Goal: Information Seeking & Learning: Understand process/instructions

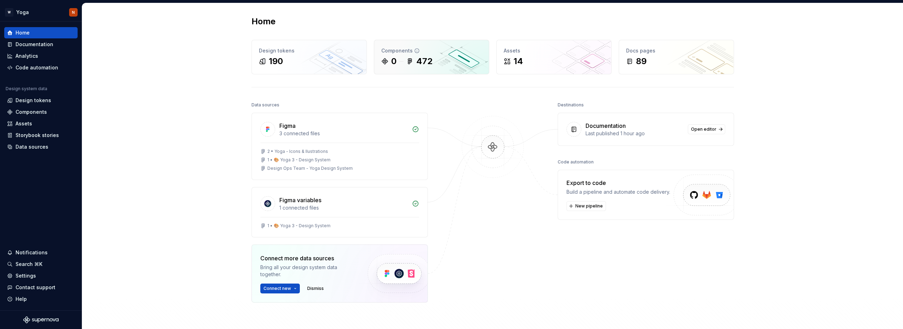
click at [411, 57] on div "472" at bounding box center [419, 61] width 26 height 11
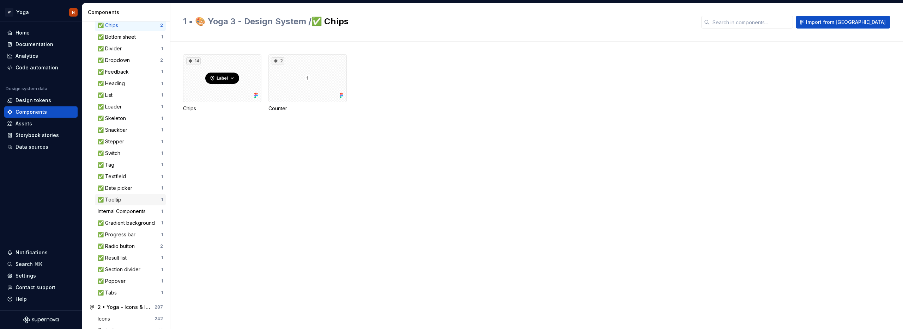
scroll to position [141, 0]
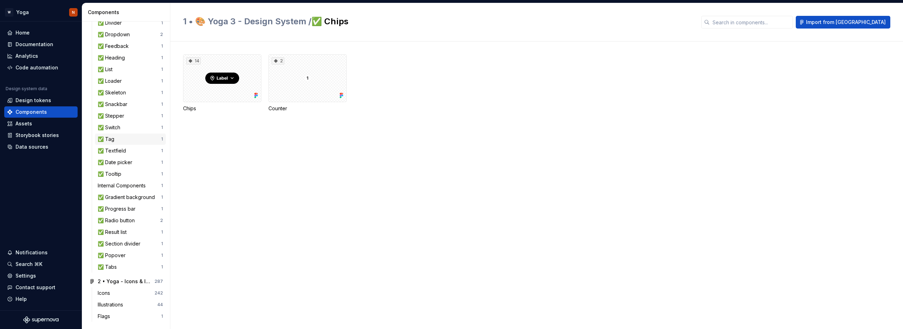
click at [112, 139] on div "✅ Tag" at bounding box center [107, 139] width 19 height 7
click at [228, 89] on div "8" at bounding box center [222, 78] width 78 height 48
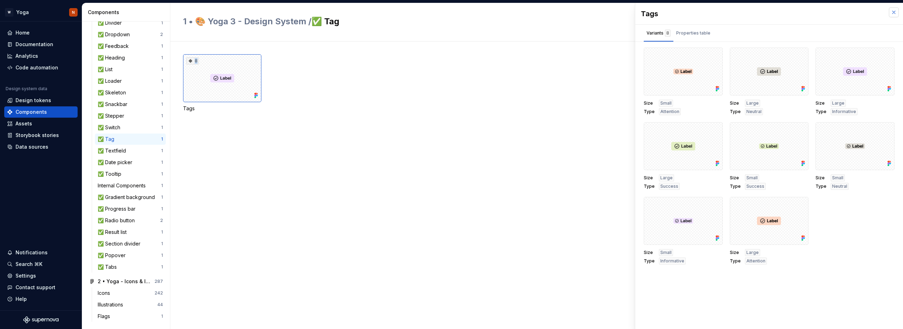
click at [894, 12] on button "button" at bounding box center [893, 12] width 10 height 10
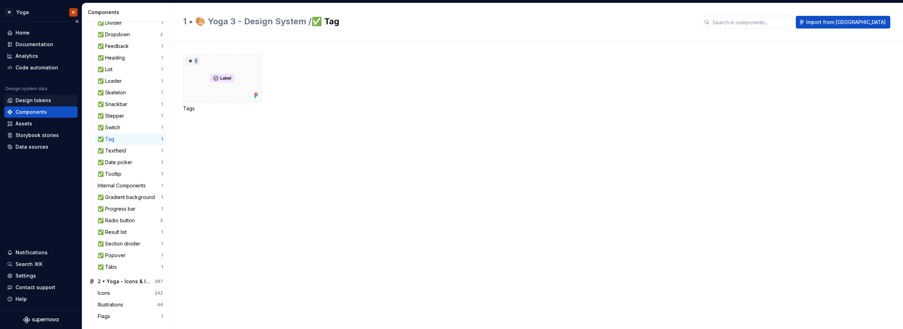
click at [45, 99] on div "Design tokens" at bounding box center [34, 100] width 36 height 7
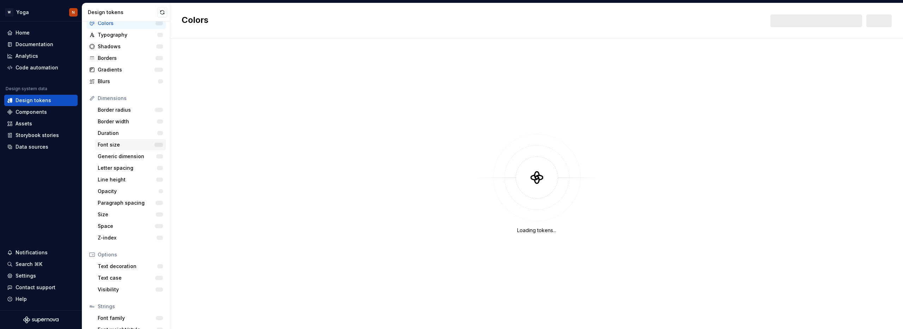
scroll to position [57, 0]
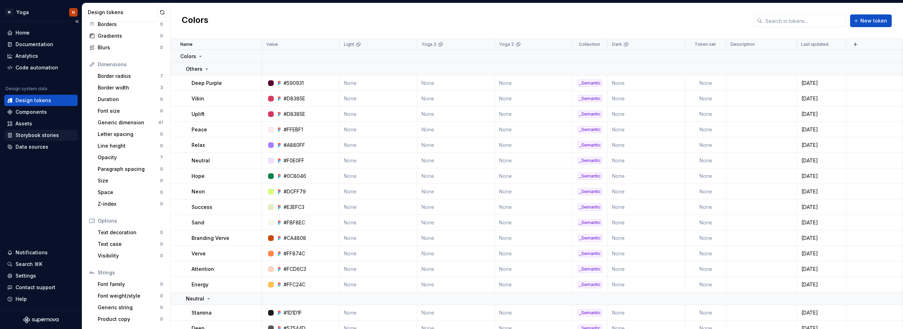
click at [34, 137] on div "Storybook stories" at bounding box center [37, 135] width 43 height 7
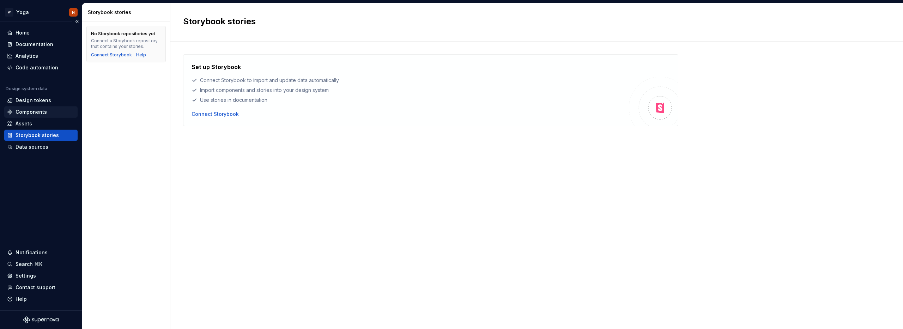
click at [38, 110] on div "Components" at bounding box center [31, 112] width 31 height 7
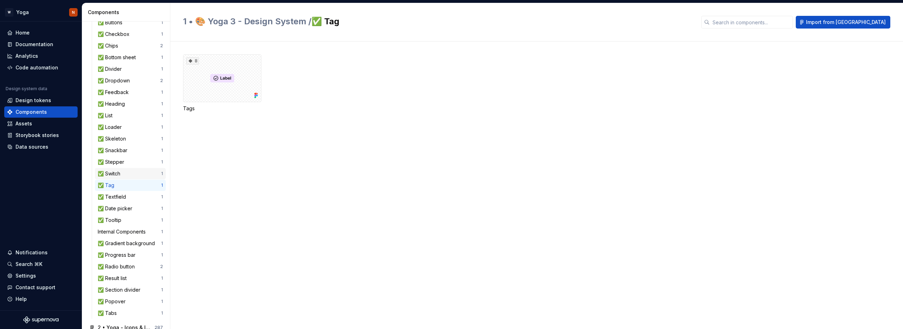
scroll to position [99, 0]
click at [109, 181] on div "✅ Tag" at bounding box center [107, 180] width 19 height 7
click at [351, 80] on div "8 Tags" at bounding box center [543, 83] width 720 height 58
click at [238, 86] on div "8" at bounding box center [222, 78] width 78 height 48
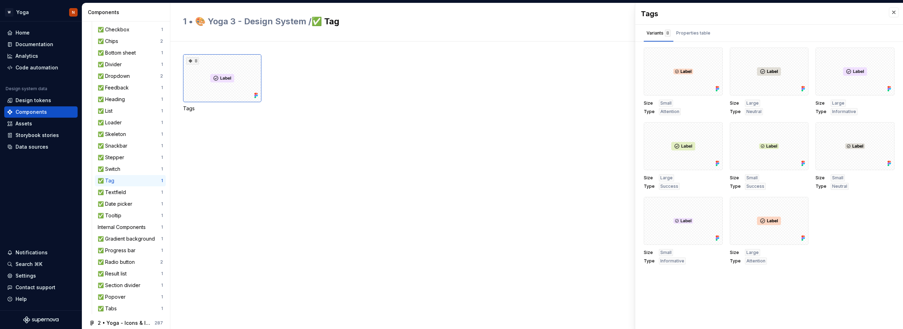
click at [191, 109] on div "Tags" at bounding box center [222, 108] width 78 height 7
click at [697, 36] on div "Properties table" at bounding box center [693, 33] width 34 height 7
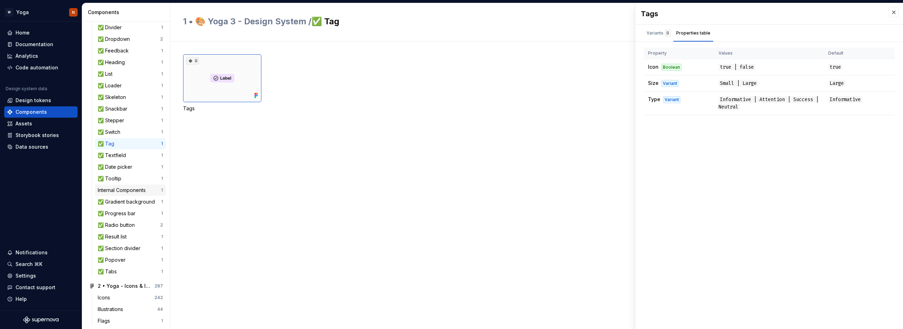
scroll to position [137, 0]
click at [118, 190] on div "Internal Components" at bounding box center [123, 189] width 51 height 7
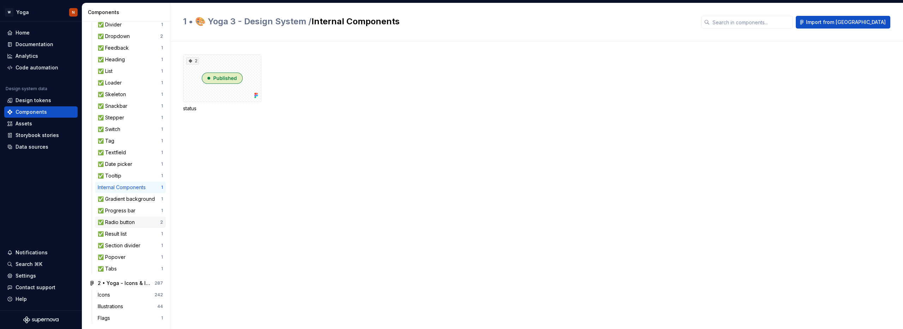
scroll to position [141, 0]
click at [112, 293] on div "Icons" at bounding box center [105, 293] width 15 height 7
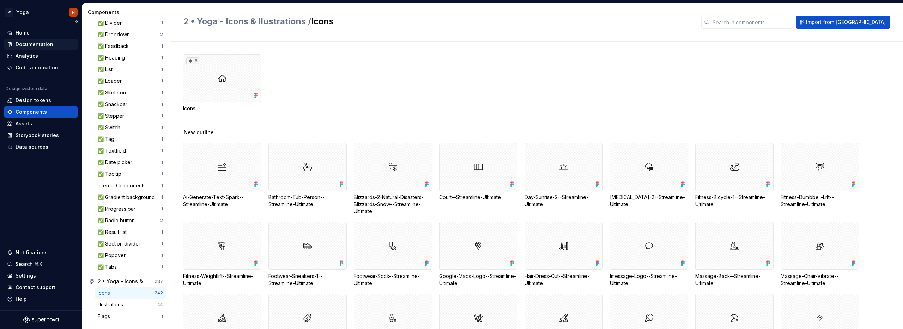
click at [37, 44] on div "Documentation" at bounding box center [35, 44] width 38 height 7
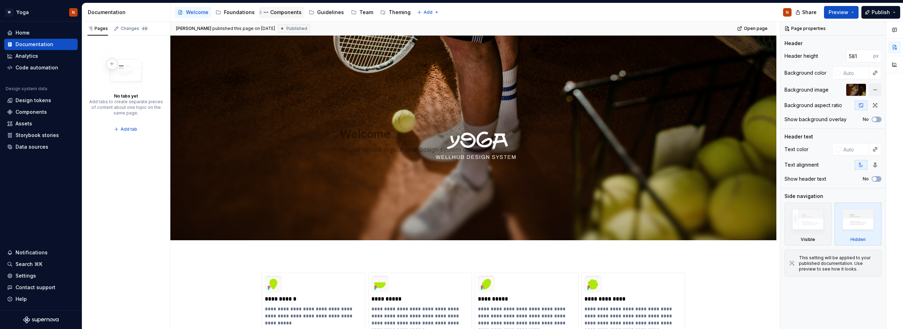
click at [274, 13] on div "Components" at bounding box center [285, 12] width 31 height 7
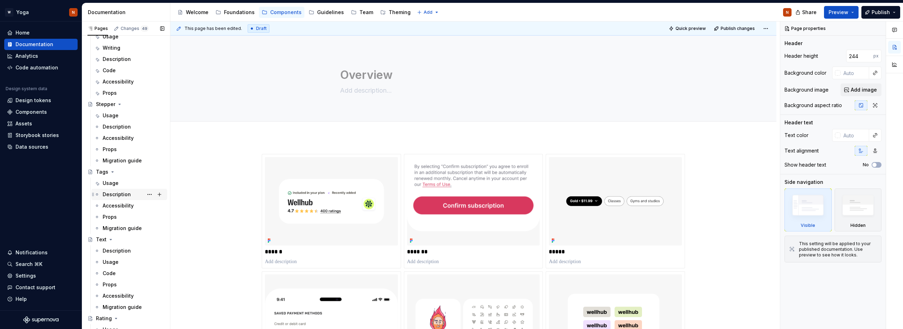
scroll to position [491, 0]
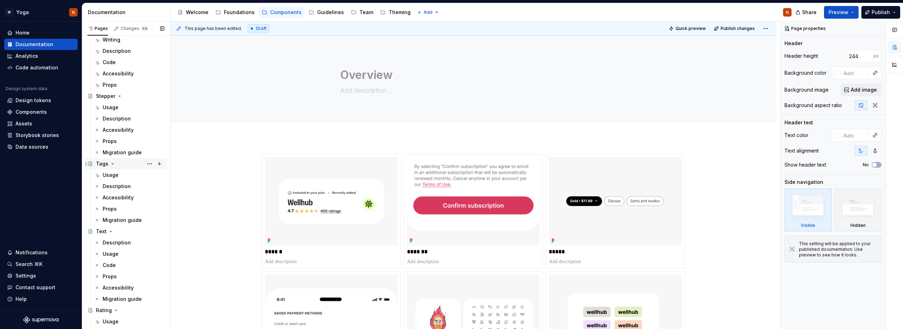
click at [104, 164] on div "Tags" at bounding box center [102, 163] width 12 height 7
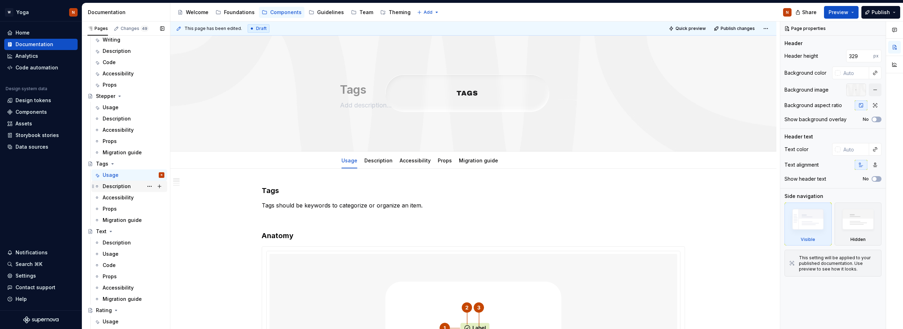
click at [116, 187] on div "Description" at bounding box center [117, 186] width 28 height 7
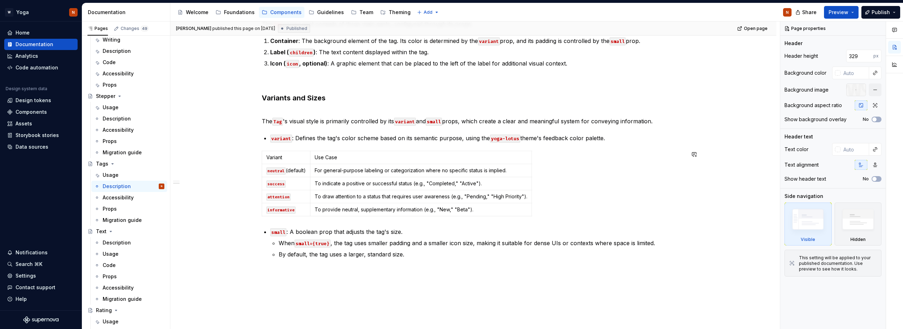
scroll to position [251, 0]
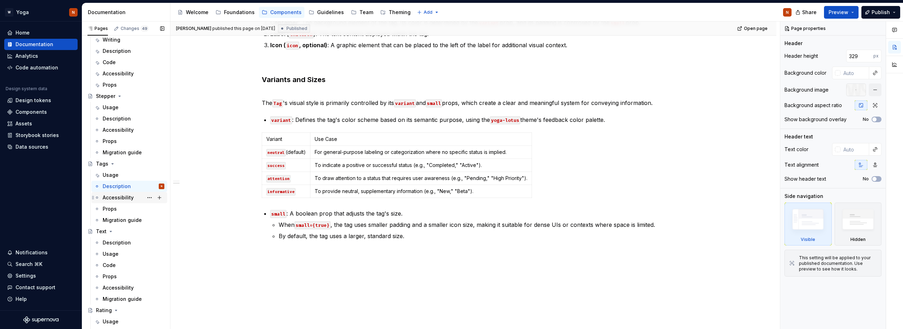
click at [117, 199] on div "Accessibility" at bounding box center [118, 197] width 31 height 7
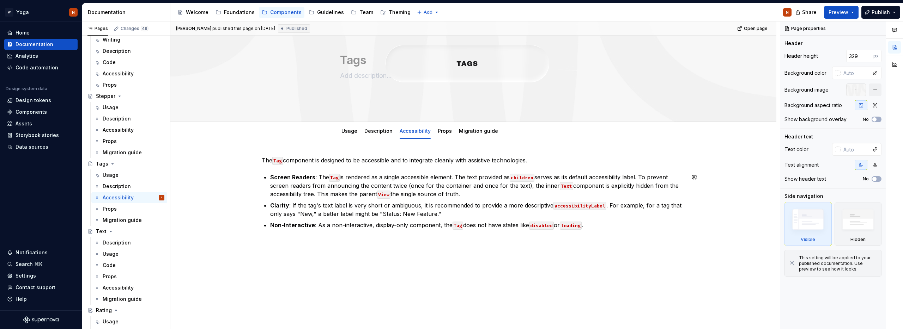
scroll to position [37, 0]
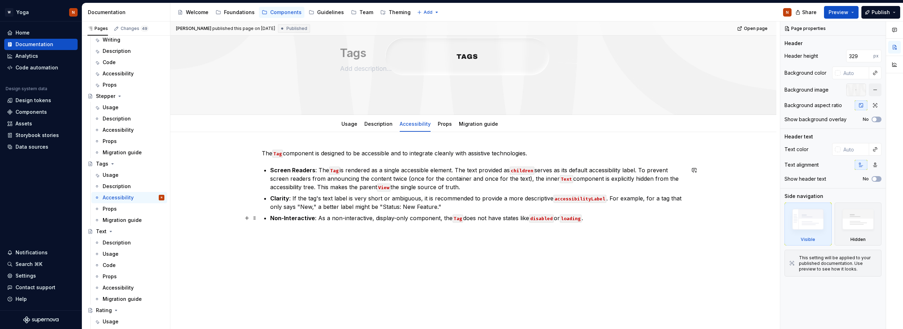
click at [349, 219] on p "Non-Interactive : As a non-interactive, display-only component, the Tag does no…" at bounding box center [477, 218] width 415 height 8
type textarea "*"
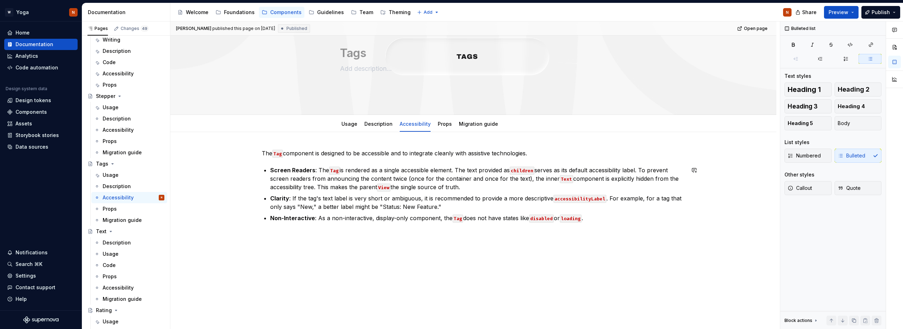
click at [342, 237] on div "The Tag component is designed to be accessible and to integrate cleanly with as…" at bounding box center [473, 230] width 606 height 197
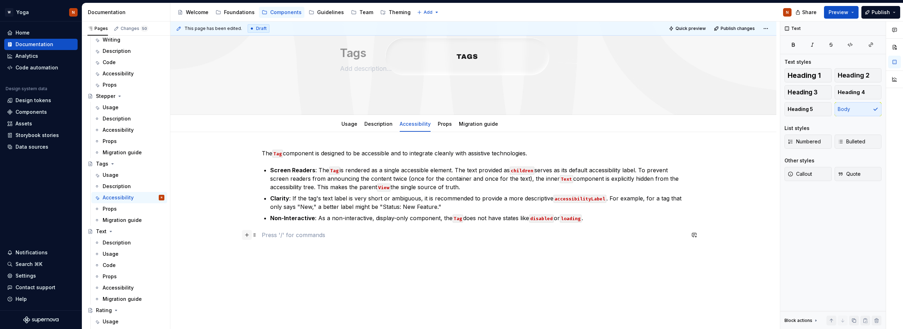
click at [250, 236] on button "button" at bounding box center [247, 235] width 10 height 10
click at [443, 124] on link "Props" at bounding box center [445, 124] width 14 height 6
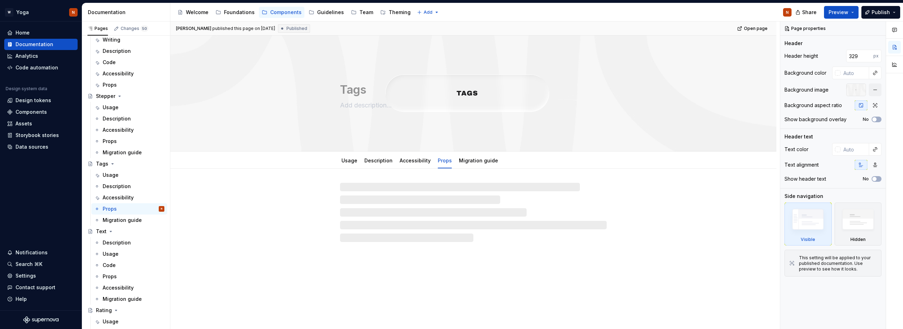
type textarea "*"
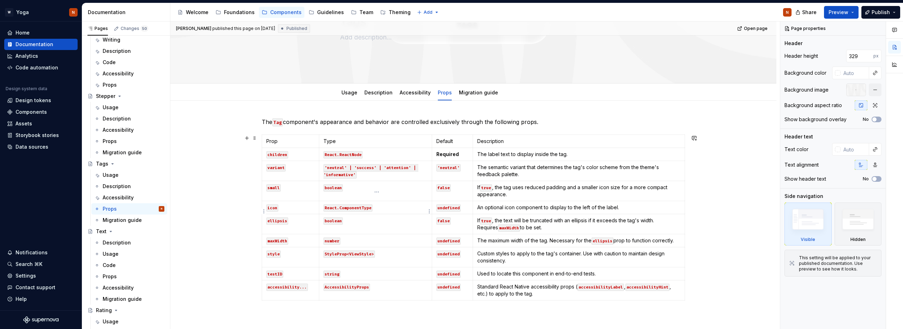
scroll to position [84, 0]
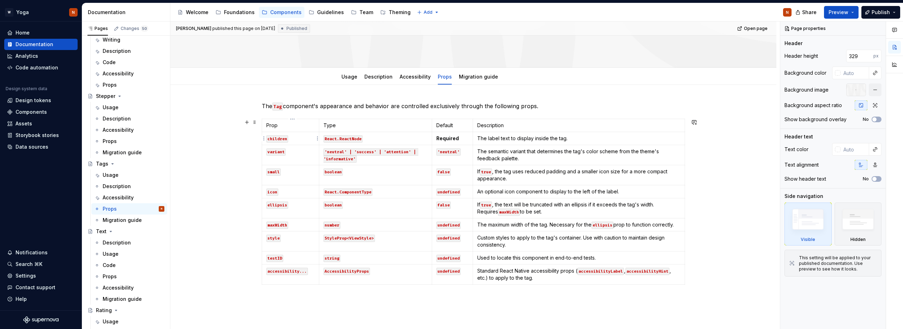
click at [295, 139] on p "children" at bounding box center [290, 138] width 48 height 7
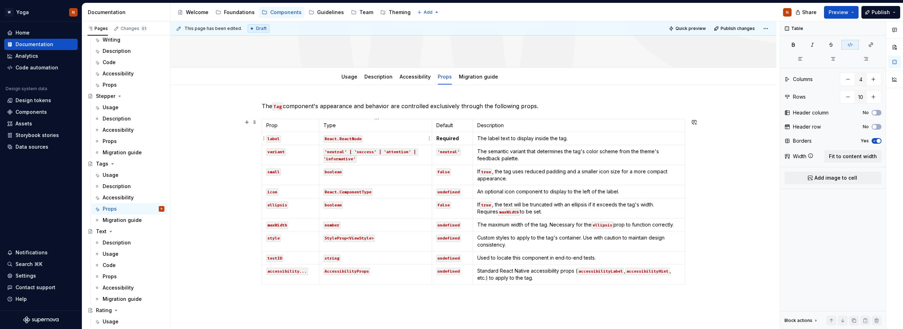
click at [371, 139] on p "React.ReactNode" at bounding box center [375, 138] width 104 height 7
click at [231, 168] on div "The Tag component's appearance and behavior are controlled exclusively through …" at bounding box center [473, 248] width 606 height 327
click at [232, 276] on div "The Tag component's appearance and behavior are controlled exclusively through …" at bounding box center [473, 248] width 606 height 327
type textarea "*"
click at [256, 123] on span at bounding box center [255, 122] width 6 height 10
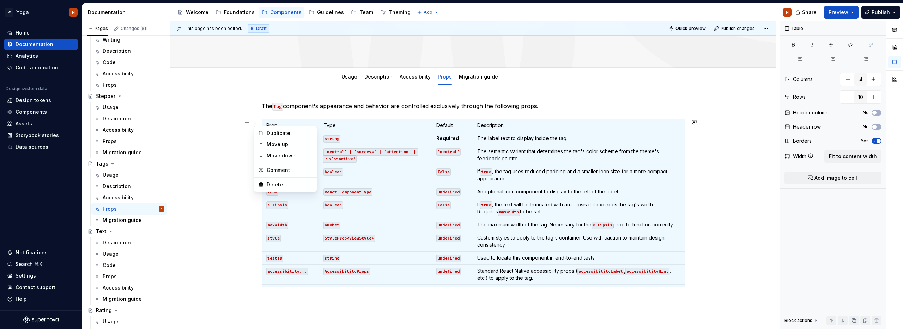
click at [555, 235] on p "Custom styles to apply to the tag's container. Use with caution to maintain des…" at bounding box center [578, 241] width 203 height 14
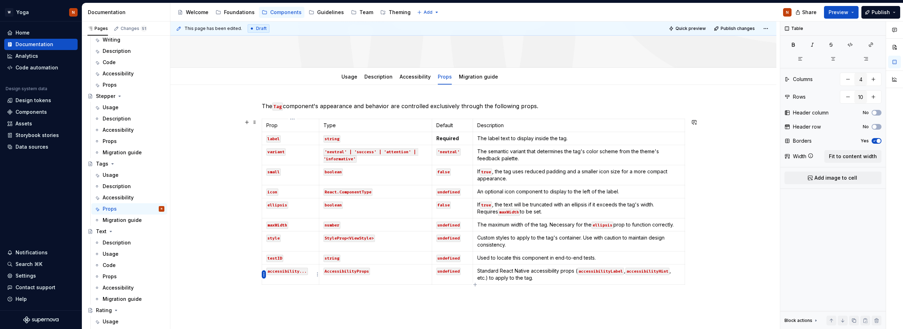
click at [263, 275] on html "W Yoga N Home Documentation Analytics Code automation Design system data Design…" at bounding box center [451, 164] width 903 height 329
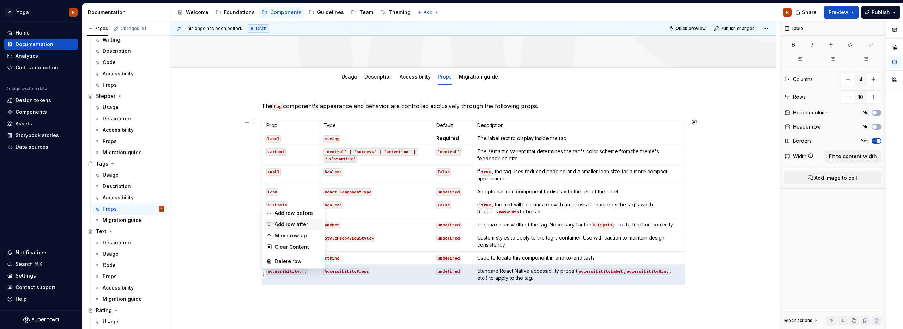
click at [309, 223] on div "Add row after" at bounding box center [298, 224] width 46 height 7
type input "11"
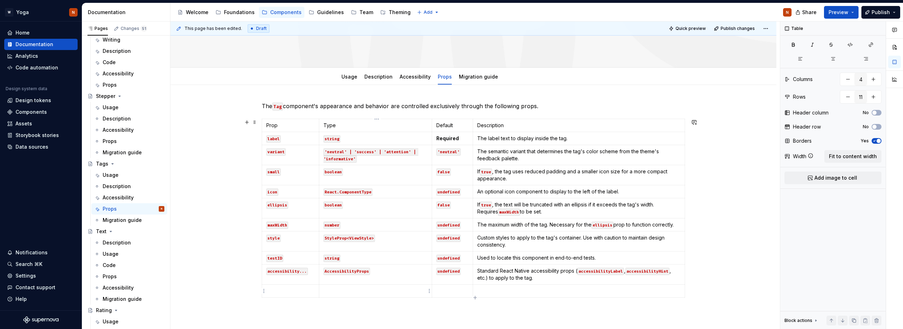
click at [359, 292] on p at bounding box center [375, 291] width 104 height 7
click at [280, 292] on p at bounding box center [290, 291] width 48 height 7
click at [242, 147] on div "The Tag component's appearance and behavior are controlled exclusively through …" at bounding box center [473, 255] width 606 height 340
click at [293, 155] on td "variant" at bounding box center [290, 155] width 57 height 20
click at [286, 174] on p "small" at bounding box center [290, 171] width 48 height 7
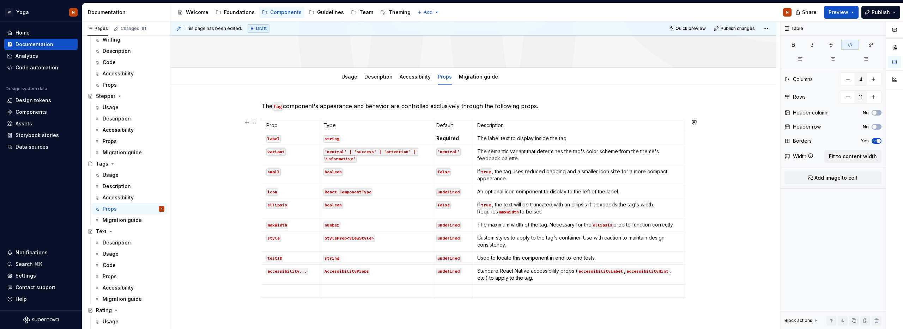
click at [222, 171] on div "The Tag component's appearance and behavior are controlled exclusively through …" at bounding box center [473, 255] width 606 height 340
click at [227, 204] on div "The Tag component's appearance and behavior are controlled exclusively through …" at bounding box center [473, 255] width 606 height 340
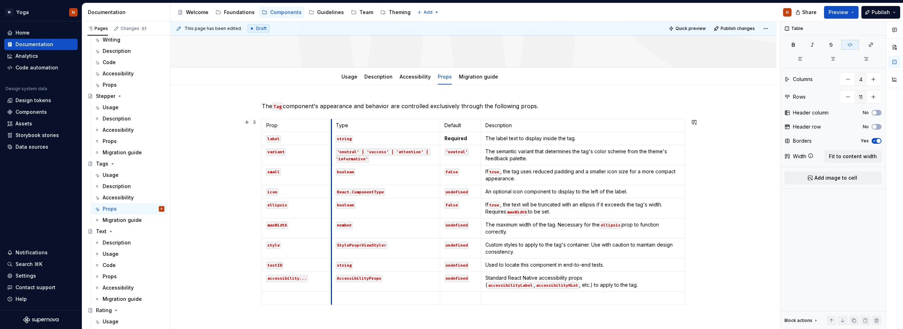
drag, startPoint x: 321, startPoint y: 175, endPoint x: 334, endPoint y: 177, distance: 12.5
click at [334, 177] on td "boolean" at bounding box center [385, 175] width 109 height 20
click at [282, 278] on code "accessibility..." at bounding box center [287, 278] width 42 height 7
drag, startPoint x: 269, startPoint y: 279, endPoint x: 307, endPoint y: 279, distance: 38.4
click at [307, 279] on code "accessibility..." at bounding box center [287, 278] width 42 height 7
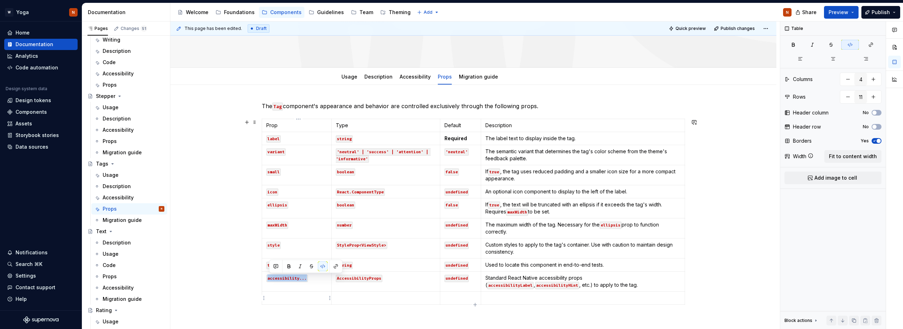
copy code "accessibility..."
click at [299, 297] on p at bounding box center [296, 298] width 61 height 7
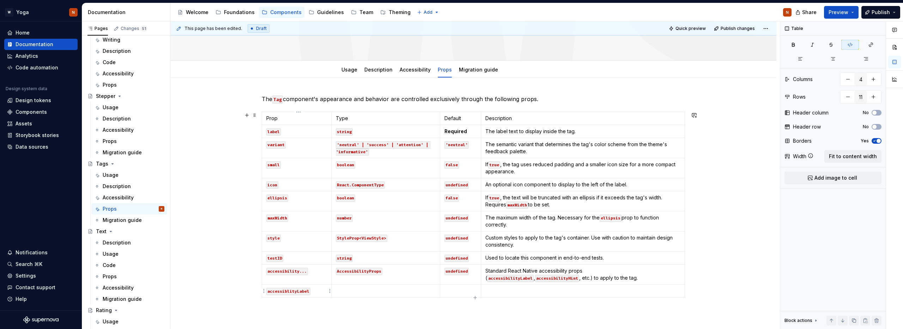
click at [289, 291] on code "accessiblityLabel" at bounding box center [288, 291] width 44 height 7
click at [232, 281] on div "The Tag component's appearance and behavior are controlled exclusively through …" at bounding box center [473, 251] width 606 height 347
click at [299, 293] on em "accessibilityLabel" at bounding box center [286, 291] width 41 height 6
click at [292, 293] on code "accessiblityLabel" at bounding box center [288, 291] width 44 height 7
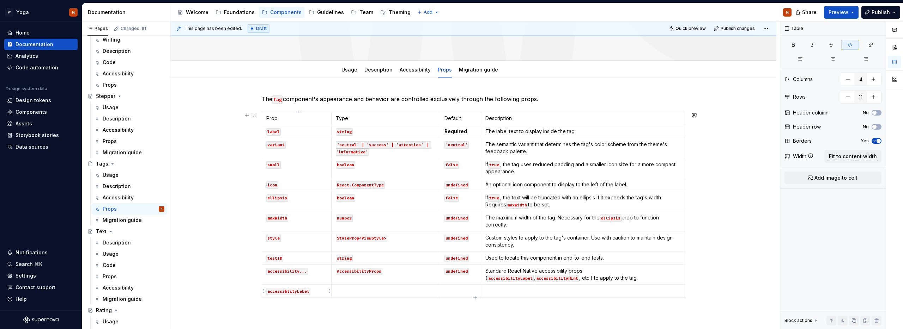
click at [280, 290] on code "accessiblityLabel" at bounding box center [288, 291] width 44 height 7
click at [317, 312] on p at bounding box center [473, 313] width 423 height 8
click at [287, 292] on code "accessiblityLabel" at bounding box center [288, 291] width 44 height 7
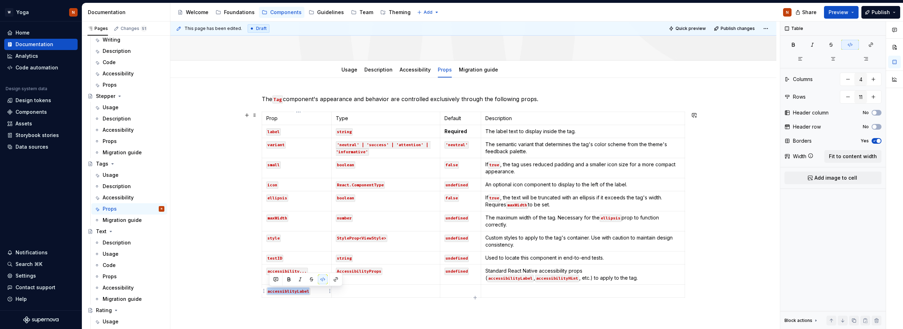
copy code "accessiblityLabel"
click at [280, 269] on code "accessibility..." at bounding box center [287, 271] width 42 height 7
click at [280, 271] on code "accessibility..." at bounding box center [287, 271] width 42 height 7
click at [365, 273] on code "AccessibilityProps" at bounding box center [359, 271] width 47 height 7
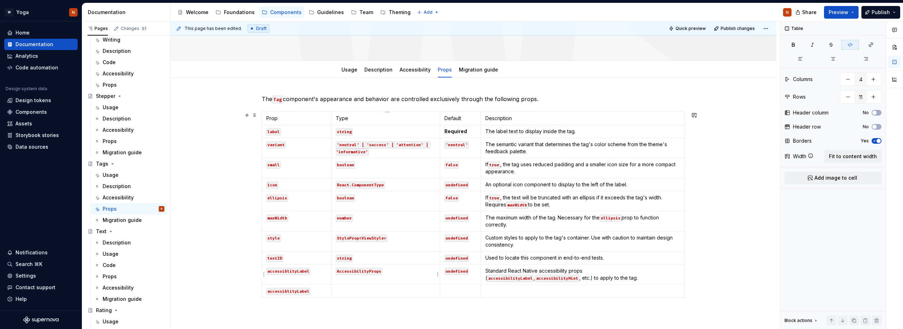
click at [365, 273] on code "AccessibilityProps" at bounding box center [359, 271] width 47 height 7
click at [397, 279] on td "AccessibilityProps" at bounding box center [385, 275] width 109 height 20
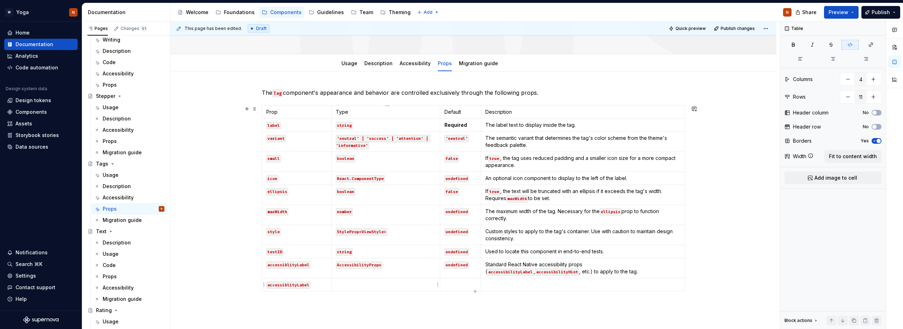
scroll to position [101, 0]
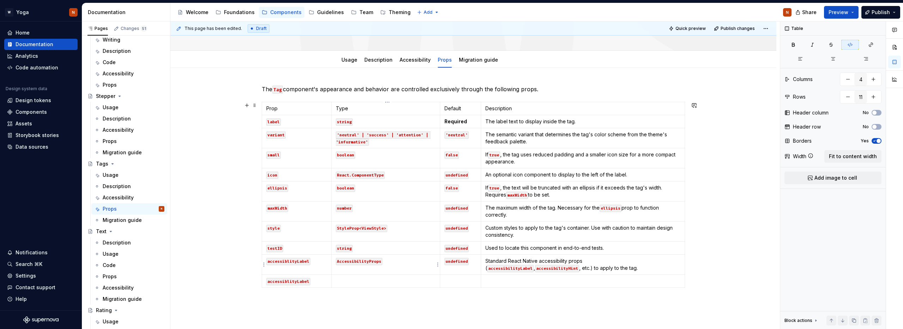
click at [358, 262] on code "AccessibilityProps" at bounding box center [359, 261] width 47 height 7
click at [471, 263] on p "undefined" at bounding box center [460, 261] width 32 height 7
drag, startPoint x: 550, startPoint y: 270, endPoint x: 485, endPoint y: 261, distance: 65.6
click at [485, 261] on td "Standard React Native accessibility props ( accessibilityLabel , accessibilityH…" at bounding box center [583, 265] width 204 height 20
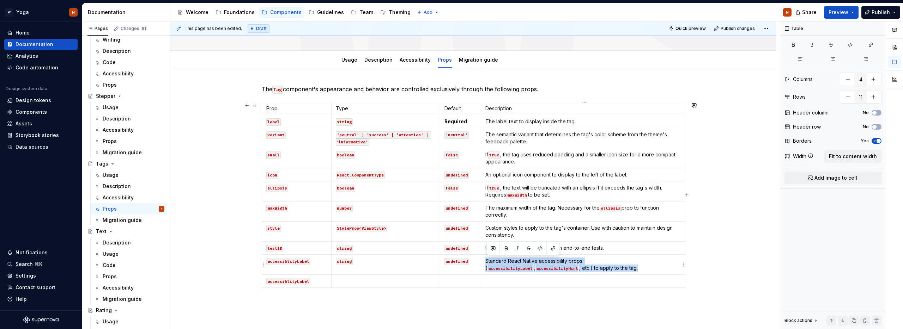
click at [496, 261] on p "Standard React Native accessibility props ( accessibilityLabel , accessibilityH…" at bounding box center [582, 265] width 195 height 14
drag, startPoint x: 544, startPoint y: 268, endPoint x: 483, endPoint y: 262, distance: 60.7
click at [483, 262] on td "Standard React Native accessibility props ( accessibilityLabel , accessibilityH…" at bounding box center [583, 265] width 204 height 20
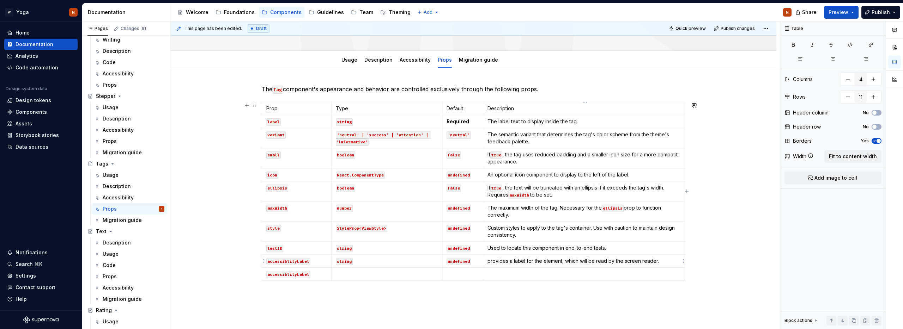
click at [489, 261] on p "provides a label for the element, which will be read by the screen reader." at bounding box center [583, 261] width 193 height 7
click at [309, 275] on code "accessiblityLabel" at bounding box center [288, 274] width 44 height 7
click at [291, 273] on code "accessiblityHint" at bounding box center [287, 274] width 42 height 7
copy code "accessiblityHint"
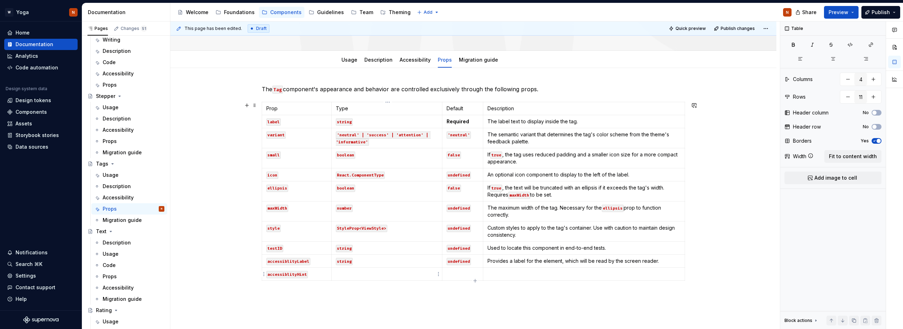
click at [351, 275] on p at bounding box center [387, 274] width 102 height 7
click at [350, 274] on code "accessiblityHint" at bounding box center [357, 274] width 42 height 7
click at [460, 271] on p at bounding box center [462, 274] width 32 height 7
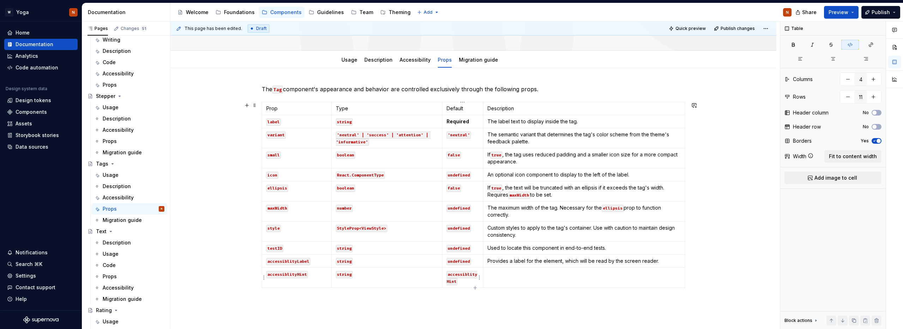
click at [456, 272] on code "accessiblityHint" at bounding box center [461, 278] width 31 height 14
click at [496, 272] on p at bounding box center [583, 274] width 193 height 7
type textarea "*"
click at [263, 274] on html "W Yoga N Home Documentation Analytics Code automation Design system data Design…" at bounding box center [451, 164] width 903 height 329
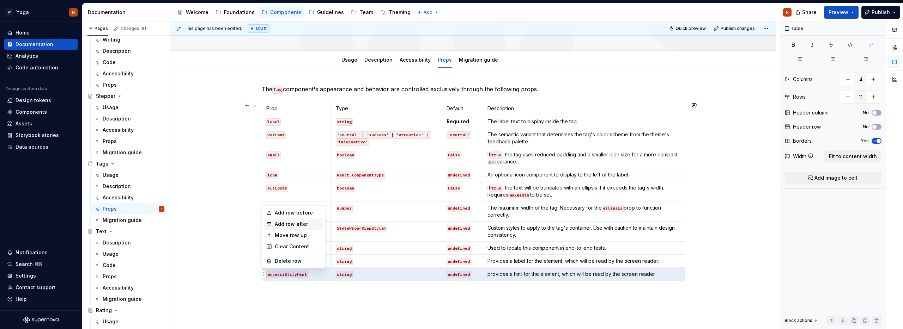
click at [307, 226] on div "Add row after" at bounding box center [298, 224] width 46 height 7
type input "12"
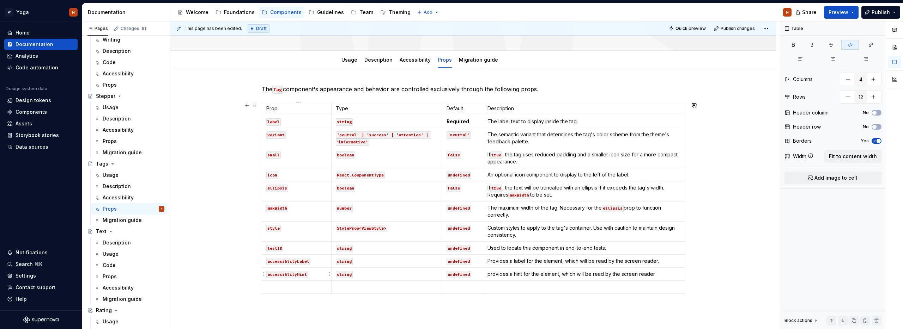
click at [294, 274] on code "accessiblityHint" at bounding box center [287, 274] width 42 height 7
click at [294, 273] on code "accessiblityHint" at bounding box center [287, 274] width 42 height 7
click at [308, 284] on p at bounding box center [296, 287] width 61 height 7
click at [285, 274] on code "accessiblityHint" at bounding box center [287, 274] width 42 height 7
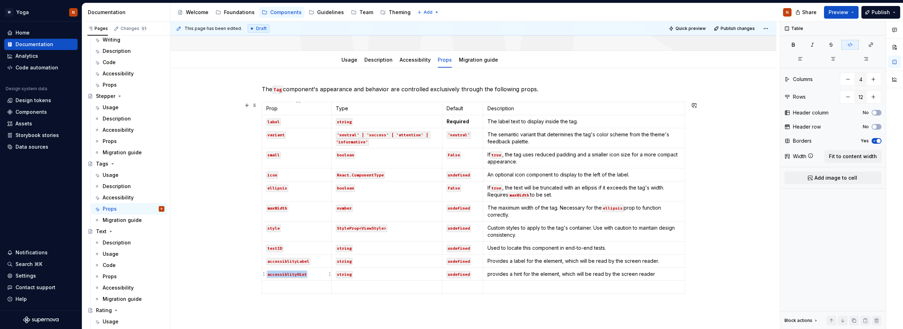
click at [285, 274] on code "accessiblityHint" at bounding box center [287, 274] width 42 height 7
copy code "accessiblityHint"
click at [287, 283] on td at bounding box center [296, 287] width 69 height 13
click at [347, 276] on code "string" at bounding box center [344, 274] width 17 height 7
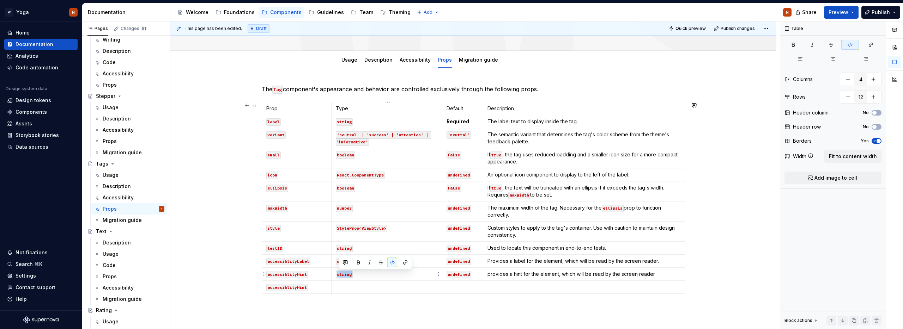
copy code "string"
click at [347, 285] on p at bounding box center [387, 287] width 102 height 7
click at [458, 276] on code "undefined" at bounding box center [458, 274] width 24 height 7
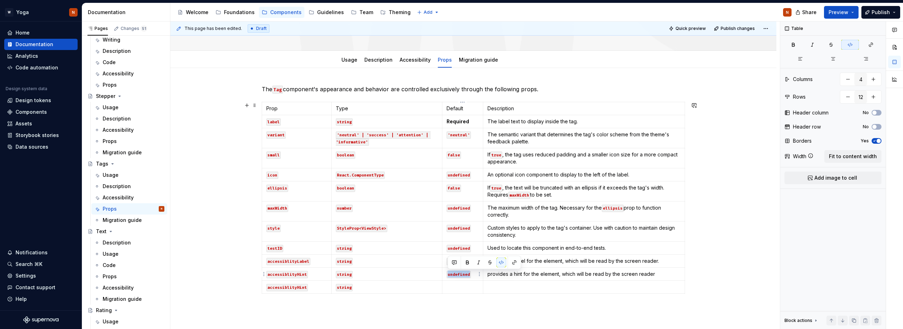
copy code "undefined"
click at [459, 287] on p at bounding box center [462, 287] width 32 height 7
click at [302, 287] on code "accessiblityHint" at bounding box center [287, 287] width 42 height 7
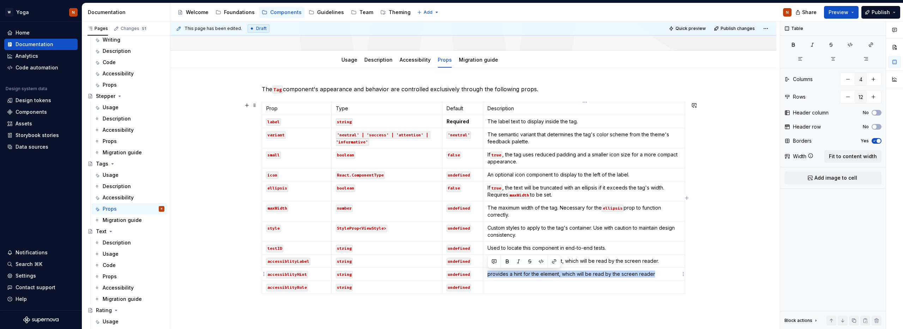
drag, startPoint x: 488, startPoint y: 275, endPoint x: 655, endPoint y: 274, distance: 167.1
click at [655, 274] on p "provides a hint for the element, which will be read by the screen reader" at bounding box center [583, 274] width 193 height 7
click at [494, 290] on p at bounding box center [583, 287] width 193 height 7
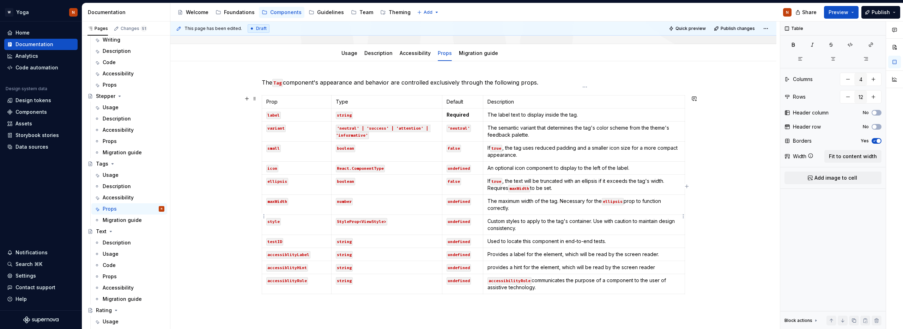
scroll to position [116, 0]
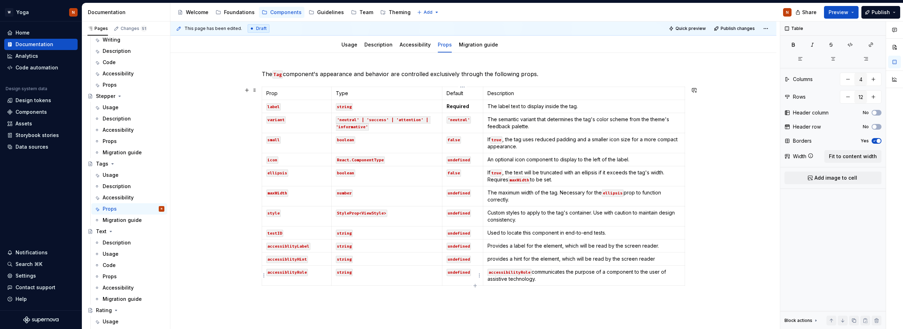
click at [453, 273] on code "undefined" at bounding box center [458, 272] width 24 height 7
click at [457, 261] on code "undefined" at bounding box center [458, 259] width 24 height 7
click at [475, 271] on p "adjustable |" at bounding box center [462, 272] width 32 height 7
click at [480, 276] on html "W Yoga N Home Documentation Analytics Code automation Design system data Design…" at bounding box center [451, 164] width 903 height 329
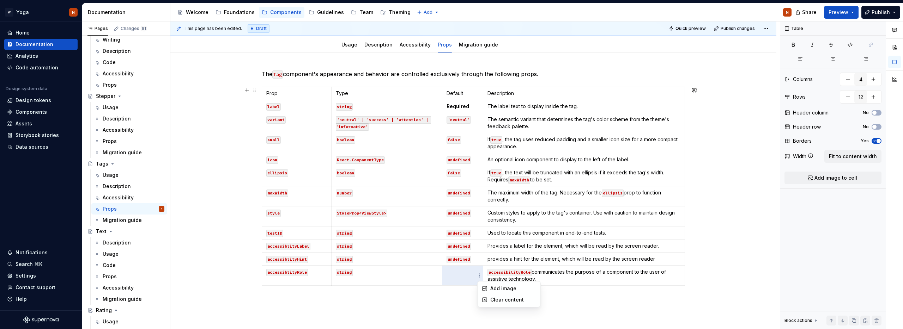
click at [464, 278] on html "W Yoga N Home Documentation Analytics Code automation Design system data Design…" at bounding box center [451, 164] width 903 height 329
click at [461, 276] on td at bounding box center [462, 276] width 41 height 20
click at [457, 274] on p at bounding box center [462, 272] width 32 height 7
click at [454, 258] on code "undefined" at bounding box center [458, 259] width 24 height 7
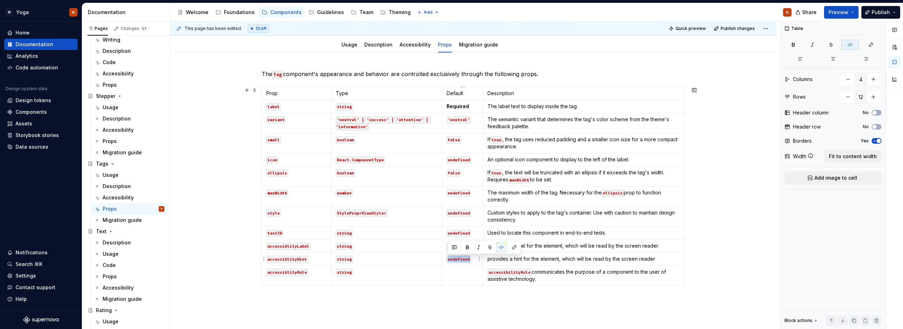
copy code "undefined"
click at [452, 272] on p at bounding box center [462, 272] width 32 height 7
click at [445, 270] on td "undefined" at bounding box center [462, 276] width 41 height 20
click at [453, 273] on code "undefined" at bounding box center [458, 272] width 24 height 7
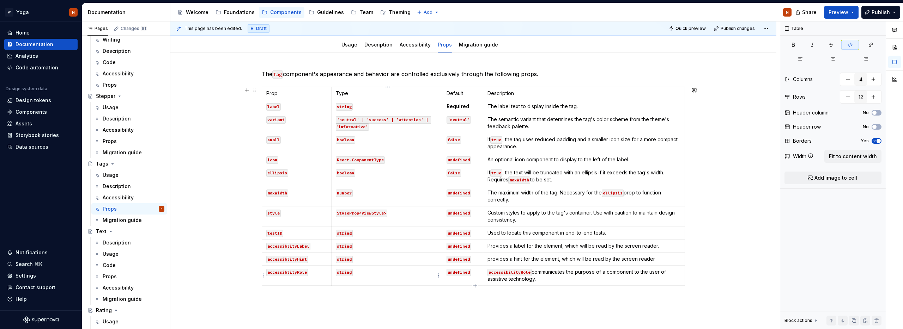
click at [344, 273] on code "string" at bounding box center [344, 272] width 17 height 7
click at [341, 271] on code "'' | '' | '' | '' | '' | '' |" at bounding box center [373, 272] width 74 height 7
click at [427, 271] on code "'ajustable' | 'button' | 'image' | '' | '' | '' |" at bounding box center [386, 276] width 100 height 14
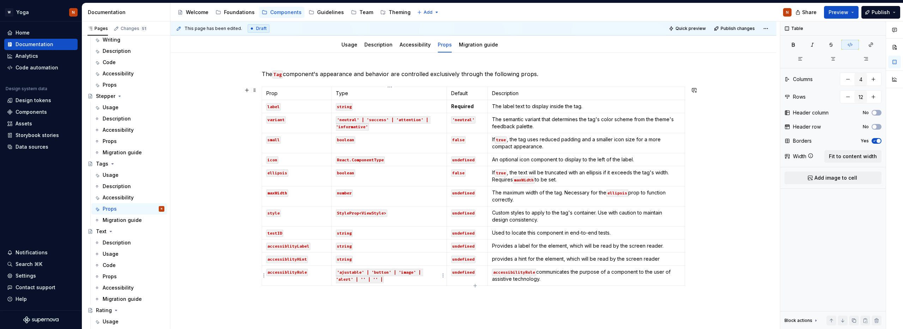
click at [397, 280] on p "'ajustable' | 'button' | 'image' | 'alert' | '' | '' |" at bounding box center [389, 276] width 106 height 14
click at [419, 297] on p at bounding box center [473, 301] width 423 height 8
click at [372, 271] on code "'ajustable' | 'button' | 'image' | 'alert' | '' | '' |" at bounding box center [379, 276] width 87 height 14
click at [374, 274] on code "'ajustable' | 'button' | 'image' | 'alert' | '' | '' |" at bounding box center [379, 276] width 87 height 14
click at [338, 273] on code "'ajustable' | 'button' | 'image' | 'alert' | '' | '' |" at bounding box center [379, 276] width 87 height 14
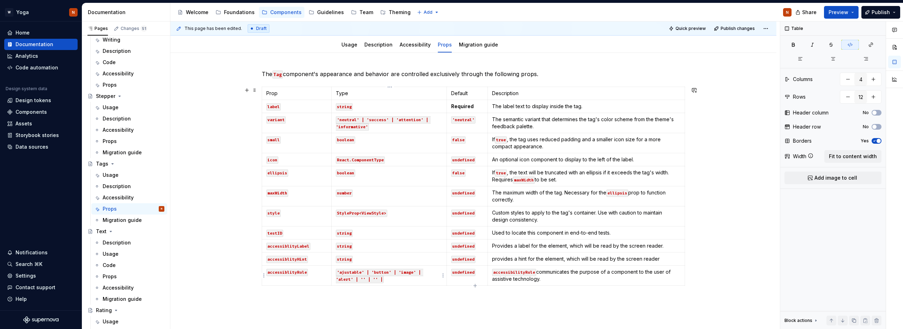
click at [354, 280] on code "'ajustable' | 'button' | 'image' | 'alert' | '' | '' |" at bounding box center [379, 276] width 87 height 14
click at [380, 310] on div "The Tag component's appearance and behavior are controlled exclusively through …" at bounding box center [473, 192] width 423 height 244
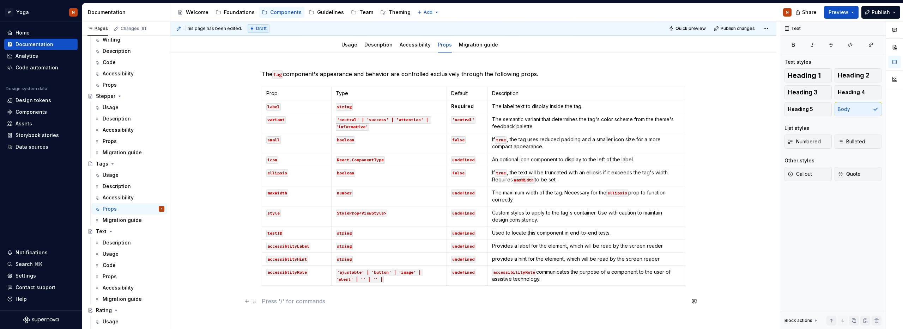
click at [335, 300] on p at bounding box center [473, 301] width 423 height 8
click at [339, 293] on div "The Tag component's appearance and behavior are controlled exclusively through …" at bounding box center [473, 188] width 423 height 236
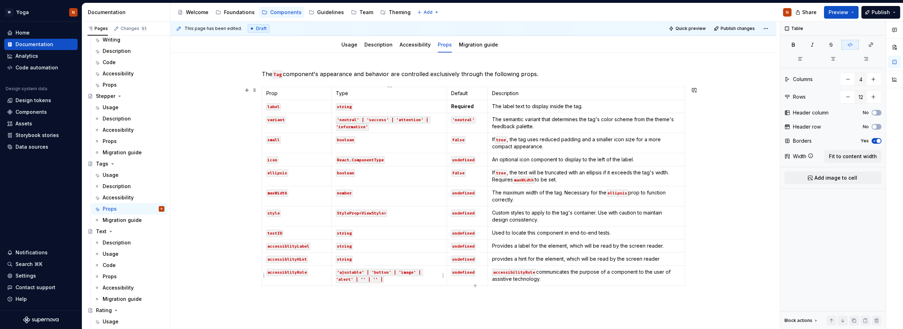
click at [349, 280] on code "'ajustable' | 'button' | 'image' | 'alert' | '' | '' |" at bounding box center [379, 276] width 87 height 14
click at [347, 274] on code "'ajustable' | 'button' | 'image' | 'alert' | '' | '' |" at bounding box center [379, 276] width 87 height 14
click at [339, 270] on code "'ajustable' | 'button' | 'image' | 'alert' | '' | '' |" at bounding box center [379, 276] width 87 height 14
click at [339, 266] on td "'ajustable' | 'button' | 'image' | 'alert' | '' | '' |" at bounding box center [388, 276] width 115 height 20
click at [349, 269] on code "'ajustable' | 'button' | 'image' | 'alert' | '' | '' |" at bounding box center [379, 276] width 87 height 14
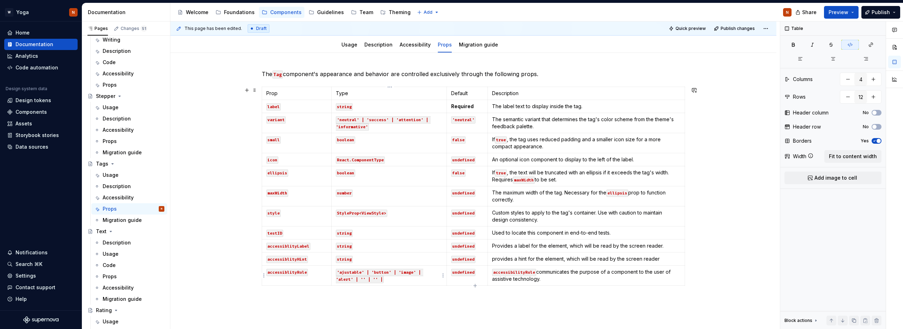
drag, startPoint x: 369, startPoint y: 275, endPoint x: 370, endPoint y: 270, distance: 5.5
click at [369, 275] on code "'ajustable' | 'button' | 'image' | 'alert' | '' | '' |" at bounding box center [379, 276] width 87 height 14
click at [444, 276] on html "W Yoga N Home Documentation Analytics Code automation Design system data Design…" at bounding box center [451, 164] width 903 height 329
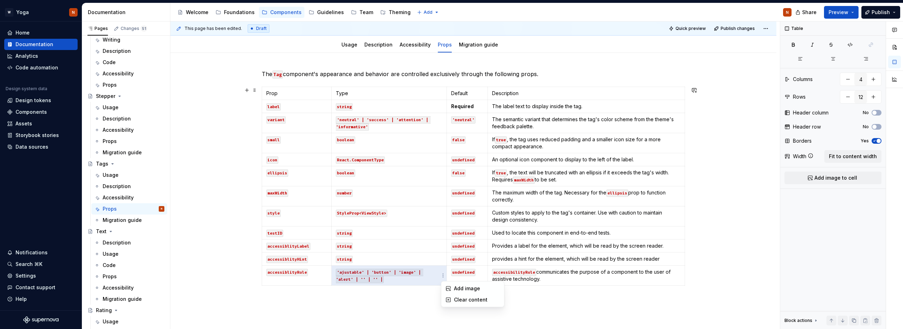
click at [373, 299] on html "W Yoga N Home Documentation Analytics Code automation Design system data Design…" at bounding box center [451, 164] width 903 height 329
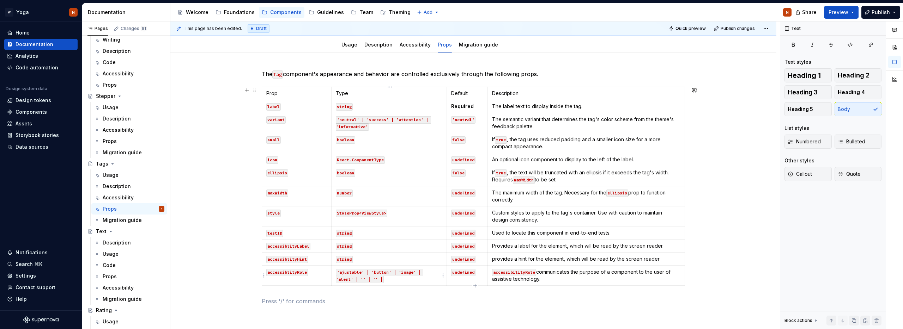
click at [359, 274] on code "'ajustable' | 'button' | 'image' | 'alert' | '' | '' |" at bounding box center [379, 276] width 87 height 14
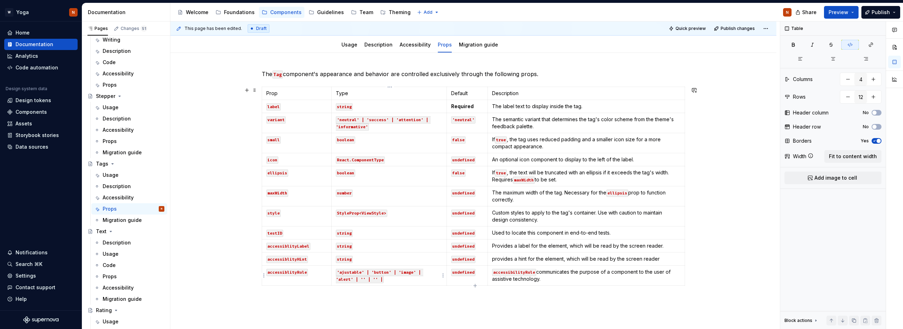
click at [341, 271] on code "'ajustable' | 'button' | 'image' | 'alert' | '' | '' |" at bounding box center [379, 276] width 87 height 14
click at [394, 258] on button "button" at bounding box center [395, 261] width 10 height 10
click at [392, 259] on button "button" at bounding box center [395, 261] width 10 height 10
click at [377, 279] on code "'ajustable' | 'button' | 'image' | 'alert' | '' | '' |" at bounding box center [379, 276] width 87 height 14
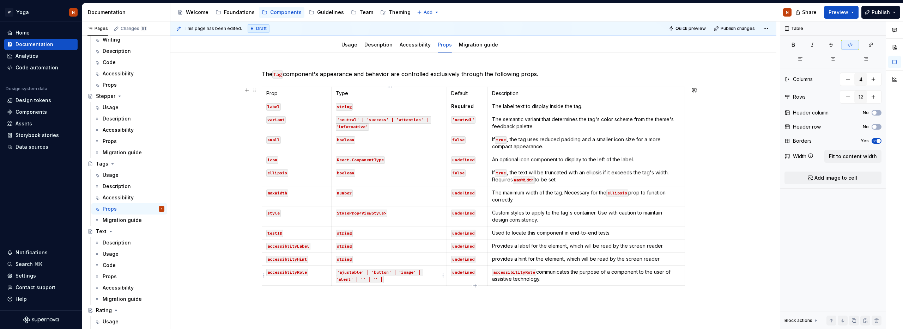
click at [365, 278] on code "'ajustable' | 'button' | 'image' | 'alert' | '' | '' |" at bounding box center [379, 276] width 87 height 14
type textarea "*"
click at [364, 280] on code "'ajustable' | 'button' | 'image' | 'alert' | '' | '' |" at bounding box center [379, 276] width 87 height 14
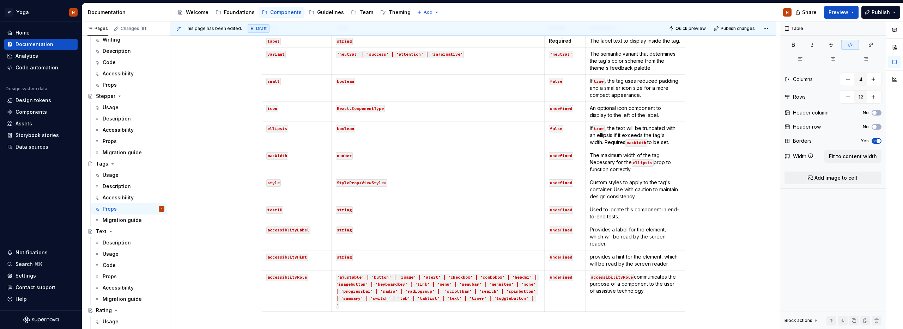
scroll to position [189, 0]
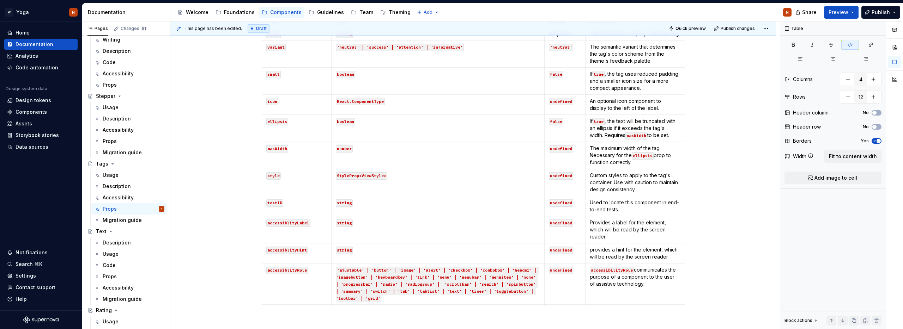
click at [302, 307] on div "The Tag component's appearance and behavior are controlled exclusively through …" at bounding box center [473, 161] width 423 height 328
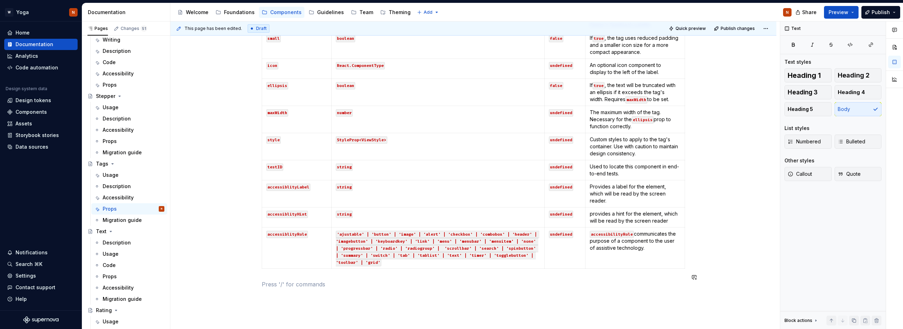
scroll to position [284, 0]
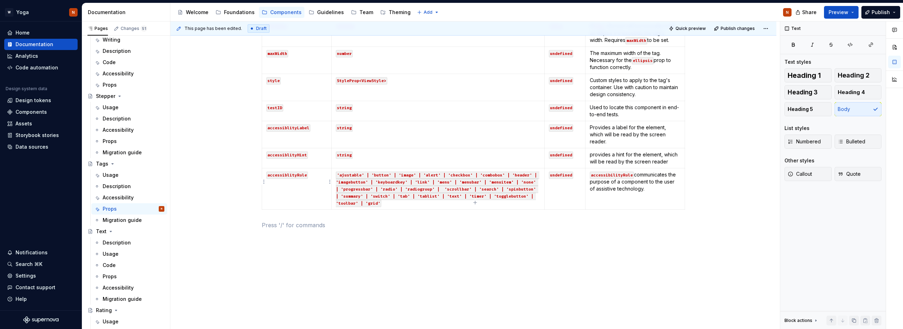
click at [292, 194] on td "accessiblityRole" at bounding box center [296, 189] width 69 height 41
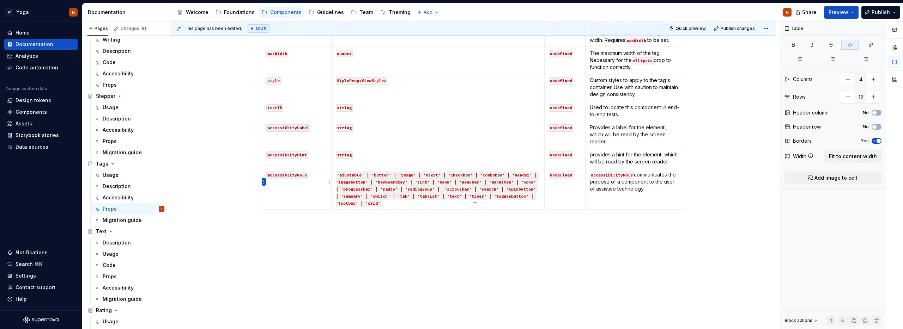
click at [263, 182] on html "W Yoga N Home Documentation Analytics Code automation Design system data Design…" at bounding box center [451, 164] width 903 height 329
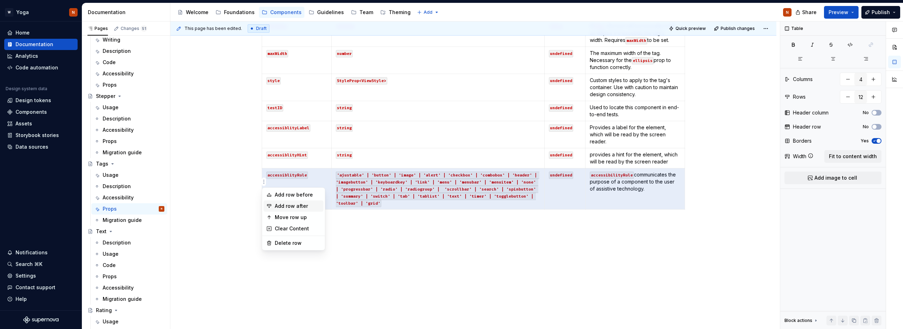
click at [300, 207] on div "Add row after" at bounding box center [298, 206] width 46 height 7
type input "13"
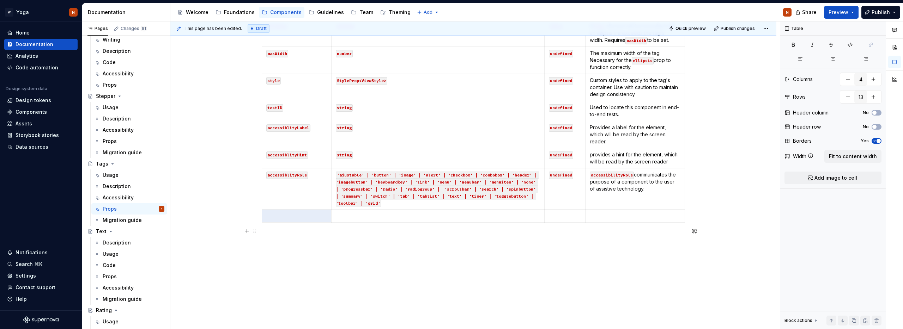
click at [298, 235] on p at bounding box center [473, 238] width 423 height 8
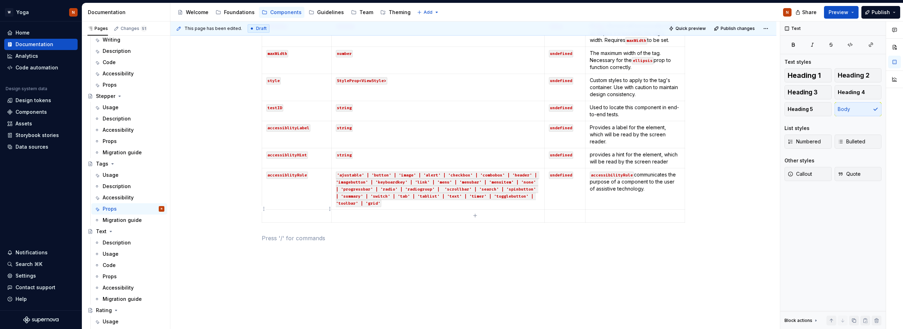
click at [288, 213] on p at bounding box center [296, 216] width 61 height 7
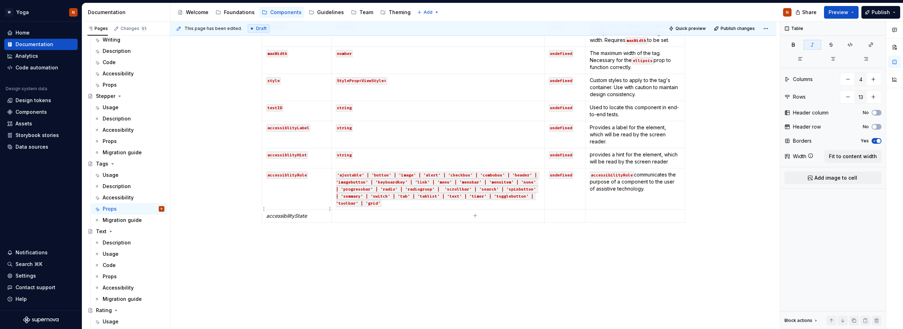
click at [288, 213] on em "accessibilityState" at bounding box center [286, 216] width 41 height 6
click at [323, 198] on button "button" at bounding box center [322, 196] width 10 height 10
click at [340, 226] on div "The Tag component's appearance and behavior are controlled exclusively through …" at bounding box center [473, 72] width 423 height 341
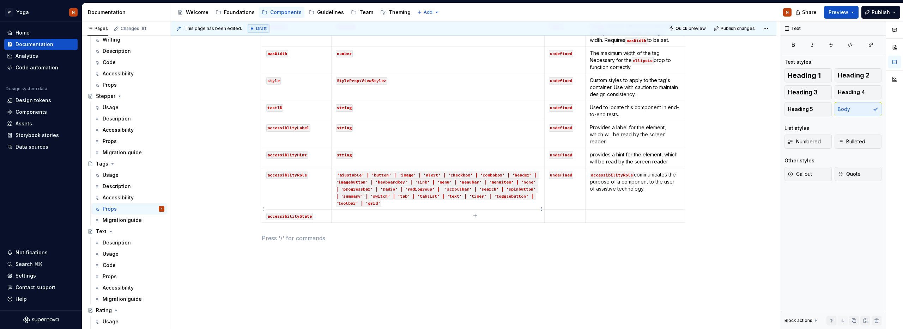
click at [357, 213] on p at bounding box center [438, 216] width 204 height 7
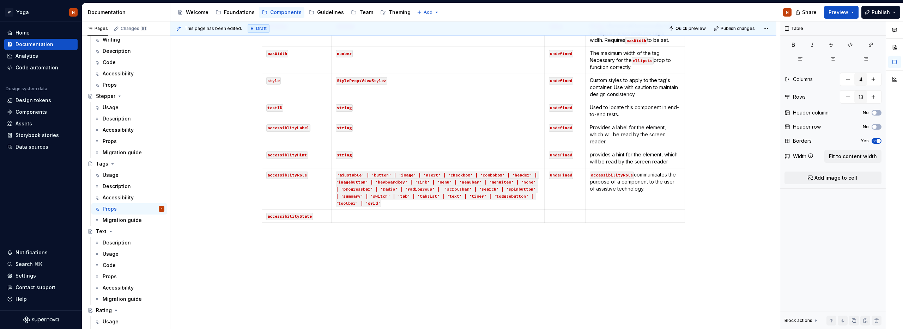
click at [598, 213] on p at bounding box center [634, 216] width 91 height 7
click at [557, 214] on td at bounding box center [564, 223] width 41 height 27
click at [561, 213] on p "undefined" at bounding box center [565, 216] width 32 height 7
click at [602, 198] on button "button" at bounding box center [603, 196] width 10 height 10
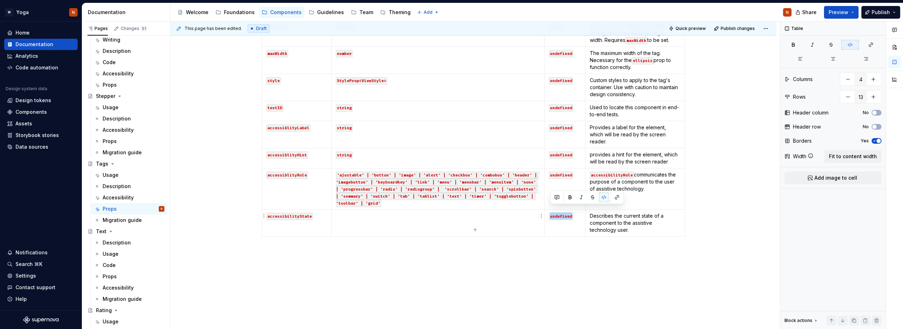
click at [369, 214] on td at bounding box center [437, 223] width 213 height 27
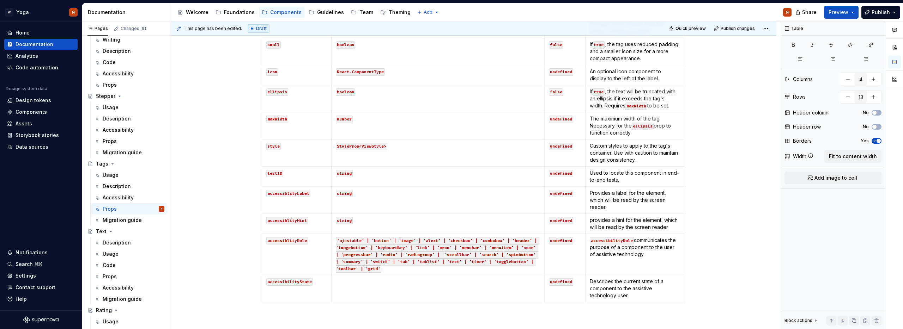
scroll to position [221, 0]
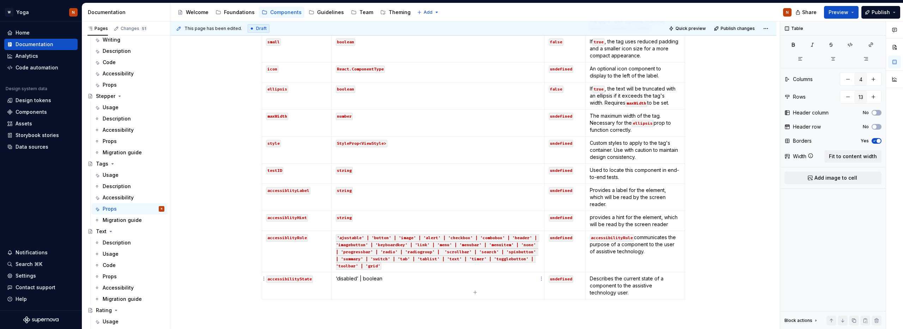
click at [363, 275] on p "‘disabled’ | boolean" at bounding box center [438, 278] width 204 height 7
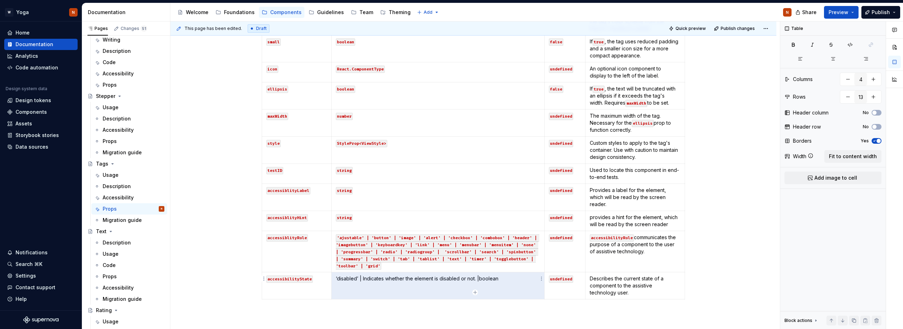
drag, startPoint x: 504, startPoint y: 272, endPoint x: 347, endPoint y: 272, distance: 156.9
click at [342, 275] on p "‘disabled’ | Indicates whether the element is disabled or not. |boolean" at bounding box center [438, 278] width 204 height 7
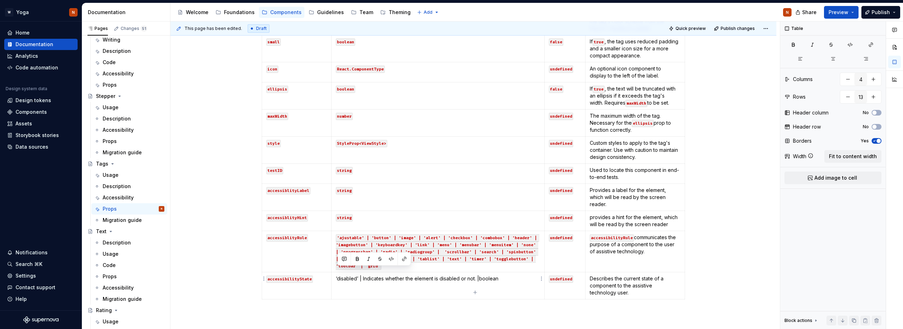
click at [349, 275] on p "‘disabled’ | Indicates whether the element is disabled or not. |boolean" at bounding box center [438, 278] width 204 height 7
drag, startPoint x: 337, startPoint y: 272, endPoint x: 508, endPoint y: 272, distance: 170.6
click at [508, 275] on p "‘disabled’ | Indicates whether the element is disabled or not. |boolean" at bounding box center [438, 278] width 204 height 7
click at [390, 257] on button "button" at bounding box center [391, 259] width 10 height 10
click at [516, 275] on p "‘disabled’ | Indicates whether the element is disabled or not. |boolean" at bounding box center [438, 278] width 204 height 7
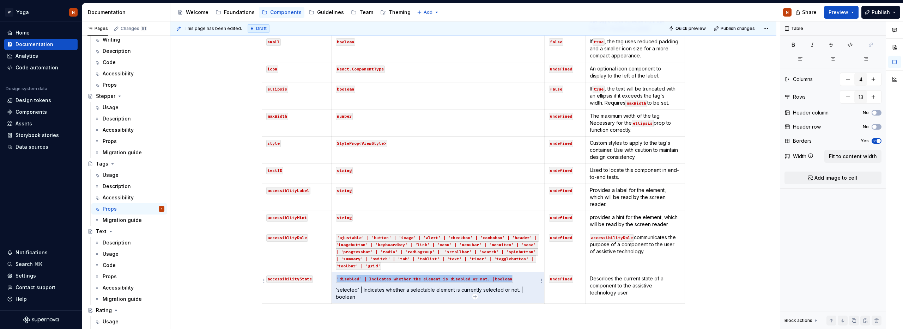
drag, startPoint x: 369, startPoint y: 290, endPoint x: 338, endPoint y: 282, distance: 32.2
click at [338, 287] on p "‘selected‘ | Indicates whether a selectable element is currently selected or no…" at bounding box center [438, 294] width 204 height 14
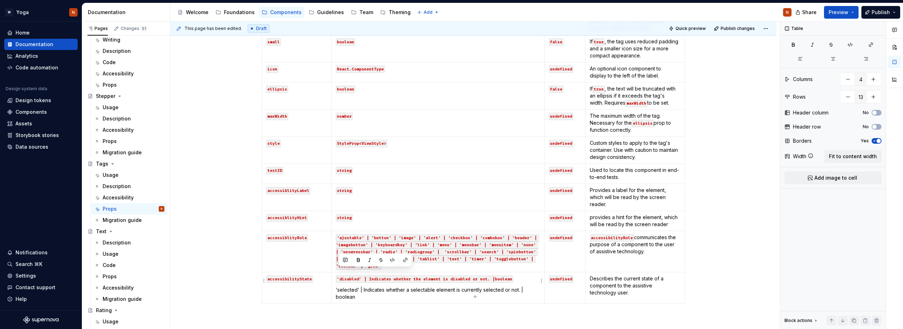
click at [376, 289] on p "‘selected‘ | Indicates whether a selectable element is currently selected or no…" at bounding box center [438, 294] width 204 height 14
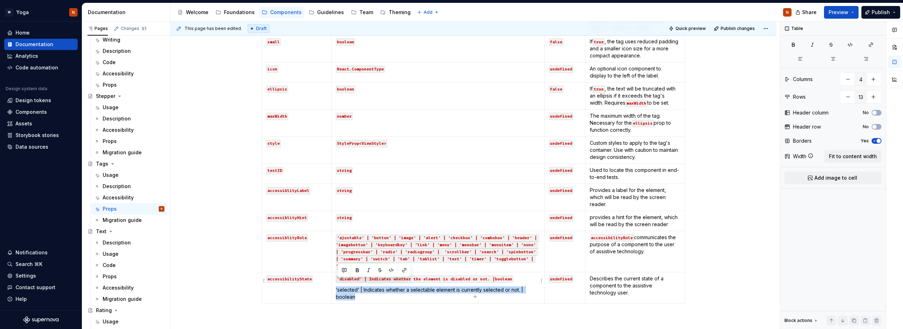
drag, startPoint x: 356, startPoint y: 290, endPoint x: 337, endPoint y: 282, distance: 20.5
click at [337, 287] on p "‘selected‘ | Indicates whether a selectable element is currently selected or no…" at bounding box center [438, 294] width 204 height 14
click at [391, 268] on button "button" at bounding box center [391, 270] width 10 height 10
click at [392, 290] on p "‘selected‘ | Indicates whether a selectable element is currently selected or no…" at bounding box center [438, 294] width 204 height 14
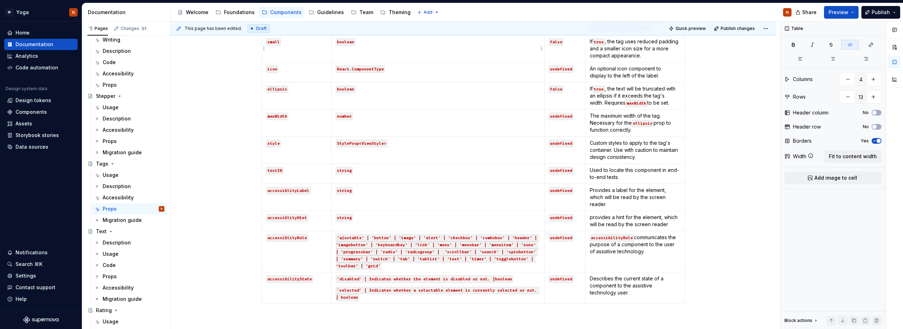
type textarea "*"
click at [369, 290] on p "‘selected‘ | Indicates whether a selectable element is currently selected or no…" at bounding box center [438, 294] width 204 height 14
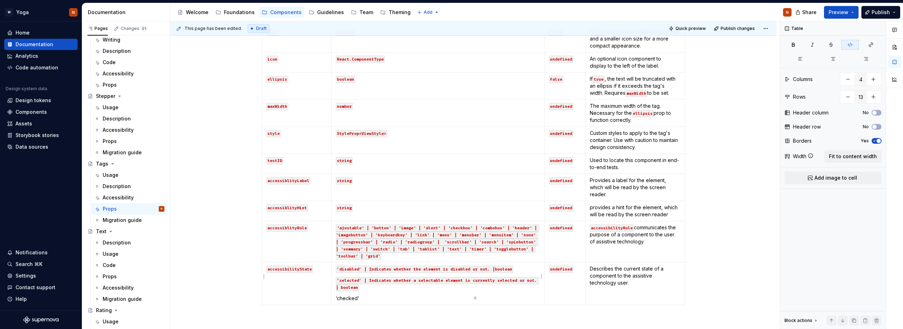
click at [365, 295] on p "‘checked‘" at bounding box center [438, 298] width 204 height 7
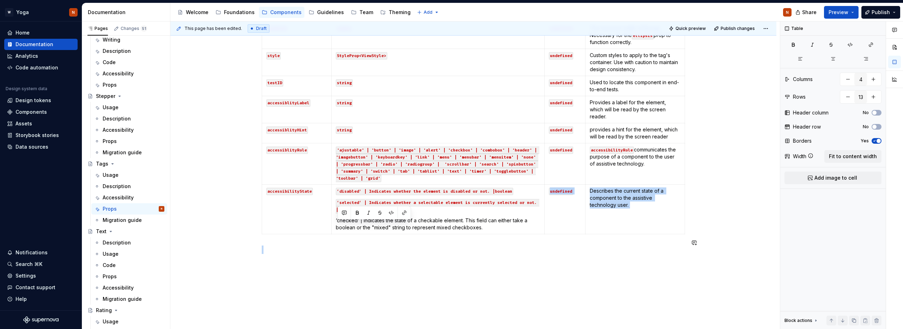
scroll to position [334, 0]
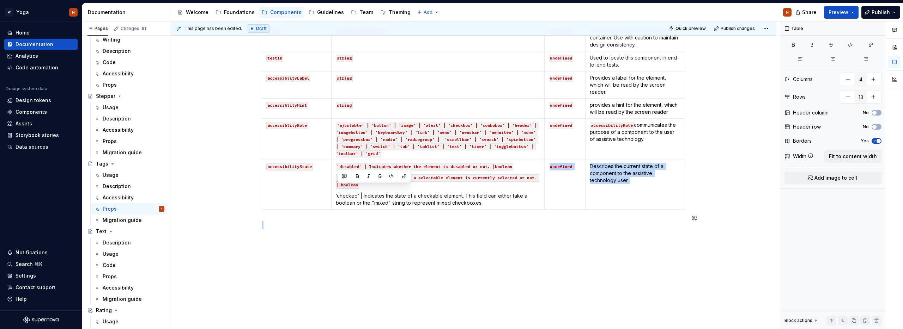
drag, startPoint x: 484, startPoint y: 300, endPoint x: 467, endPoint y: 217, distance: 84.5
click at [436, 274] on div "The Tag component's appearance and behavior are controlled exclusively through …" at bounding box center [473, 85] width 606 height 501
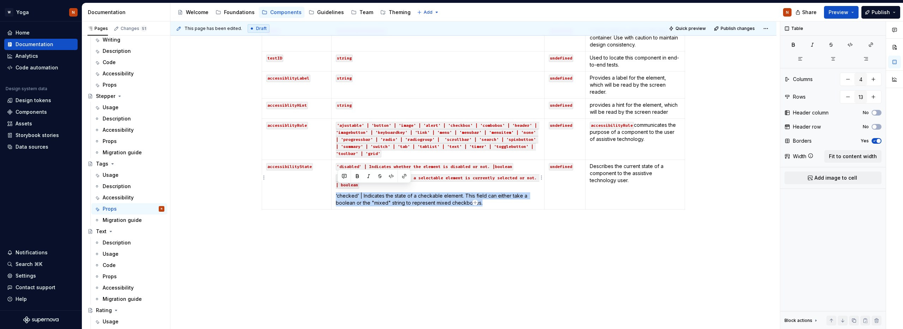
click at [485, 197] on p "‘checked‘ | Indicates the state of a checkable element. This field can either t…" at bounding box center [438, 199] width 204 height 14
drag, startPoint x: 536, startPoint y: 196, endPoint x: 337, endPoint y: 190, distance: 198.2
click at [337, 192] on p "‘checked‘ | Indicates the state of a checkable element. This field can either t…" at bounding box center [438, 199] width 204 height 14
click at [393, 176] on button "button" at bounding box center [391, 176] width 10 height 10
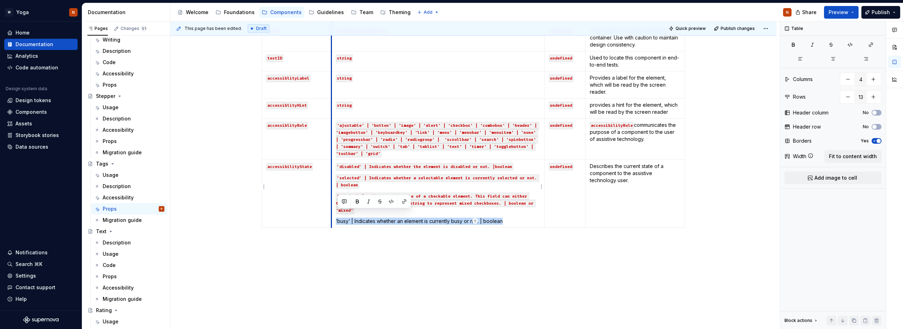
drag, startPoint x: 448, startPoint y: 215, endPoint x: 357, endPoint y: 211, distance: 91.1
click at [335, 215] on td "‘disabled’ | Indicates whether the element is disabled or not. |boolean ‘select…" at bounding box center [437, 194] width 213 height 68
click at [392, 199] on button "button" at bounding box center [391, 202] width 10 height 10
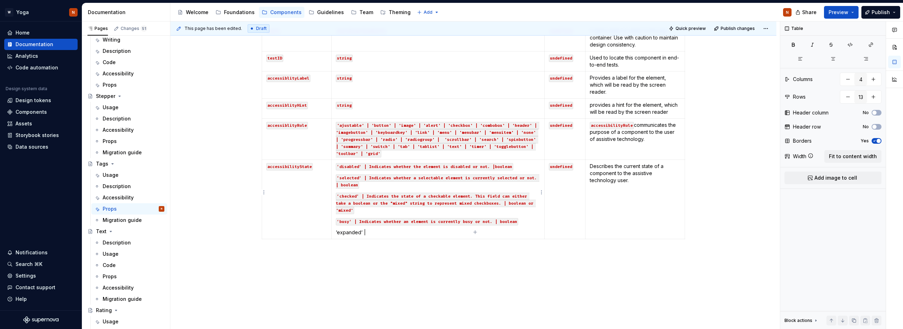
click at [382, 229] on p "‘expanded‘ |" at bounding box center [438, 232] width 204 height 7
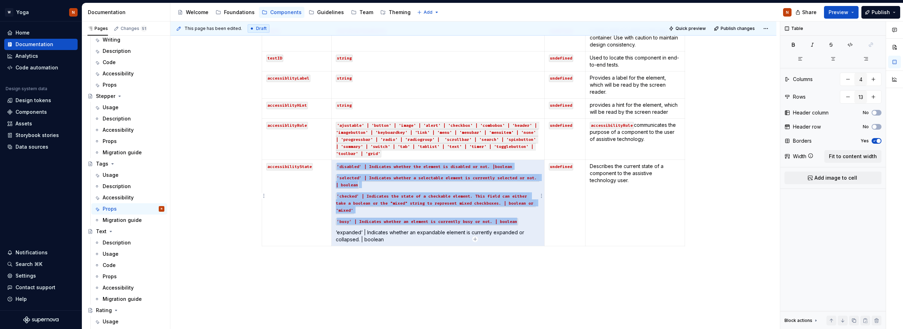
drag, startPoint x: 392, startPoint y: 234, endPoint x: 345, endPoint y: 232, distance: 46.9
click at [342, 233] on p "‘expanded‘ | Indicates whether an expandable element is currently expanded or c…" at bounding box center [438, 236] width 204 height 14
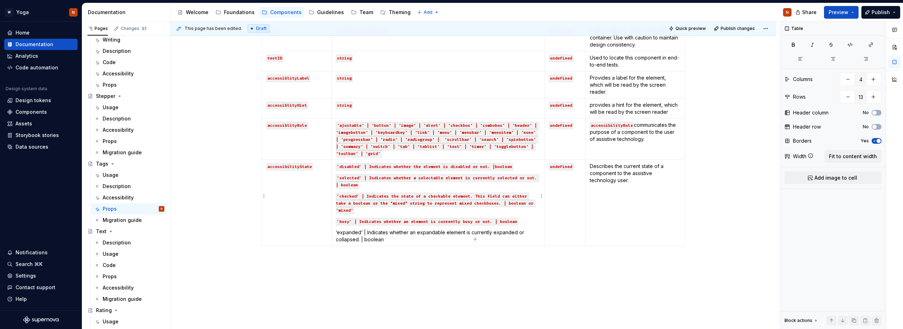
click at [368, 231] on p "‘expanded‘ | Indicates whether an expandable element is currently expanded or c…" at bounding box center [438, 236] width 204 height 14
drag, startPoint x: 386, startPoint y: 234, endPoint x: 336, endPoint y: 226, distance: 51.4
click at [336, 226] on td "‘disabled’ | Indicates whether the element is disabled or not. |boolean ‘select…" at bounding box center [437, 203] width 213 height 86
click at [390, 212] on button "button" at bounding box center [391, 213] width 10 height 10
click at [400, 236] on p "‘expanded‘ | Indicates whether an expandable element is currently expanded or c…" at bounding box center [438, 236] width 204 height 14
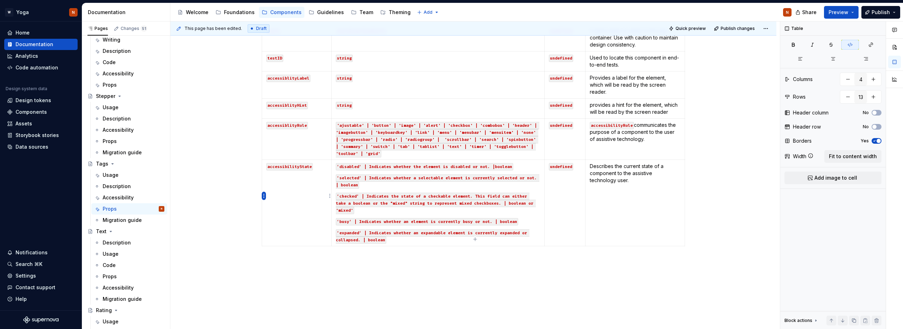
click at [265, 196] on html "W Yoga N Home Documentation Analytics Code automation Design system data Design…" at bounding box center [451, 164] width 903 height 329
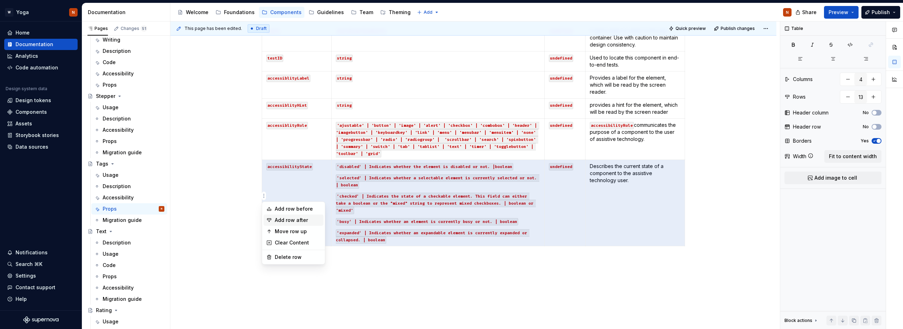
click at [286, 219] on div "Add row after" at bounding box center [298, 220] width 46 height 7
type input "14"
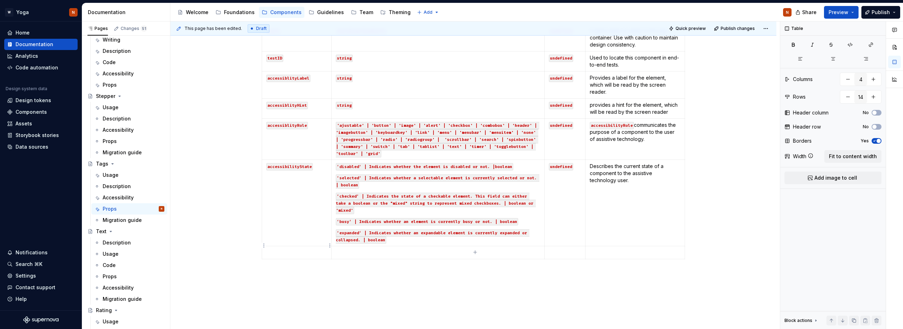
click at [302, 249] on p at bounding box center [296, 252] width 61 height 7
click at [601, 249] on p at bounding box center [634, 252] width 91 height 7
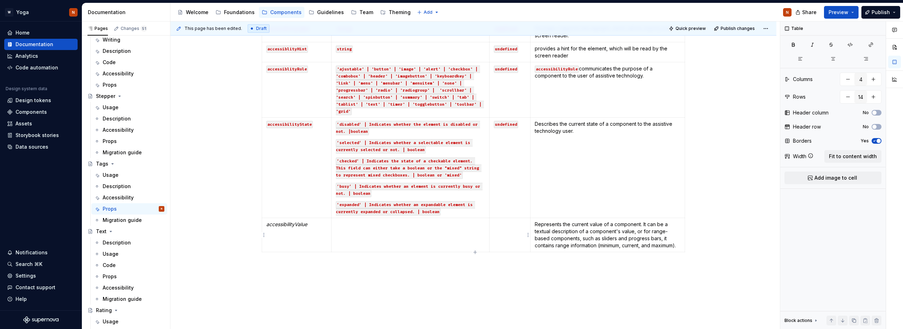
click at [515, 228] on p at bounding box center [510, 224] width 32 height 7
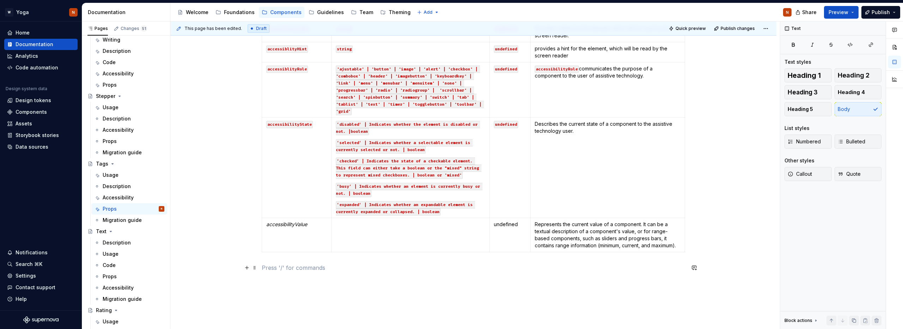
click at [398, 268] on p at bounding box center [473, 268] width 423 height 8
click at [354, 237] on td at bounding box center [410, 234] width 158 height 34
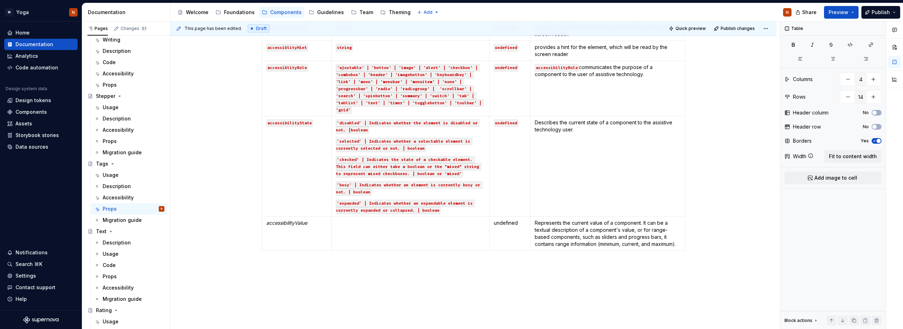
type textarea "*"
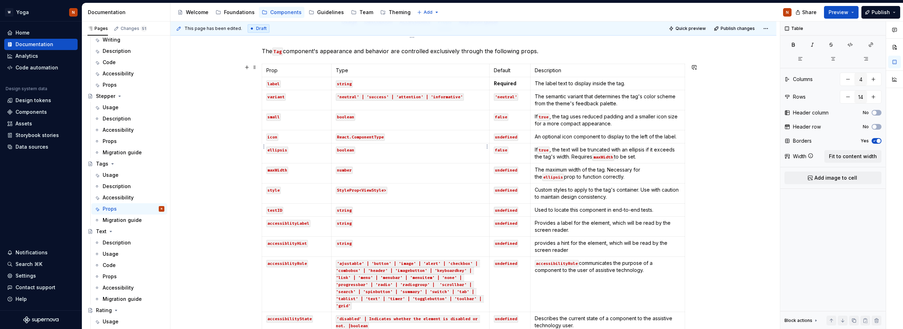
scroll to position [356, 0]
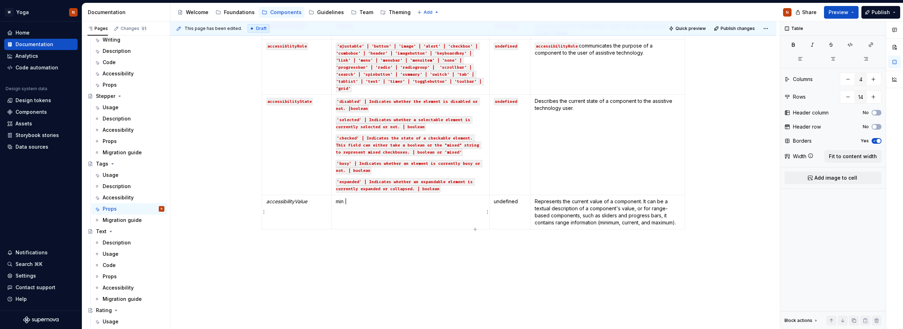
click at [343, 202] on p "min |" at bounding box center [410, 201] width 149 height 7
drag, startPoint x: 487, startPoint y: 202, endPoint x: 336, endPoint y: 202, distance: 150.2
click at [336, 202] on td "‘min‘ | The minimum value of this component's range. | integer" at bounding box center [410, 212] width 158 height 34
click at [392, 187] on button "button" at bounding box center [391, 189] width 10 height 10
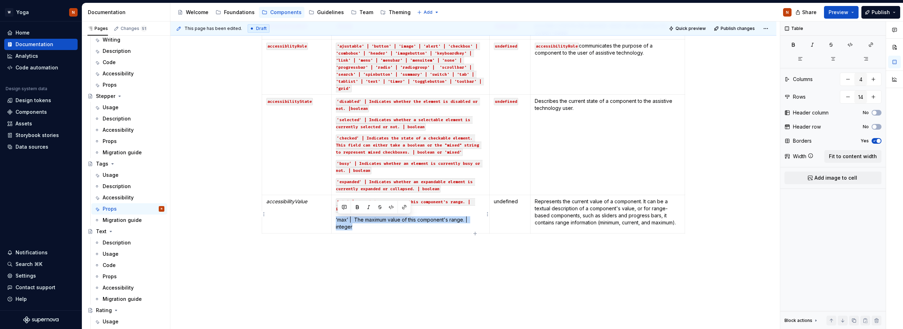
drag, startPoint x: 357, startPoint y: 227, endPoint x: 336, endPoint y: 221, distance: 22.0
click at [336, 221] on td "‘min‘ | The minimum value of this component's range. | integer ‘max‘ | The maxi…" at bounding box center [410, 214] width 158 height 38
click at [389, 206] on button "button" at bounding box center [391, 207] width 10 height 10
click at [360, 230] on p "‘max‘ | The maximum value of this component's range. | integer" at bounding box center [410, 223] width 149 height 14
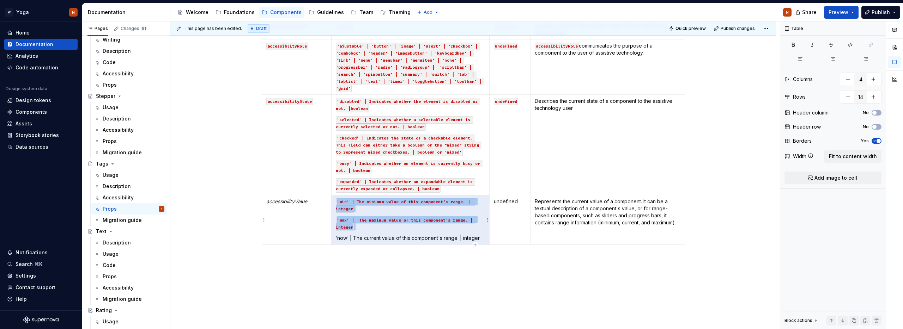
drag, startPoint x: 484, startPoint y: 238, endPoint x: 344, endPoint y: 240, distance: 140.3
click at [340, 240] on p "‘now‘ | The current value of this component's range. | integer" at bounding box center [410, 238] width 149 height 7
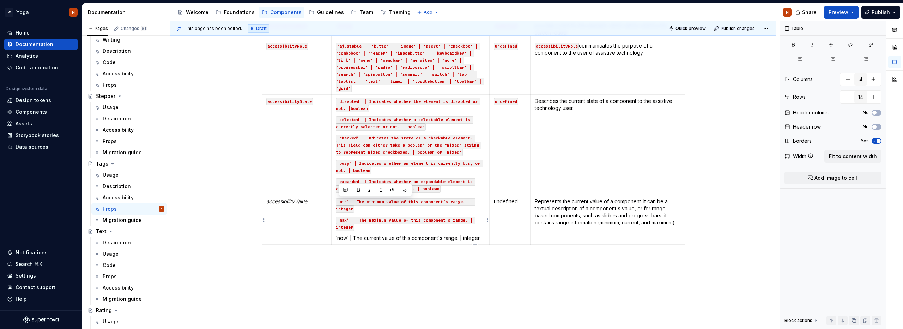
click at [353, 238] on p "‘now‘ | The current value of this component's range. | integer" at bounding box center [410, 238] width 149 height 7
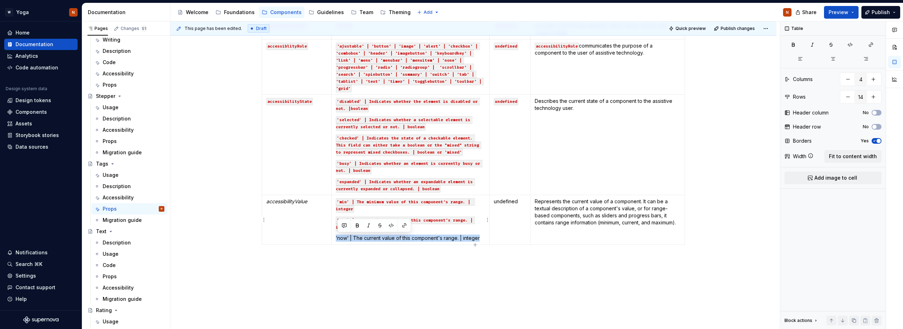
drag, startPoint x: 337, startPoint y: 238, endPoint x: 484, endPoint y: 238, distance: 147.4
click at [484, 238] on p "‘now‘ | The current value of this component's range. | integer" at bounding box center [410, 238] width 149 height 7
click at [389, 225] on button "button" at bounding box center [391, 226] width 10 height 10
click at [367, 246] on p "‘now‘ | The current value of this component's range. | integer" at bounding box center [410, 242] width 149 height 14
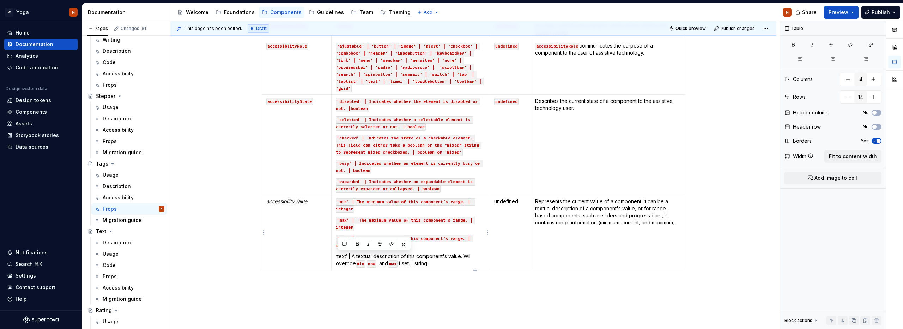
drag, startPoint x: 445, startPoint y: 263, endPoint x: 336, endPoint y: 253, distance: 109.1
click at [336, 253] on td "‘min‘ | The minimum value of this component's range. | integer ‘max‘ | The maxi…" at bounding box center [410, 232] width 158 height 75
click at [390, 243] on button "button" at bounding box center [391, 244] width 10 height 10
click at [471, 262] on p "‘text‘ | A textual description of this component's value. Will override min, no…" at bounding box center [410, 260] width 149 height 14
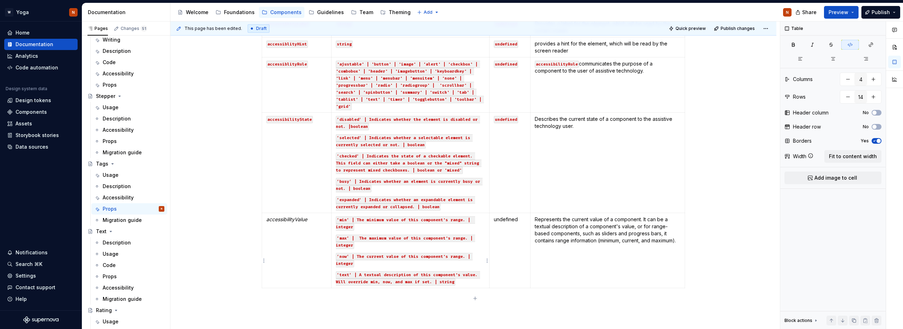
scroll to position [348, 0]
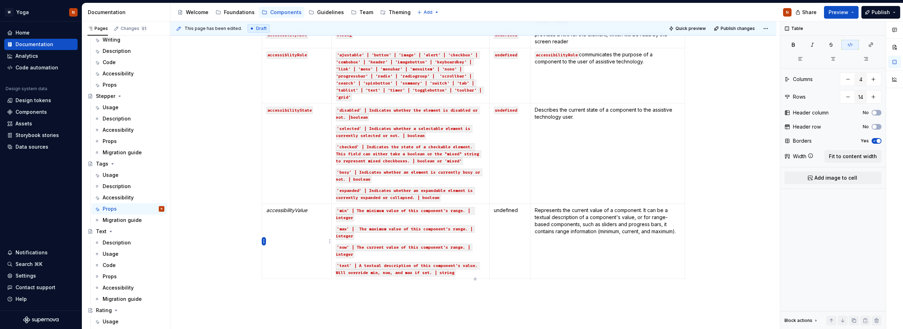
click at [264, 243] on html "W Yoga N Home Documentation Analytics Code automation Design system data Design…" at bounding box center [451, 164] width 903 height 329
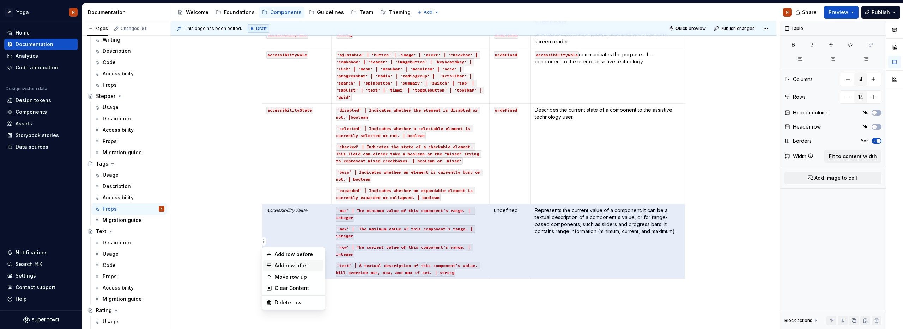
click at [284, 265] on div "Add row after" at bounding box center [298, 265] width 46 height 7
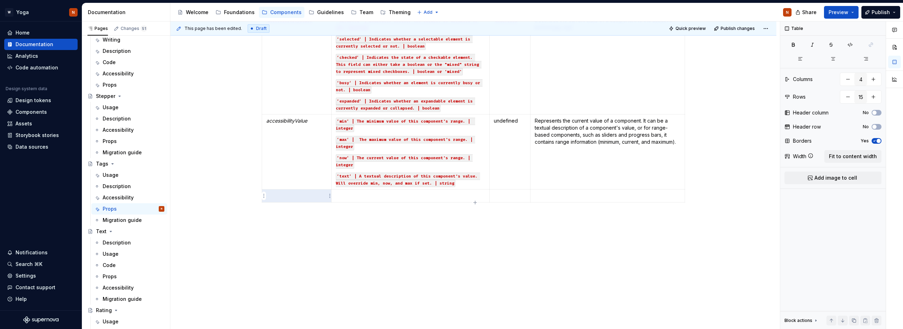
click at [289, 198] on p at bounding box center [296, 195] width 61 height 7
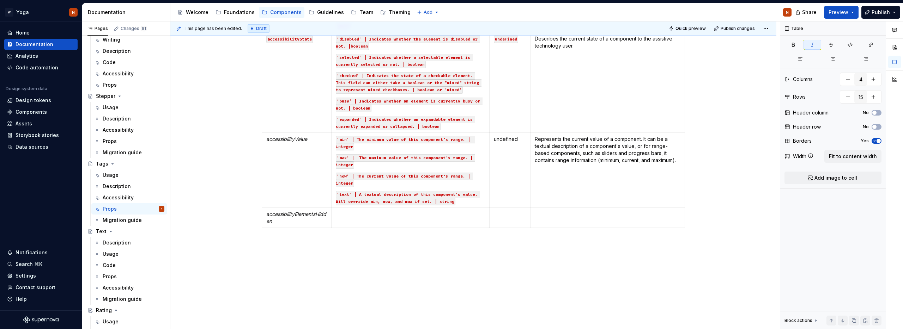
scroll to position [343, 0]
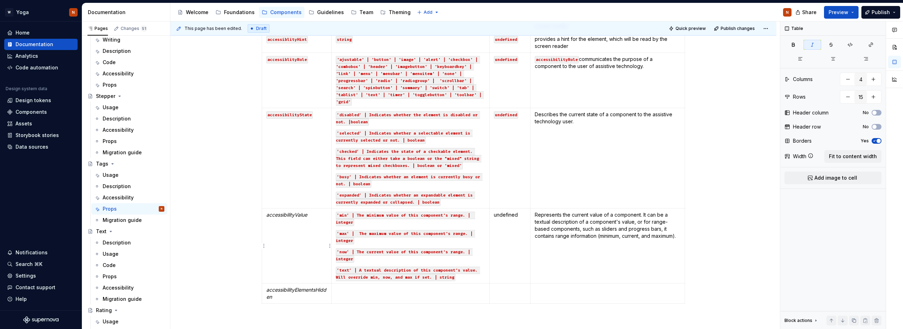
click at [282, 216] on em "accessibilityValue" at bounding box center [286, 215] width 41 height 6
click at [323, 202] on button "button" at bounding box center [322, 202] width 10 height 10
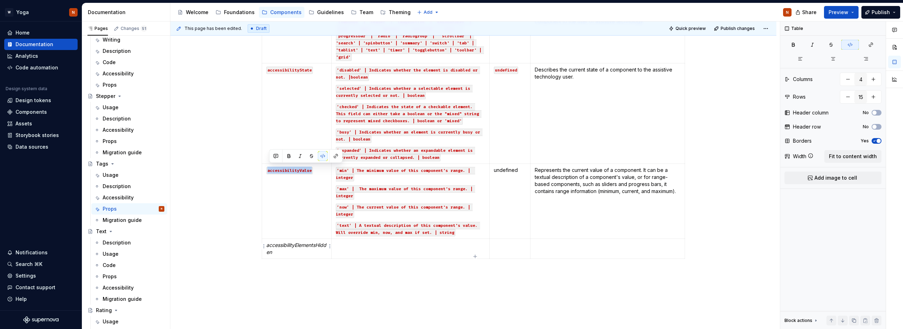
scroll to position [390, 0]
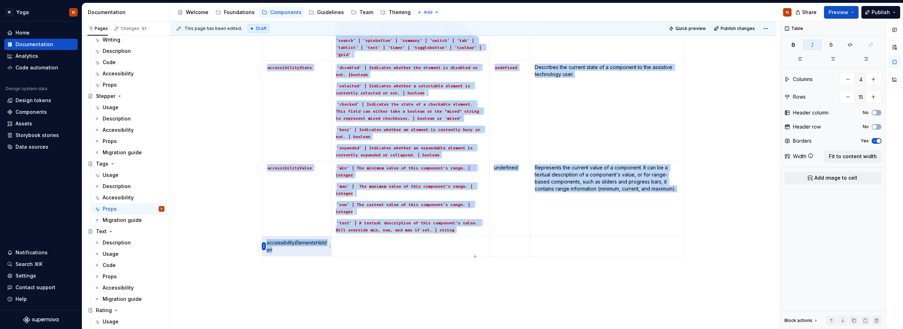
drag, startPoint x: 279, startPoint y: 251, endPoint x: 265, endPoint y: 243, distance: 16.4
click at [265, 243] on body "W Yoga N Home Documentation Analytics Code automation Design system data Design…" at bounding box center [451, 164] width 903 height 329
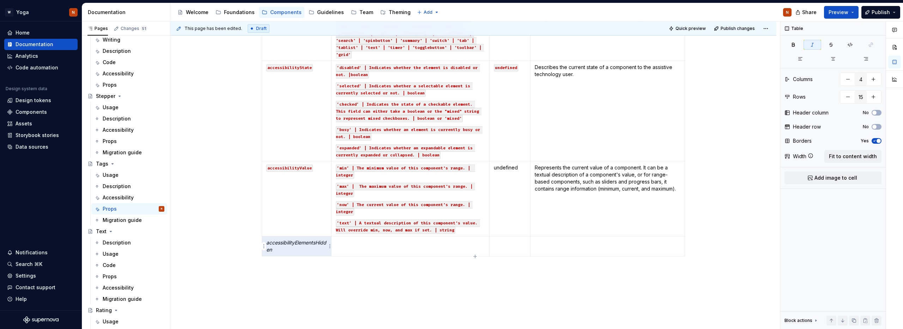
click at [297, 241] on em "accessibilityElementsHidden" at bounding box center [296, 246] width 60 height 13
click at [323, 229] on button "button" at bounding box center [322, 230] width 10 height 10
click at [343, 240] on p at bounding box center [410, 242] width 149 height 7
click at [514, 244] on p at bounding box center [510, 242] width 32 height 7
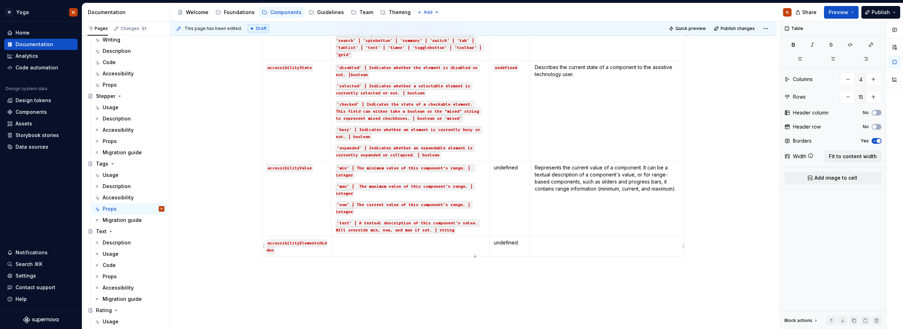
click at [549, 244] on p at bounding box center [607, 242] width 146 height 7
click at [353, 249] on td at bounding box center [410, 250] width 158 height 27
click at [345, 244] on p "boolean" at bounding box center [410, 242] width 149 height 7
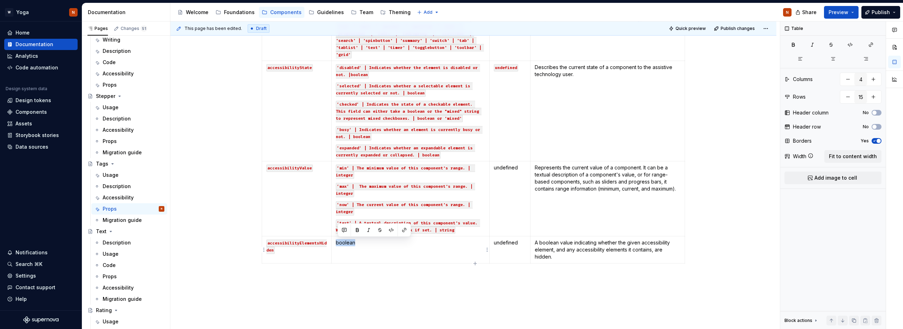
click at [345, 244] on p "boolean" at bounding box center [410, 242] width 149 height 7
click at [393, 230] on button "button" at bounding box center [391, 230] width 10 height 10
click at [618, 257] on p "A boolean value indicating whether the given accessibility element, and any acc…" at bounding box center [607, 249] width 146 height 21
click at [263, 251] on html "W Yoga N Home Documentation Analytics Code automation Design system data Design…" at bounding box center [451, 164] width 903 height 329
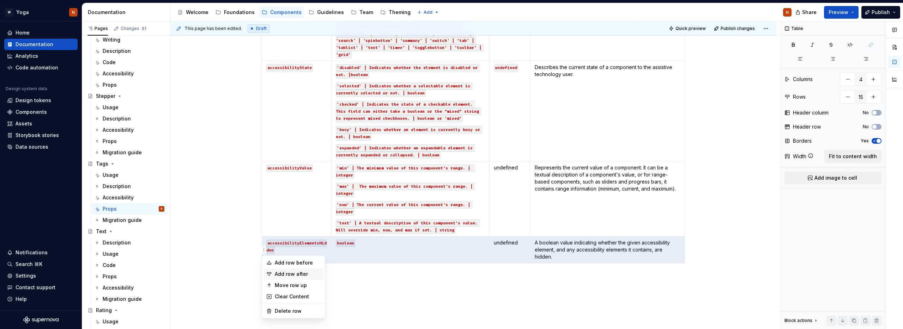
click at [289, 272] on div "Add row after" at bounding box center [298, 274] width 46 height 7
type input "16"
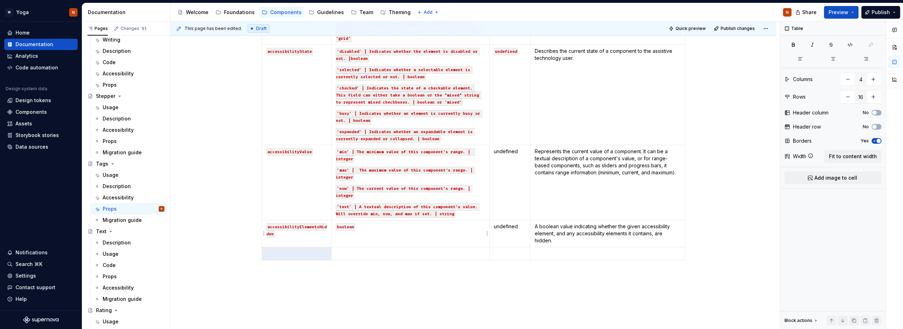
scroll to position [434, 0]
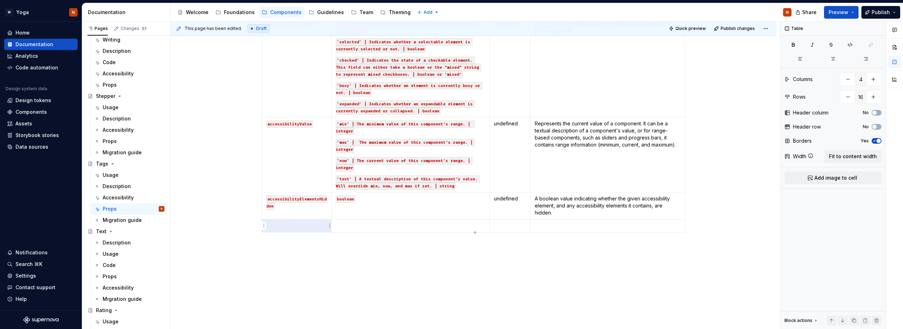
click at [307, 227] on p at bounding box center [296, 225] width 61 height 7
click at [562, 214] on p "A boolean value indicating whether the given accessibility element, and any acc…" at bounding box center [607, 205] width 146 height 21
drag, startPoint x: 581, startPoint y: 213, endPoint x: 554, endPoint y: 215, distance: 26.8
click at [554, 215] on p "A boolean value indicating whether the given accessibility element, and any acc…" at bounding box center [607, 205] width 146 height 21
click at [607, 200] on button "button" at bounding box center [608, 200] width 10 height 10
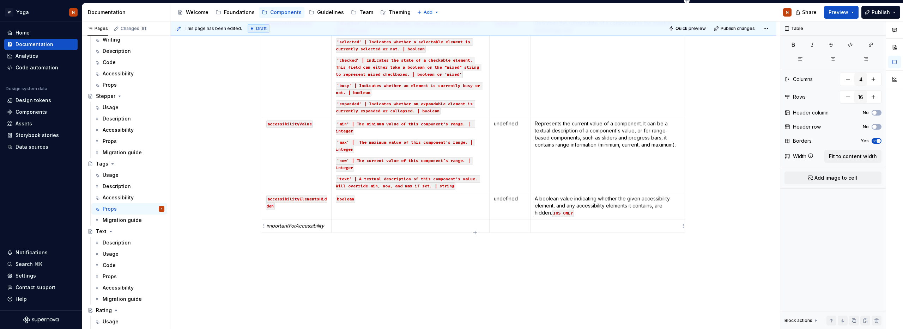
click at [549, 224] on p at bounding box center [607, 225] width 146 height 7
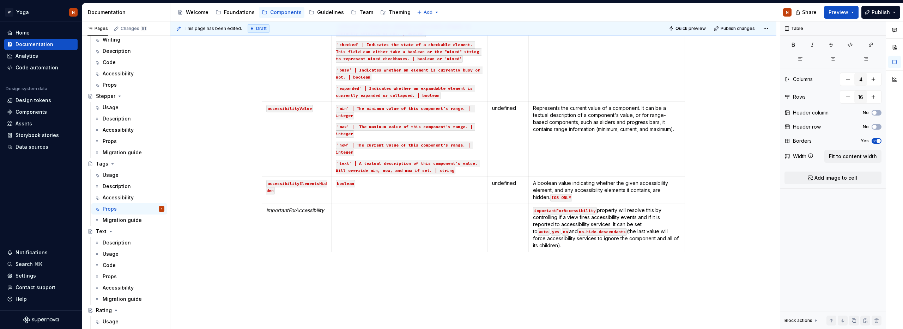
scroll to position [455, 0]
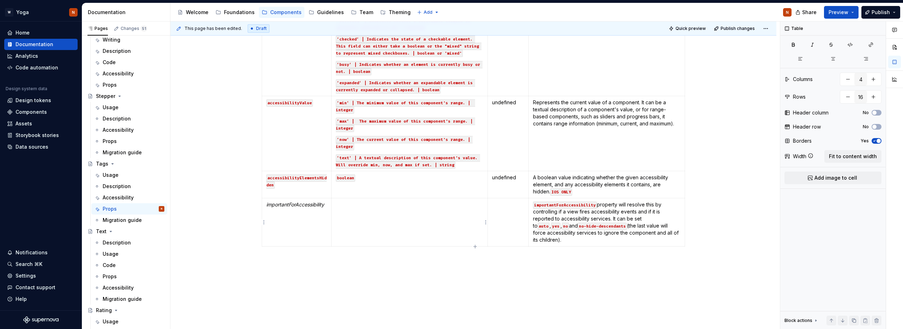
click at [352, 207] on p at bounding box center [409, 204] width 147 height 7
drag, startPoint x: 426, startPoint y: 206, endPoint x: 366, endPoint y: 206, distance: 59.6
click at [366, 206] on p "auto yes no no-hide-descendants" at bounding box center [409, 204] width 147 height 7
click at [421, 192] on button "button" at bounding box center [420, 192] width 10 height 10
click at [362, 204] on p "auto yes no no-hide-descendants" at bounding box center [409, 204] width 147 height 7
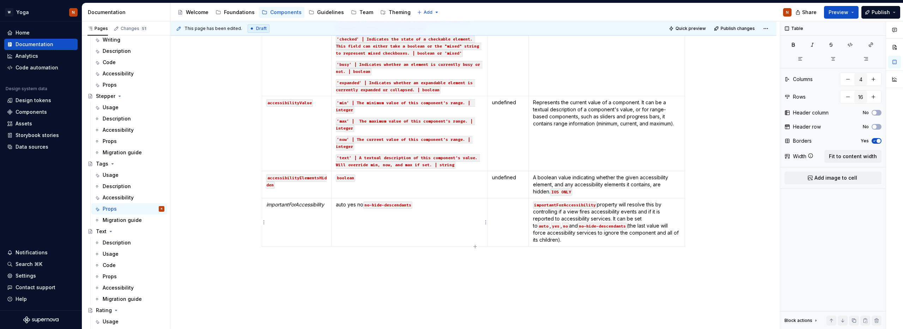
click at [362, 204] on p "auto yes no no-hide-descendants" at bounding box center [409, 204] width 147 height 7
click at [412, 191] on button "button" at bounding box center [412, 192] width 10 height 10
click at [351, 204] on p "auto yes no no-hide-descendants" at bounding box center [409, 204] width 147 height 7
click at [404, 194] on button "button" at bounding box center [403, 192] width 10 height 10
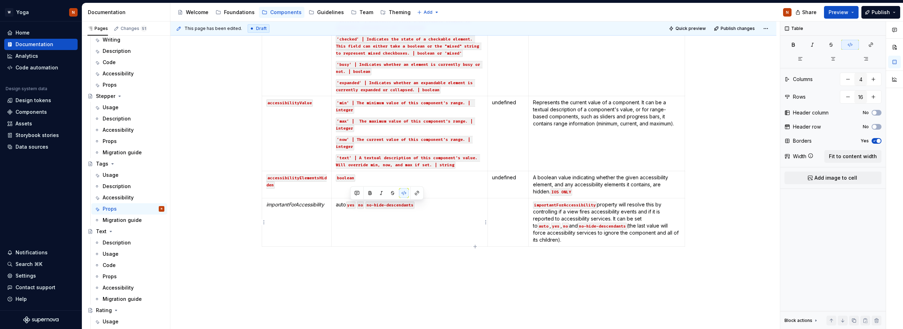
click at [343, 205] on p "auto yes no no-hide-descendants" at bounding box center [409, 204] width 147 height 7
click at [393, 192] on button "button" at bounding box center [391, 192] width 10 height 10
click at [461, 204] on p "auto yes no no-hide-descendants" at bounding box center [409, 204] width 147 height 7
click at [289, 206] on em "importantForAccessibility" at bounding box center [295, 205] width 58 height 6
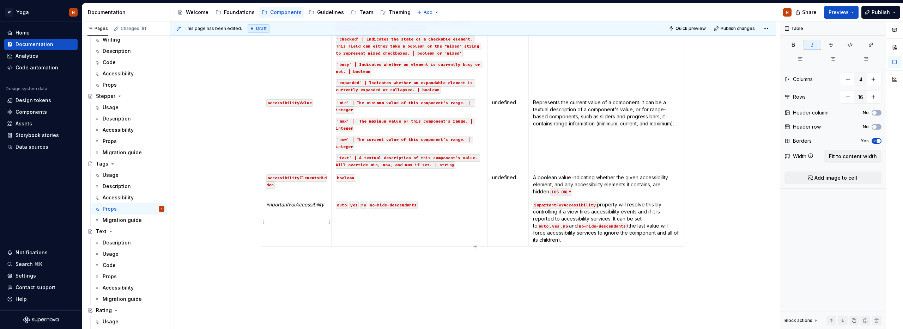
click at [289, 206] on em "importantForAccessibility" at bounding box center [295, 205] width 58 height 6
click at [324, 191] on button "button" at bounding box center [322, 192] width 10 height 10
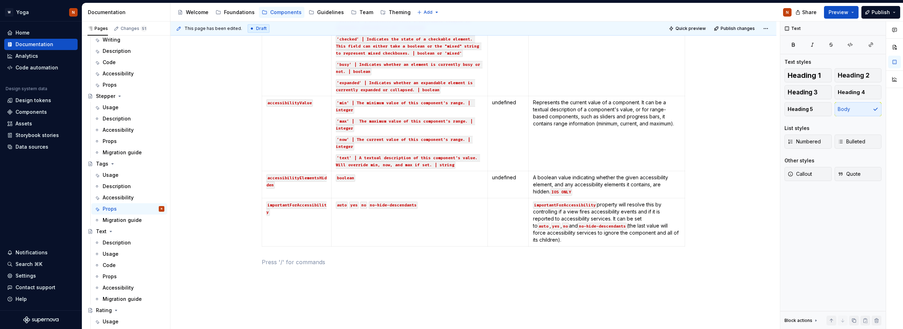
click at [246, 213] on div "The Tag component's appearance and behavior are controlled exclusively through …" at bounding box center [473, 43] width 606 height 660
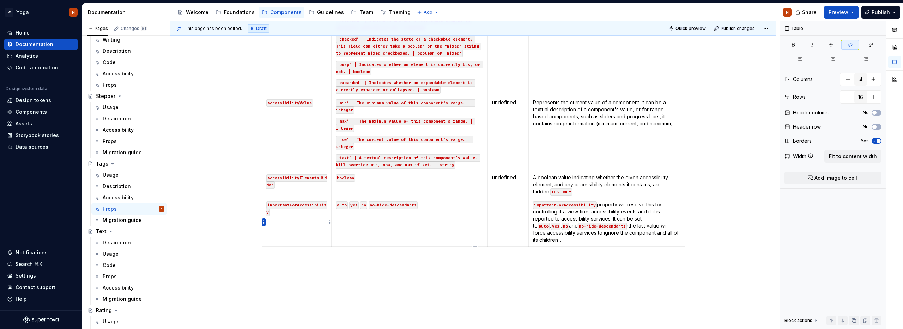
click at [263, 224] on html "W Yoga N Home Documentation Analytics Code automation Design system data Design…" at bounding box center [451, 164] width 903 height 329
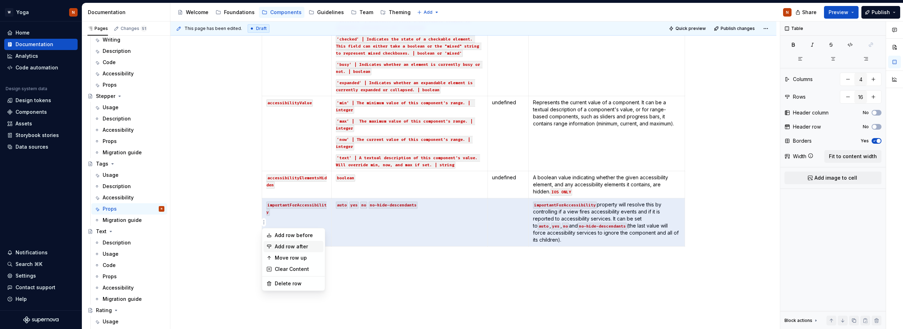
click at [287, 245] on div "Add row after" at bounding box center [298, 246] width 46 height 7
type input "17"
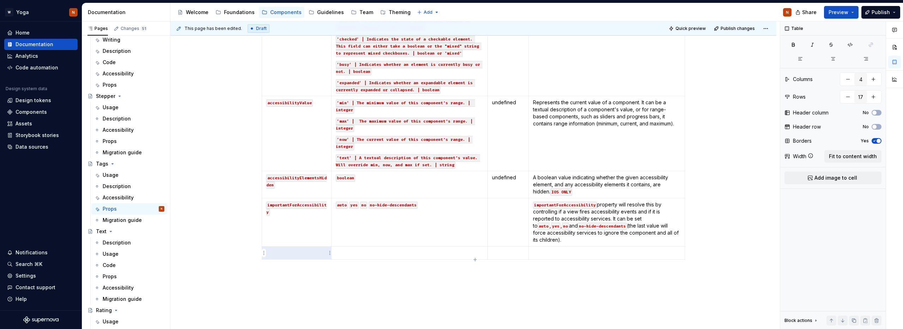
click at [295, 251] on p at bounding box center [296, 253] width 61 height 7
click at [351, 252] on p at bounding box center [409, 253] width 147 height 7
click at [506, 254] on p at bounding box center [508, 253] width 32 height 7
click at [346, 252] on p at bounding box center [409, 253] width 147 height 7
click at [357, 253] on p at bounding box center [409, 253] width 147 height 7
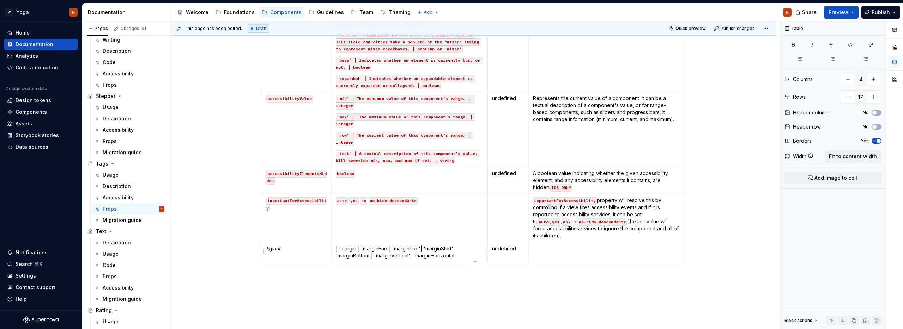
scroll to position [463, 0]
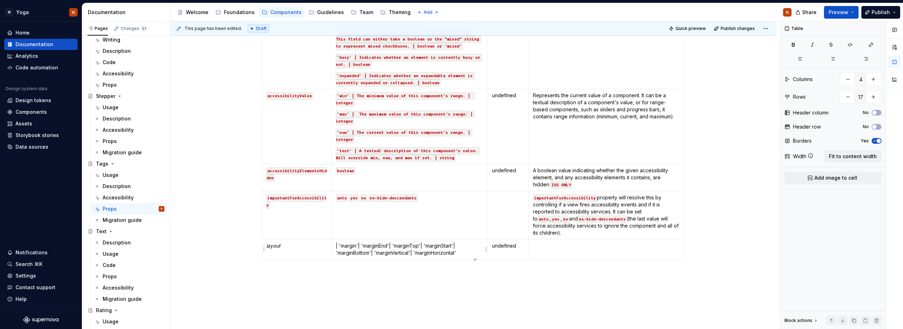
click at [339, 246] on p "| 'margin' | 'marginEnd' | 'marginTop' | 'marginStart' | 'marginBottom' | 'marg…" at bounding box center [409, 250] width 147 height 14
drag, startPoint x: 358, startPoint y: 246, endPoint x: 339, endPoint y: 246, distance: 19.0
click at [339, 246] on p "'margin' 'marginEnd' 'marginTop' 'marginStart' 'marginBottom' 'marginVertical' …" at bounding box center [409, 250] width 147 height 14
click at [391, 232] on button "button" at bounding box center [392, 233] width 10 height 10
drag, startPoint x: 361, startPoint y: 246, endPoint x: 381, endPoint y: 246, distance: 19.7
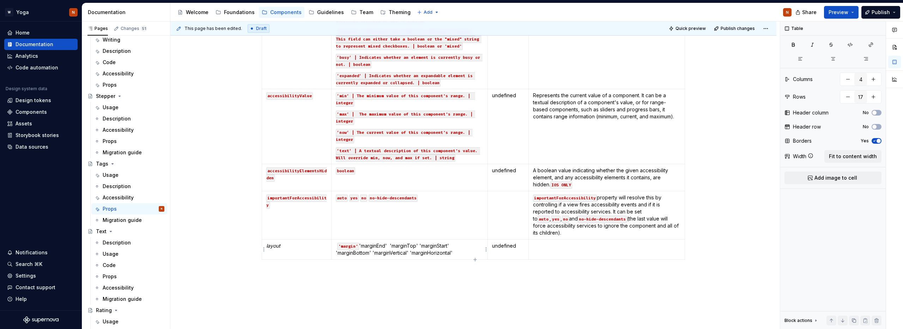
click at [381, 246] on p "'margin' 'marginEnd' 'marginTop' 'marginStart' 'marginBottom' 'marginVertical' …" at bounding box center [409, 250] width 147 height 14
drag, startPoint x: 390, startPoint y: 246, endPoint x: 361, endPoint y: 246, distance: 28.6
click at [361, 246] on p "'margin' 'marginEnd' 'marginTop' 'marginStart' 'marginBottom' 'marginVertical' …" at bounding box center [409, 250] width 147 height 14
click at [415, 232] on button "button" at bounding box center [415, 233] width 10 height 10
click at [420, 246] on p "'margin' 'marginEnd' 'marginTop' 'marginStart' 'marginBottom' 'marginVertical' …" at bounding box center [409, 250] width 147 height 14
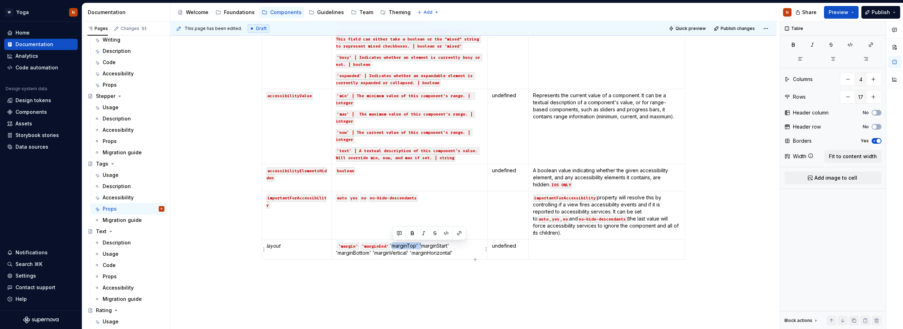
drag, startPoint x: 421, startPoint y: 246, endPoint x: 393, endPoint y: 246, distance: 27.9
click at [393, 246] on p "'margin' 'marginEnd' 'marginTop' 'marginStart' 'marginBottom' 'marginVertical' …" at bounding box center [409, 250] width 147 height 14
click at [446, 233] on button "button" at bounding box center [446, 233] width 10 height 10
click at [451, 243] on p "'margin' 'marginEnd' 'marginTop' 'marginStart' 'marginBottom' 'marginVertical' …" at bounding box center [409, 250] width 147 height 14
drag, startPoint x: 456, startPoint y: 245, endPoint x: 425, endPoint y: 248, distance: 31.5
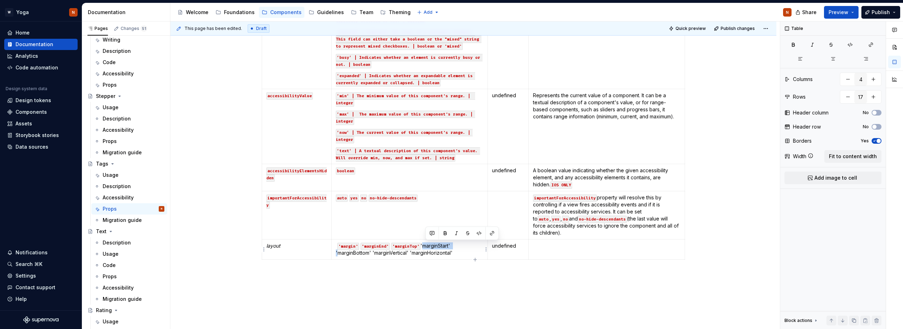
click at [425, 248] on p "'margin' 'marginEnd' 'marginTop' 'marginStart' 'marginBottom' 'marginVertical' …" at bounding box center [409, 250] width 147 height 14
click at [482, 232] on button "button" at bounding box center [479, 233] width 10 height 10
drag, startPoint x: 373, startPoint y: 254, endPoint x: 337, endPoint y: 254, distance: 35.3
click at [337, 254] on p "'margin' 'marginEnd' 'marginTop' 'marginStart' 'marginBottom' 'marginVertical' …" at bounding box center [409, 253] width 147 height 21
click at [393, 241] on button "button" at bounding box center [391, 240] width 10 height 10
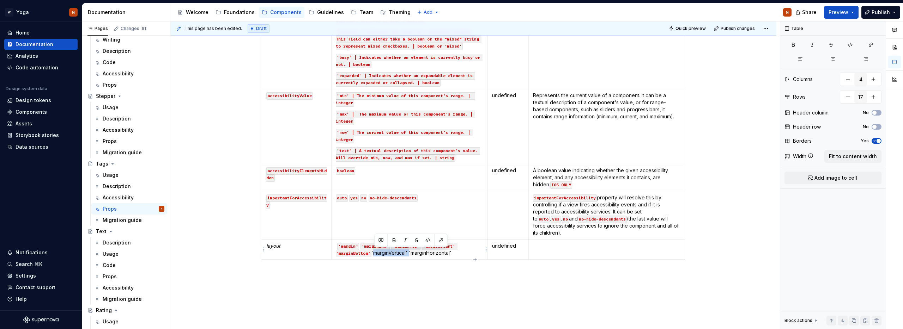
drag, startPoint x: 410, startPoint y: 254, endPoint x: 374, endPoint y: 253, distance: 36.0
click at [374, 253] on p "'margin' 'marginEnd' 'marginTop' 'marginStart' 'marginBottom' 'marginVertical' …" at bounding box center [409, 250] width 147 height 14
click at [428, 238] on button "button" at bounding box center [428, 240] width 10 height 10
drag, startPoint x: 460, startPoint y: 253, endPoint x: 416, endPoint y: 251, distance: 43.8
click at [416, 251] on p "'margin' 'marginEnd' 'marginTop' 'marginStart' 'marginBottom' 'marginVertical' …" at bounding box center [409, 250] width 147 height 14
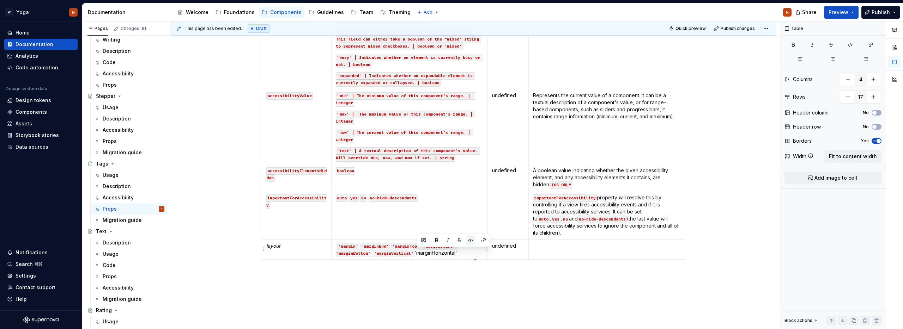
click at [472, 240] on button "button" at bounding box center [470, 240] width 10 height 10
click at [408, 284] on div "The Tag component's appearance and behavior are controlled exclusively through …" at bounding box center [473, 5] width 423 height 565
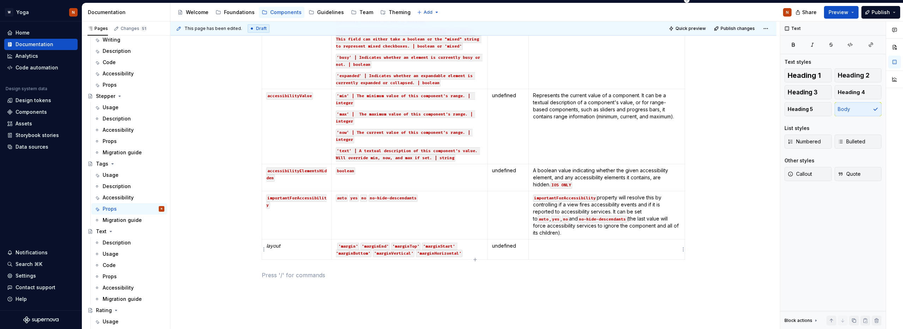
click at [556, 250] on td at bounding box center [606, 250] width 156 height 20
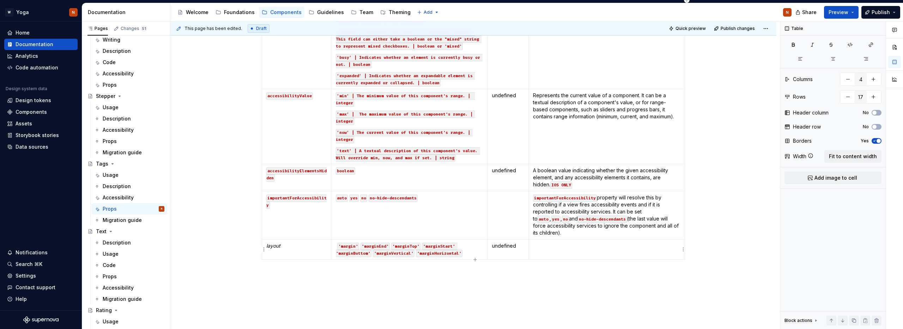
click at [548, 250] on td at bounding box center [606, 250] width 156 height 20
drag, startPoint x: 532, startPoint y: 246, endPoint x: 573, endPoint y: 253, distance: 41.2
click at [533, 245] on td ""small" | "zero" | "xxxsmall" | "xxsmall" | "xsmall" | "medium" | "large" | "xl…" at bounding box center [606, 250] width 156 height 20
drag, startPoint x: 533, startPoint y: 257, endPoint x: 552, endPoint y: 257, distance: 18.7
click at [552, 257] on td "Allows you to add margin to components : "small" | "zero" | "xxxsmall" | "xxsma…" at bounding box center [606, 255] width 156 height 31
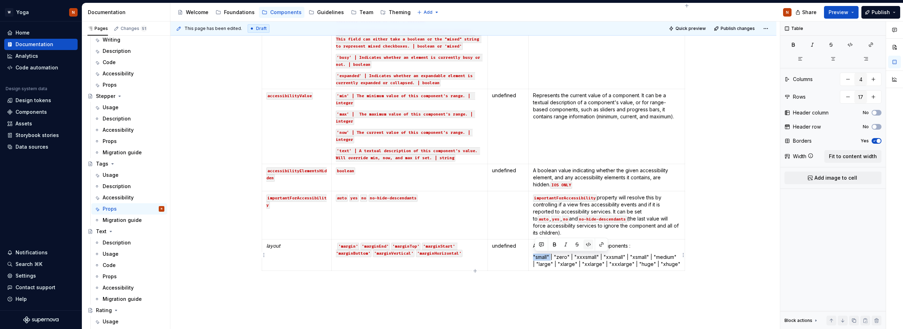
click at [587, 244] on button "button" at bounding box center [588, 245] width 10 height 10
drag, startPoint x: 559, startPoint y: 257, endPoint x: 573, endPoint y: 256, distance: 13.8
click at [573, 256] on p ""small" | "zero" | "xxxsmall" | "xxsmall" | "xsmall" | "medium" | "large" | "xl…" at bounding box center [606, 261] width 147 height 14
click at [613, 244] on button "button" at bounding box center [613, 245] width 10 height 10
drag, startPoint x: 580, startPoint y: 257, endPoint x: 605, endPoint y: 256, distance: 24.7
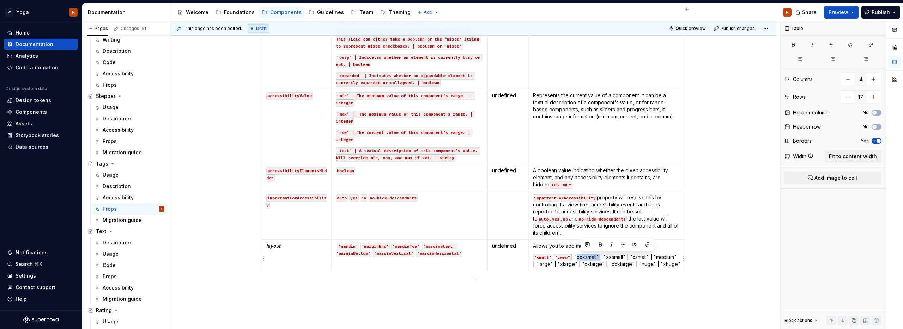
click at [605, 256] on p ""small" | "zero" | "xxxsmall" | "xxsmall" | "xsmall" | "medium" | "large" | "xl…" at bounding box center [606, 261] width 147 height 14
click at [634, 246] on button "button" at bounding box center [634, 245] width 10 height 10
drag, startPoint x: 612, startPoint y: 258, endPoint x: 667, endPoint y: 251, distance: 55.8
click at [634, 257] on p ""small" | "zero" | "xxxsmall" | "xxsmall" | "xsmall" | "medium" | "large" | "xl…" at bounding box center [606, 261] width 147 height 14
click at [667, 244] on button "button" at bounding box center [665, 245] width 10 height 10
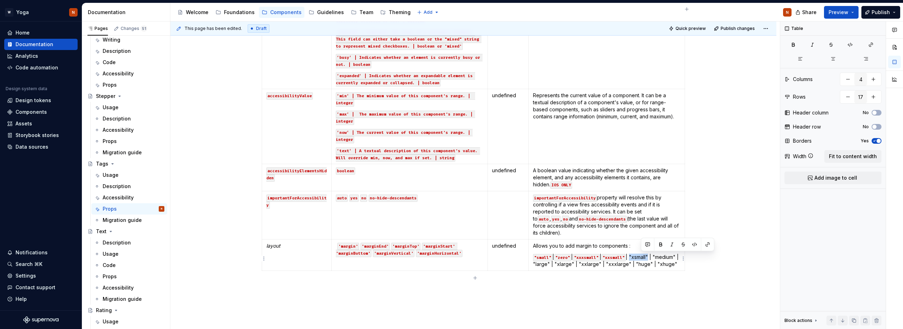
drag, startPoint x: 640, startPoint y: 257, endPoint x: 660, endPoint y: 256, distance: 19.8
click at [660, 256] on p ""small" | "zero" | "xxxsmall" | "xxsmall" | "xsmall" | "medium" | "large" | "xl…" at bounding box center [606, 261] width 147 height 14
click at [693, 245] on button "button" at bounding box center [694, 245] width 10 height 10
drag, startPoint x: 534, startPoint y: 265, endPoint x: 557, endPoint y: 264, distance: 22.9
click at [557, 264] on p ""small" | "zero" | "xxxsmall" | "xxsmall" | "xsmall" | "medium" | "large" | "xl…" at bounding box center [606, 261] width 147 height 14
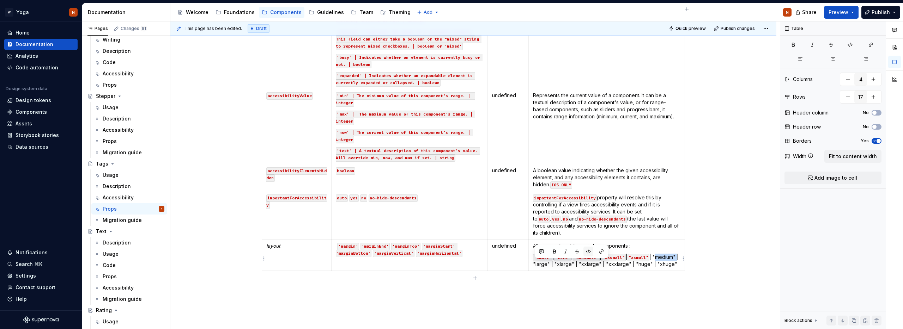
click at [588, 255] on button "button" at bounding box center [588, 252] width 10 height 10
drag, startPoint x: 560, startPoint y: 265, endPoint x: 576, endPoint y: 264, distance: 16.2
click at [576, 264] on p ""small" | "zero" | "xxxsmall" | "xxsmall" | "xsmall" | "medium" | "large" | "xl…" at bounding box center [606, 261] width 147 height 14
click at [613, 252] on button "button" at bounding box center [614, 252] width 10 height 10
drag, startPoint x: 585, startPoint y: 266, endPoint x: 634, endPoint y: 253, distance: 51.0
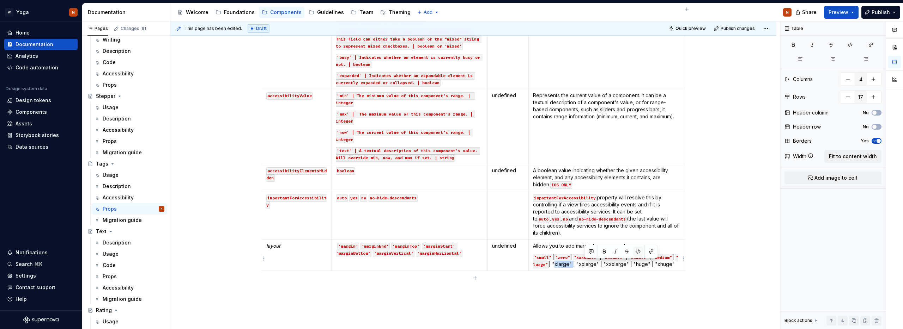
click at [603, 265] on p ""small" | "zero" | "xxxsmall" | "xxsmall" | "xsmall" | "medium" | "large" | "xl…" at bounding box center [606, 261] width 147 height 14
click at [635, 251] on button "button" at bounding box center [638, 252] width 10 height 10
drag, startPoint x: 610, startPoint y: 264, endPoint x: 632, endPoint y: 265, distance: 21.9
click at [632, 265] on p ""small" | "zero" | "xxxsmall" | "xxsmall" | "xsmall" | "medium" | "large" | "xl…" at bounding box center [606, 261] width 147 height 14
click at [664, 253] on button "button" at bounding box center [664, 252] width 10 height 10
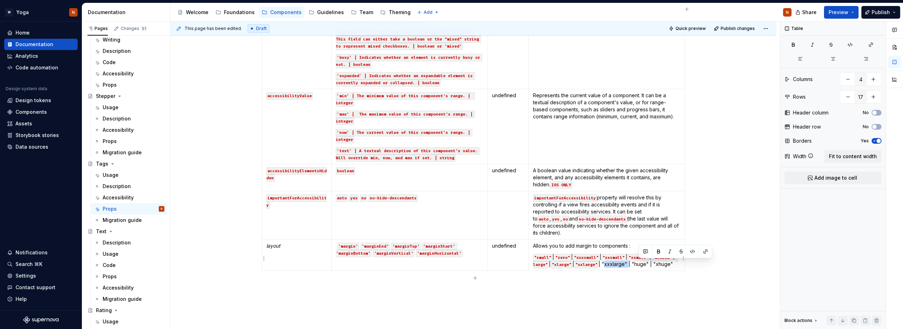
drag, startPoint x: 639, startPoint y: 265, endPoint x: 663, endPoint y: 263, distance: 24.0
click at [663, 263] on p ""small" | "zero" | "xxxsmall" | "xxsmall" | "xsmall" | "medium" | "large" | "xl…" at bounding box center [606, 261] width 147 height 14
click at [692, 250] on button "button" at bounding box center [692, 252] width 10 height 10
drag, startPoint x: 535, startPoint y: 271, endPoint x: 550, endPoint y: 270, distance: 15.2
click at [550, 268] on p ""small" | "zero" | "xxxsmall" | "xxsmall" | "xsmall" | "medium" | "large" | "xl…" at bounding box center [606, 261] width 147 height 14
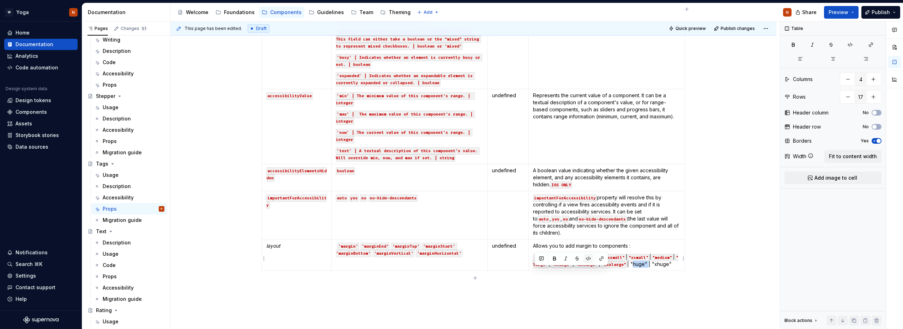
click at [588, 259] on button "button" at bounding box center [588, 259] width 10 height 10
drag, startPoint x: 555, startPoint y: 272, endPoint x: 574, endPoint y: 271, distance: 19.4
click at [574, 268] on p ""small" | "zero" | "xxxsmall" | "xxsmall" | "xsmall" | "medium" | "large" | "xl…" at bounding box center [606, 261] width 147 height 14
click at [610, 258] on button "button" at bounding box center [609, 259] width 10 height 10
click at [560, 291] on p at bounding box center [473, 286] width 423 height 8
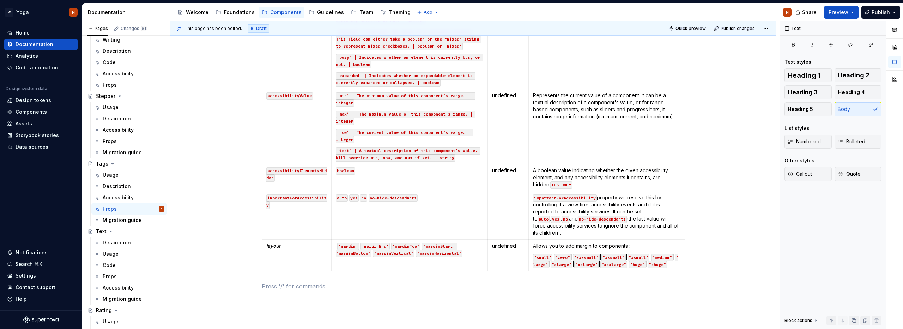
click at [734, 238] on div "The Tag component's appearance and behavior are controlled exclusively through …" at bounding box center [473, 52] width 606 height 692
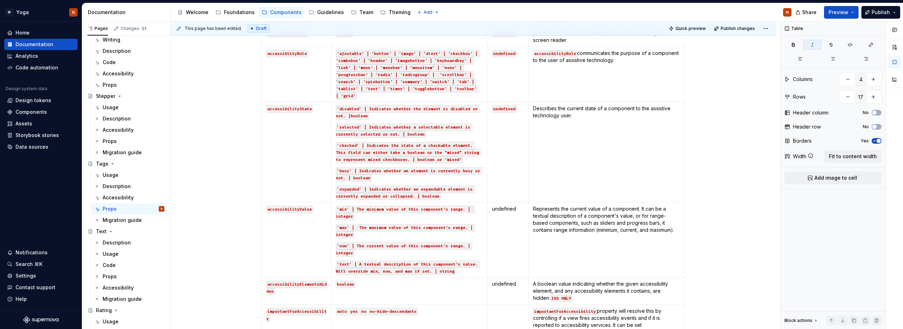
scroll to position [538, 0]
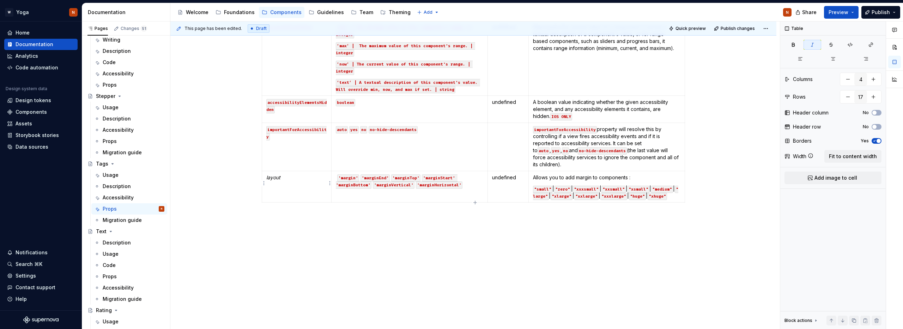
click at [276, 175] on em "layout" at bounding box center [273, 178] width 14 height 6
click at [323, 158] on button "button" at bounding box center [322, 158] width 10 height 10
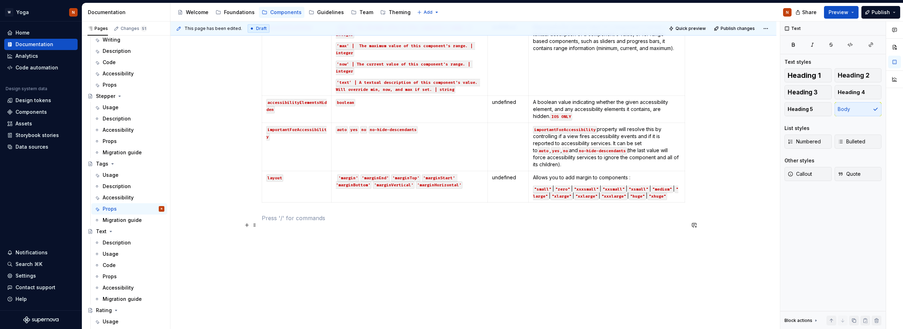
click at [434, 219] on p at bounding box center [473, 218] width 423 height 8
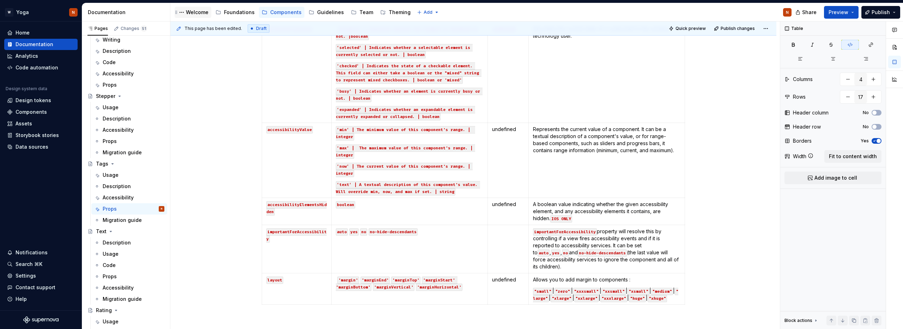
scroll to position [426, 0]
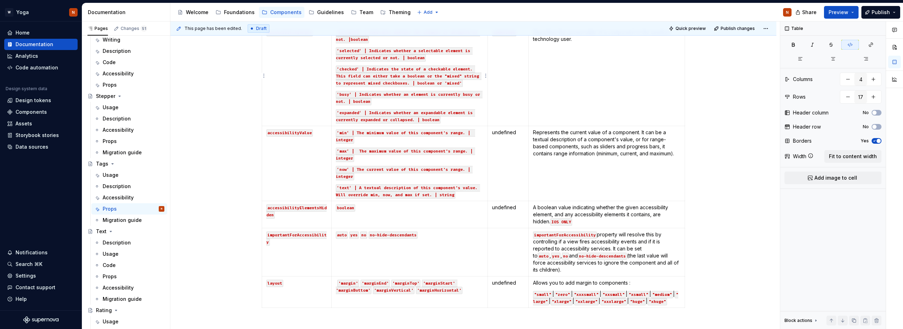
type textarea "*"
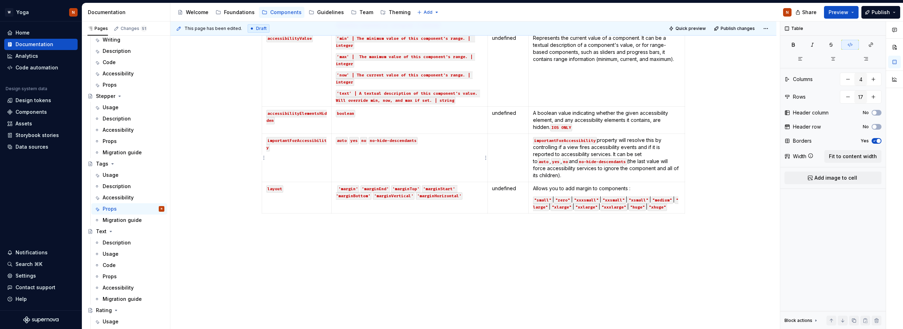
scroll to position [528, 0]
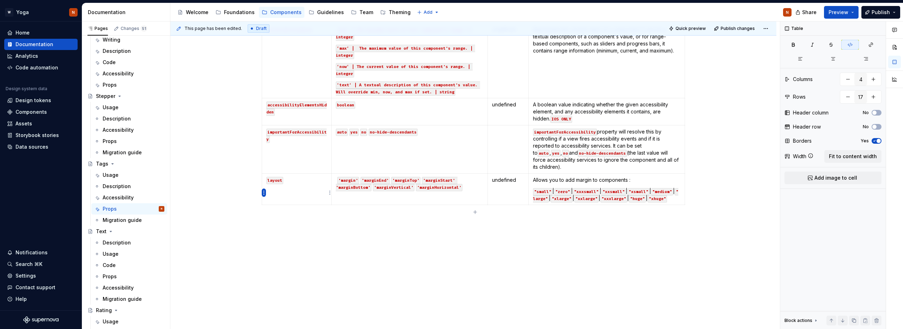
click at [263, 193] on html "W Yoga N Home Documentation Analytics Code automation Design system data Design…" at bounding box center [451, 164] width 903 height 329
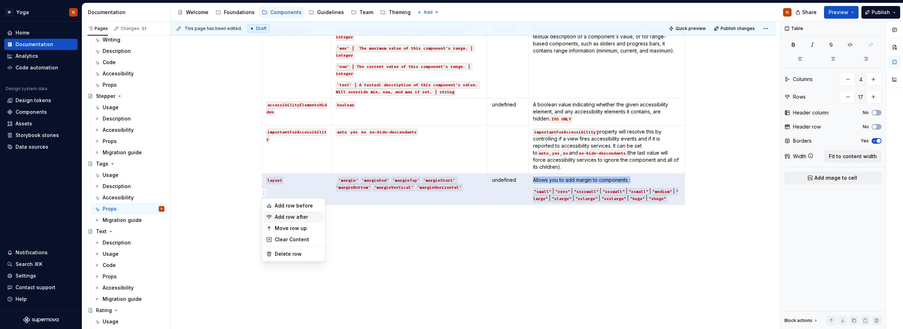
click at [304, 221] on div "Add row after" at bounding box center [293, 217] width 60 height 11
type input "18"
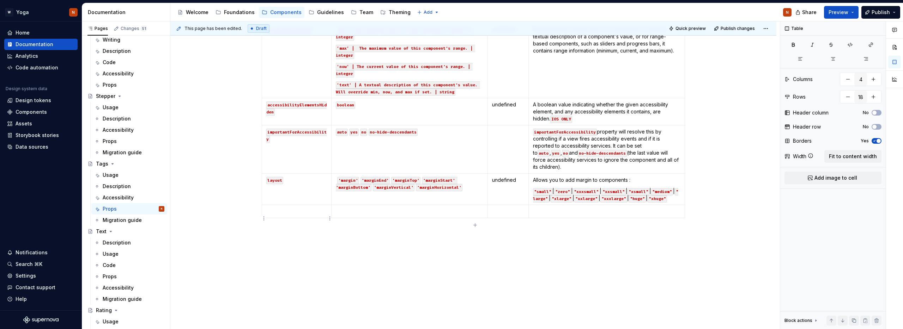
click at [290, 218] on td at bounding box center [296, 211] width 69 height 13
click at [360, 215] on p at bounding box center [409, 211] width 147 height 7
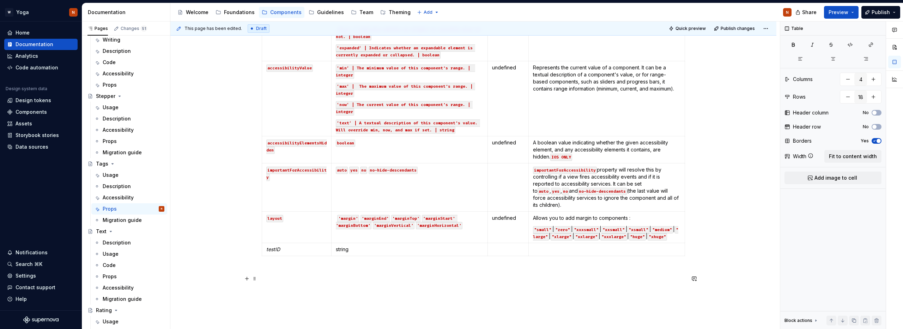
scroll to position [518, 0]
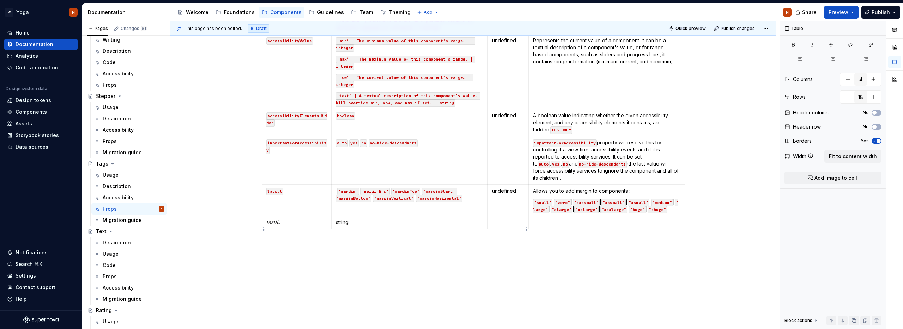
click at [501, 226] on p at bounding box center [508, 222] width 32 height 7
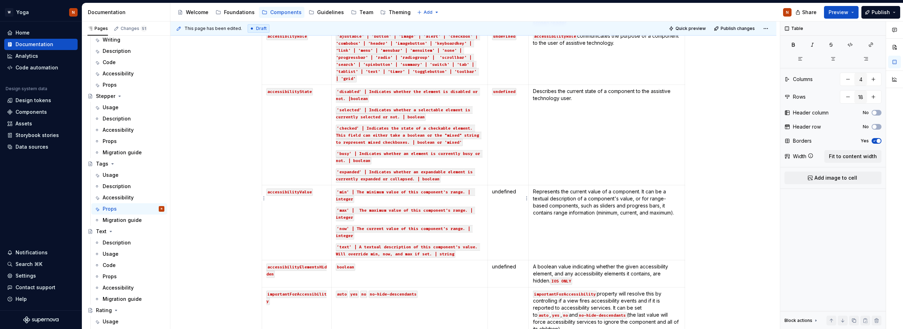
scroll to position [421, 0]
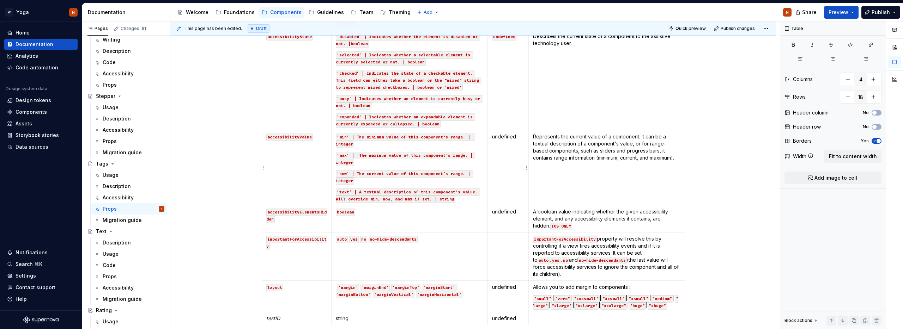
click at [505, 137] on p "undefined" at bounding box center [508, 136] width 32 height 7
click at [550, 122] on button "button" at bounding box center [547, 124] width 10 height 10
click at [507, 213] on p "undefined" at bounding box center [508, 211] width 32 height 7
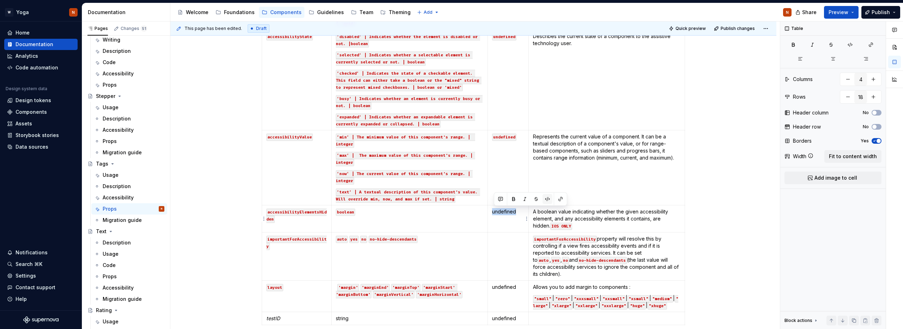
click at [549, 197] on button "button" at bounding box center [547, 199] width 10 height 10
click at [501, 288] on p "undefined" at bounding box center [508, 287] width 32 height 7
click at [549, 274] on button "button" at bounding box center [547, 275] width 10 height 10
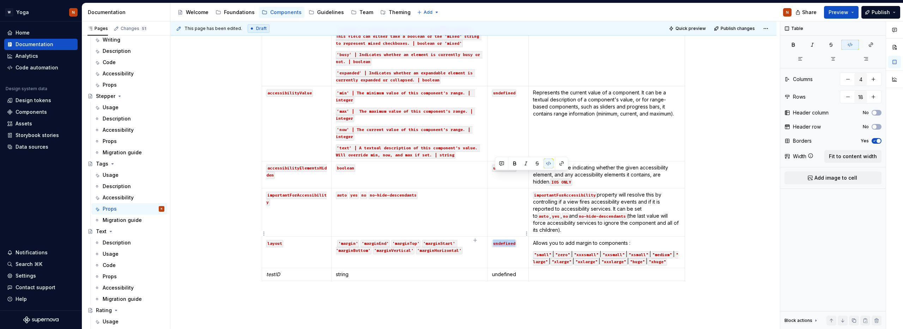
scroll to position [534, 0]
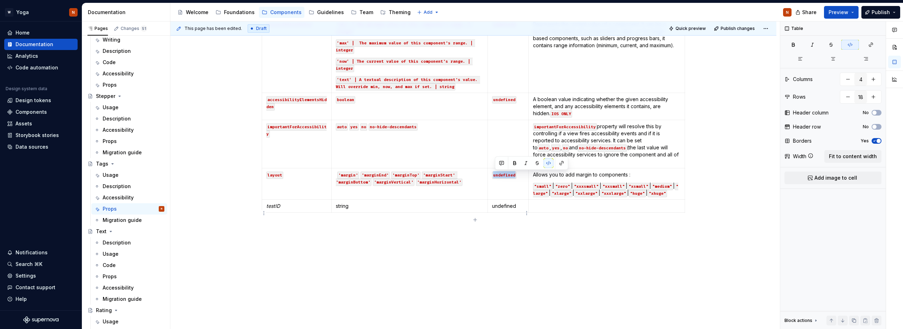
click at [503, 210] on p "undefined" at bounding box center [508, 206] width 32 height 7
click at [549, 201] on button "button" at bounding box center [547, 201] width 10 height 10
click at [344, 210] on p "string" at bounding box center [409, 206] width 147 height 7
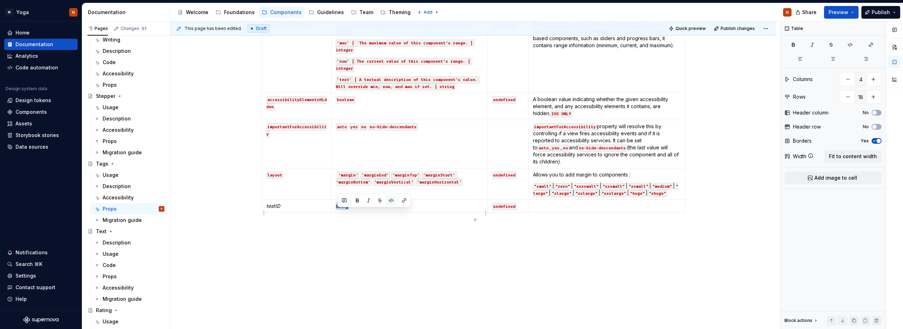
click at [392, 201] on button "button" at bounding box center [391, 201] width 10 height 10
click at [274, 209] on em "testID" at bounding box center [273, 206] width 14 height 6
click at [323, 202] on button "button" at bounding box center [322, 201] width 10 height 10
click at [545, 210] on p at bounding box center [606, 206] width 147 height 7
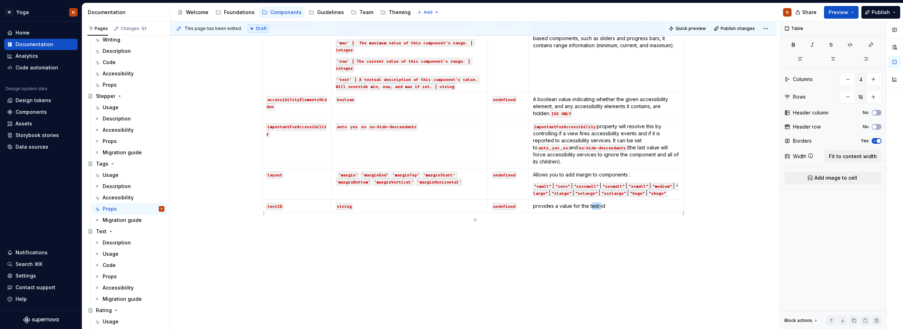
drag, startPoint x: 592, startPoint y: 214, endPoint x: 607, endPoint y: 214, distance: 15.2
click at [602, 210] on p "provides a value for the test-id" at bounding box center [606, 206] width 147 height 7
click at [608, 210] on p "provides a value for the test-id" at bounding box center [606, 206] width 147 height 7
drag, startPoint x: 608, startPoint y: 213, endPoint x: 591, endPoint y: 213, distance: 16.9
click at [591, 210] on p "provides a value for the test-id" at bounding box center [606, 206] width 147 height 7
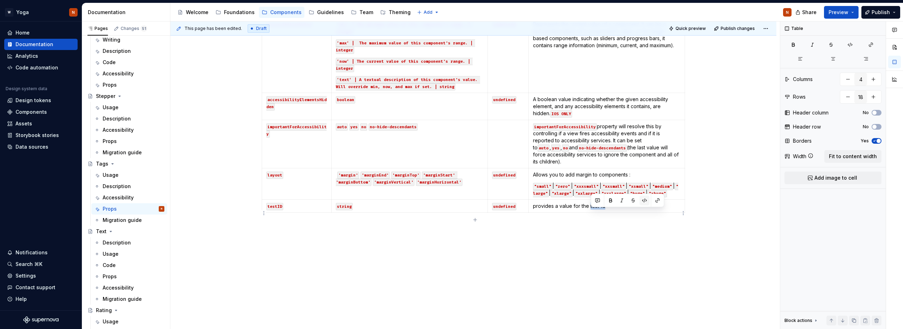
click at [642, 200] on button "button" at bounding box center [644, 201] width 10 height 10
click at [628, 233] on p at bounding box center [473, 228] width 423 height 8
click at [419, 210] on p "string" at bounding box center [409, 206] width 147 height 7
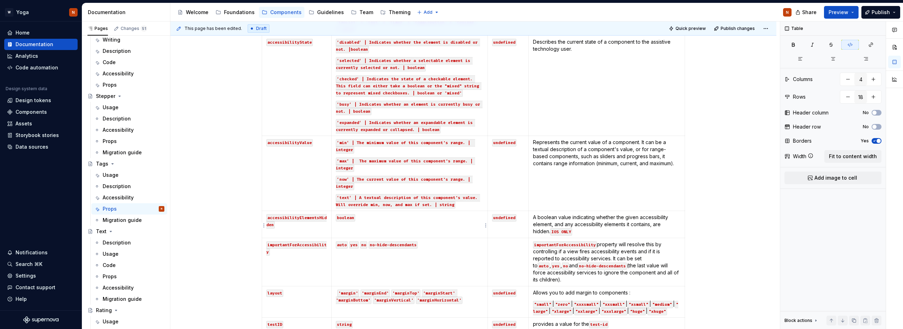
scroll to position [415, 0]
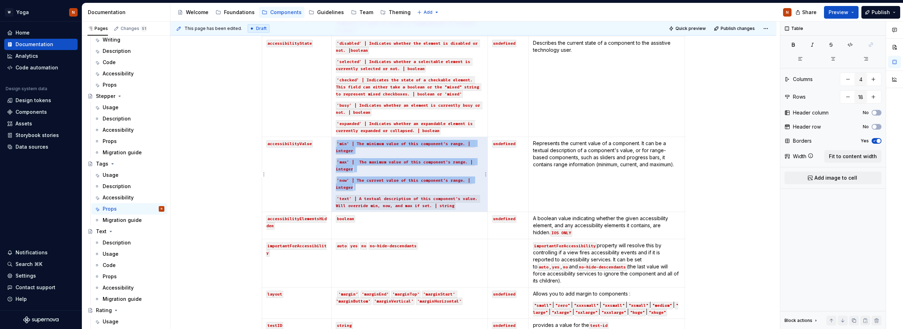
drag, startPoint x: 465, startPoint y: 207, endPoint x: 338, endPoint y: 146, distance: 140.8
click at [338, 146] on td "‘min‘ | The minimum value of this component's range. | integer ‘max‘ | The maxi…" at bounding box center [409, 174] width 156 height 75
copy td "‘min‘ | The minimum value of this component's range. | integer ‘max‘ | The maxi…"
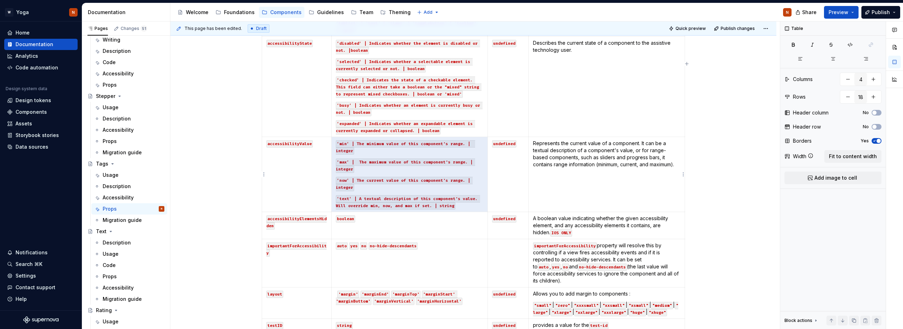
click at [552, 185] on td "Represents the current value of a component. It can be a textual description of…" at bounding box center [606, 174] width 156 height 75
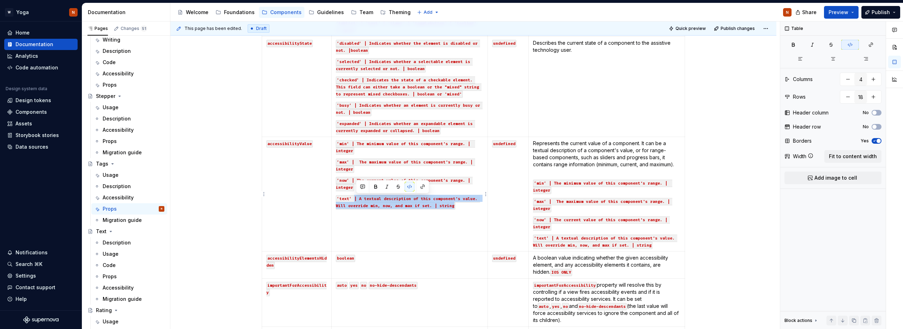
drag, startPoint x: 458, startPoint y: 207, endPoint x: 355, endPoint y: 198, distance: 103.7
click at [355, 198] on p "‘text‘ | A textual description of this component's value. Will override min, no…" at bounding box center [409, 202] width 147 height 14
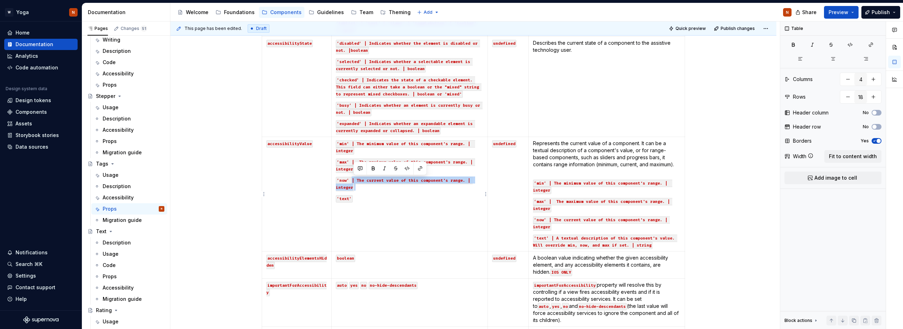
drag, startPoint x: 351, startPoint y: 186, endPoint x: 352, endPoint y: 181, distance: 5.0
click at [352, 181] on p "‘now‘ | The current value of this component's range. | integer" at bounding box center [409, 184] width 147 height 14
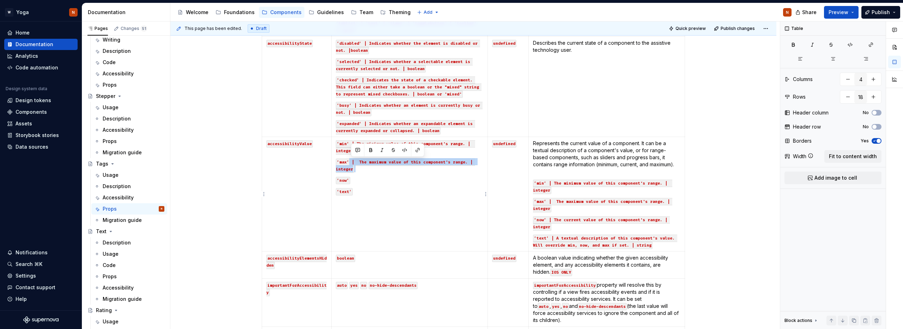
drag, startPoint x: 357, startPoint y: 169, endPoint x: 352, endPoint y: 161, distance: 10.2
click at [352, 161] on p "‘max‘ | The maximum value of this component's range. | integer" at bounding box center [409, 165] width 147 height 14
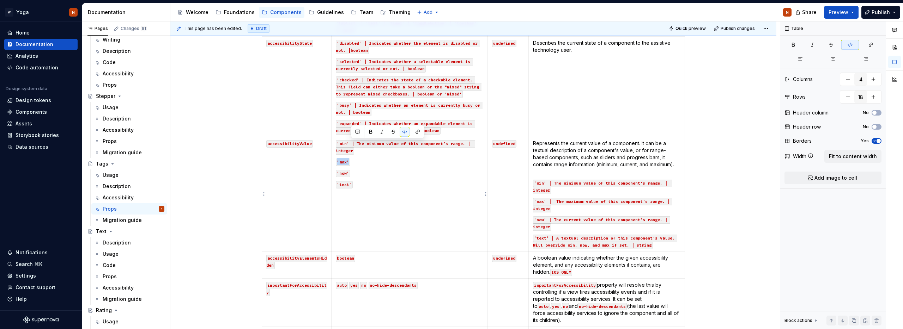
drag, startPoint x: 357, startPoint y: 150, endPoint x: 350, endPoint y: 143, distance: 10.0
click at [350, 143] on p "‘min‘ | The minimum value of this component's range. | integer" at bounding box center [409, 147] width 147 height 14
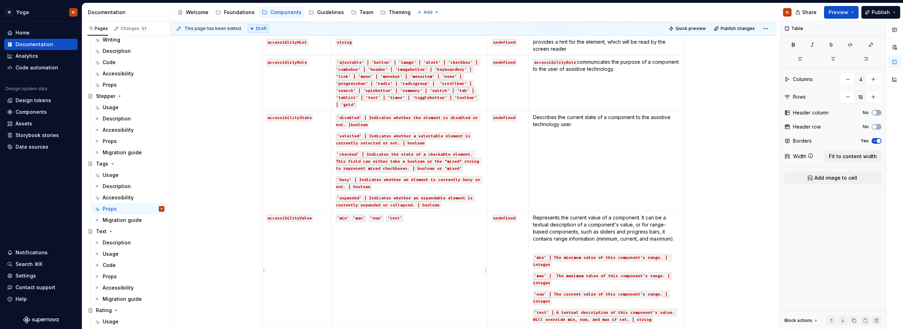
scroll to position [338, 0]
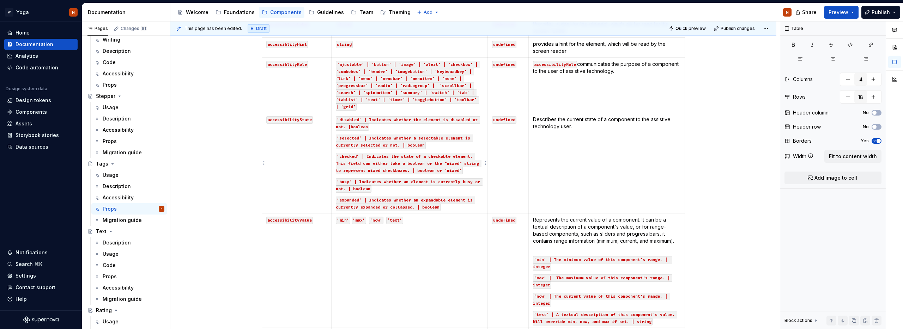
type textarea "*"
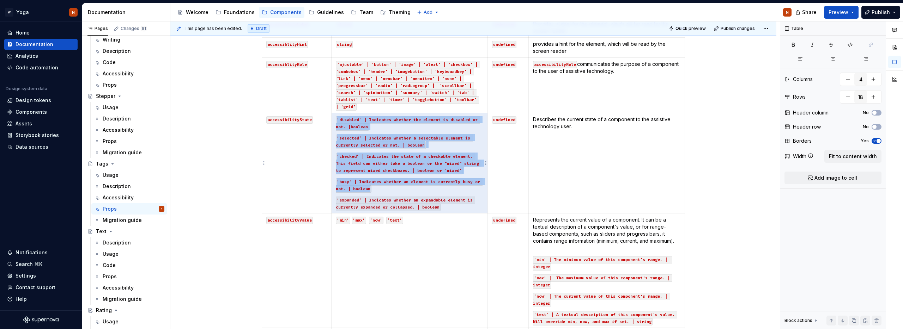
drag, startPoint x: 446, startPoint y: 207, endPoint x: 353, endPoint y: 153, distance: 107.9
click at [346, 148] on td "‘disabled’ | Indicates whether the element is disabled or not. |boolean ‘select…" at bounding box center [409, 163] width 156 height 100
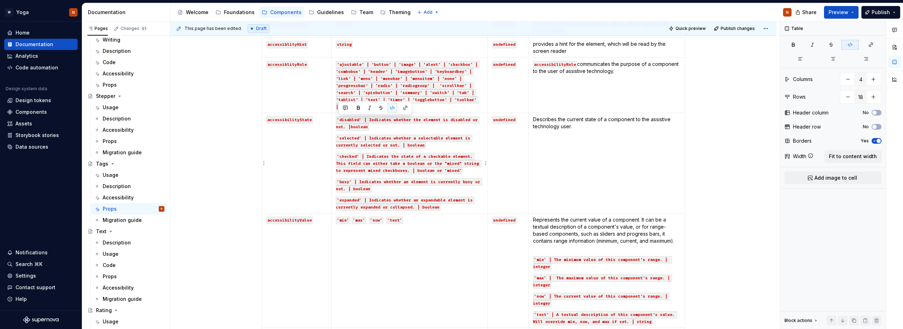
click at [407, 167] on code "‘checked‘ | Indicates the state of a checkable element. This field can either t…" at bounding box center [409, 164] width 146 height 22
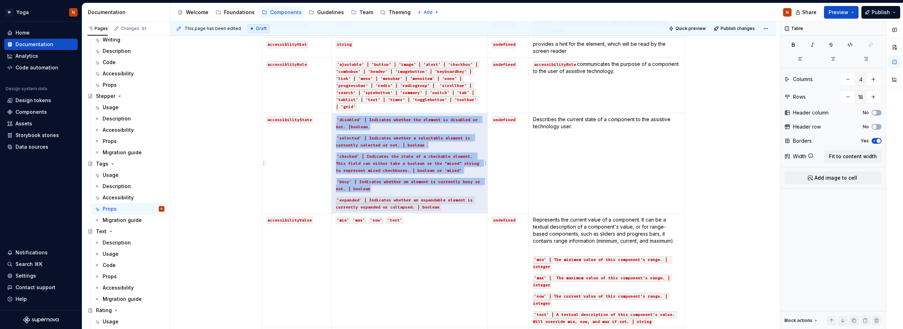
drag, startPoint x: 408, startPoint y: 201, endPoint x: 338, endPoint y: 122, distance: 105.4
click at [337, 122] on td "‘disabled’ | Indicates whether the element is disabled or not. |boolean ‘select…" at bounding box center [409, 163] width 156 height 100
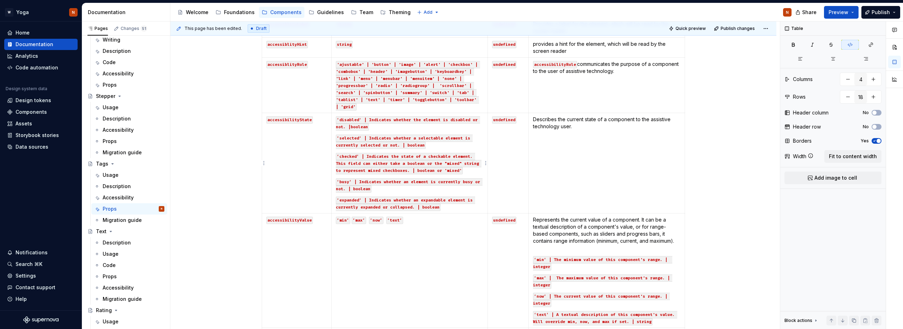
click at [460, 182] on code "‘busy‘ | Indicates whether an element is currently busy or not. | boolean" at bounding box center [409, 185] width 147 height 14
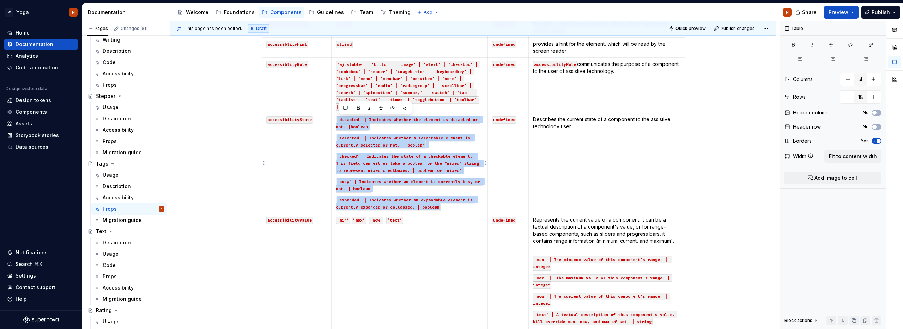
drag, startPoint x: 448, startPoint y: 206, endPoint x: 337, endPoint y: 119, distance: 140.6
click at [337, 119] on td "‘disabled’ | Indicates whether the element is disabled or not. |boolean ‘select…" at bounding box center [409, 163] width 156 height 100
copy td "‘disabled’ | Indicates whether the element is disabled or not. |boolean ‘select…"
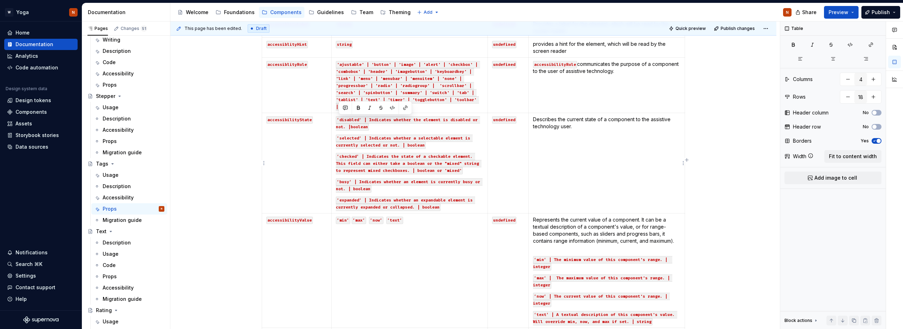
click at [580, 185] on td "Describes the current state of a component to the assistive technology user." at bounding box center [606, 163] width 156 height 100
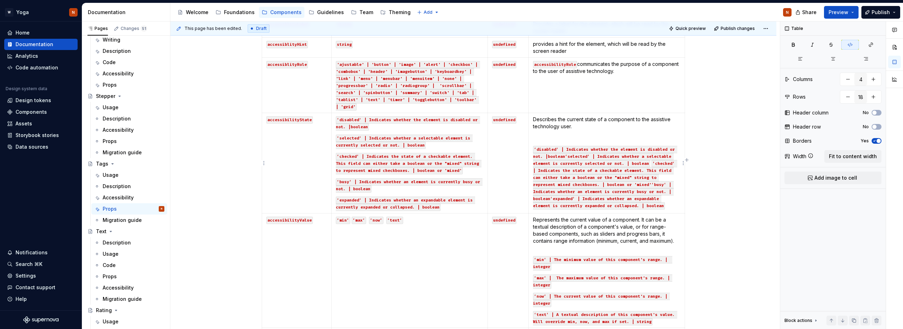
click at [590, 124] on p "Describes the current state of a component to the assistive technology user." at bounding box center [606, 123] width 147 height 14
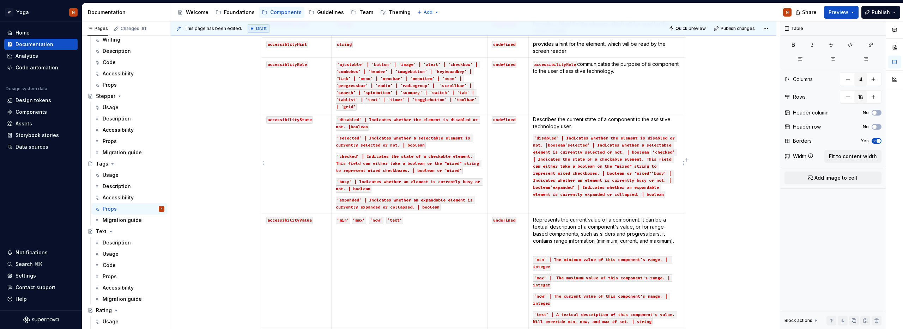
click at [588, 129] on p "Describes the current state of a component to the assistive technology user." at bounding box center [606, 123] width 147 height 14
click at [582, 133] on td "Describes the current state of a component to the assistive technology user. ‘d…" at bounding box center [606, 163] width 156 height 100
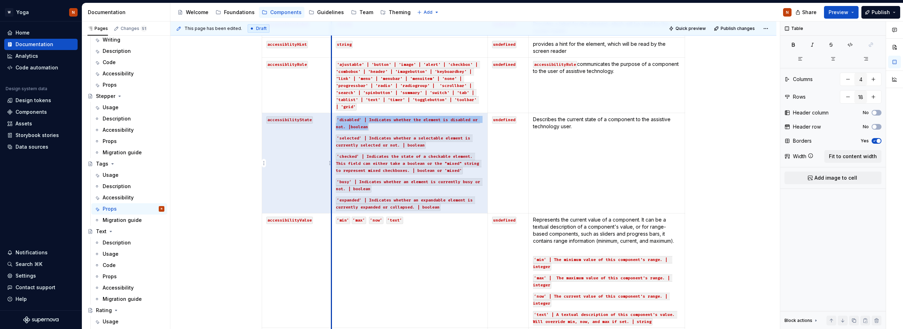
drag, startPoint x: 379, startPoint y: 125, endPoint x: 332, endPoint y: 119, distance: 48.0
click at [332, 119] on tr "accessibilityState ‘disabled’ | Indicates whether the element is disabled or no…" at bounding box center [473, 163] width 423 height 100
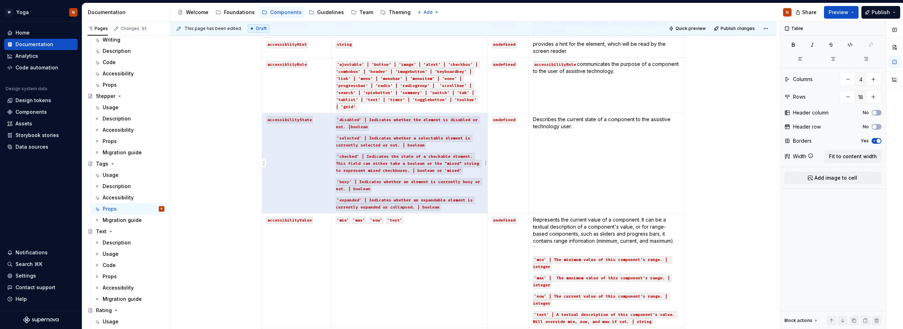
click at [404, 132] on td "‘disabled’ | Indicates whether the element is disabled or not. |boolean ‘select…" at bounding box center [409, 163] width 156 height 100
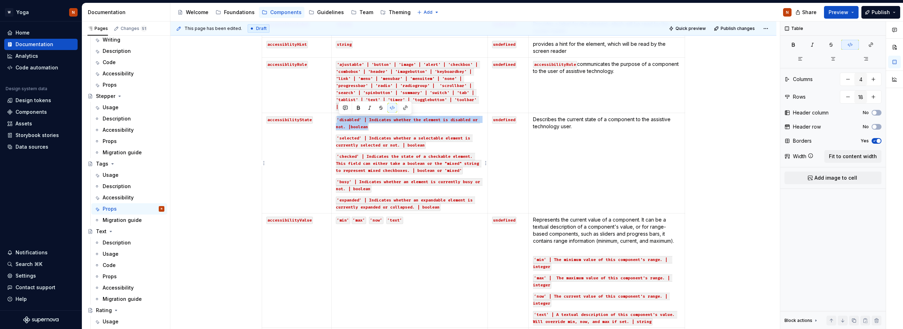
drag, startPoint x: 355, startPoint y: 127, endPoint x: 336, endPoint y: 119, distance: 21.2
click at [336, 119] on td "‘disabled’ | Indicates whether the element is disabled or not. |boolean ‘select…" at bounding box center [409, 163] width 156 height 100
copy code "‘disabled’ | Indicates whether the element is disabled or not. |boolean"
click at [552, 139] on td "Describes the current state of a component to the assistive technology user." at bounding box center [606, 163] width 156 height 100
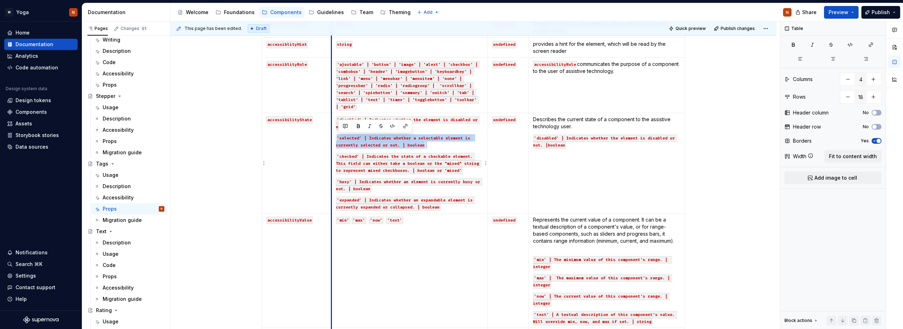
drag, startPoint x: 428, startPoint y: 143, endPoint x: 334, endPoint y: 136, distance: 94.4
click at [334, 136] on td "‘disabled’ | Indicates whether the element is disabled or not. |boolean ‘select…" at bounding box center [409, 163] width 156 height 100
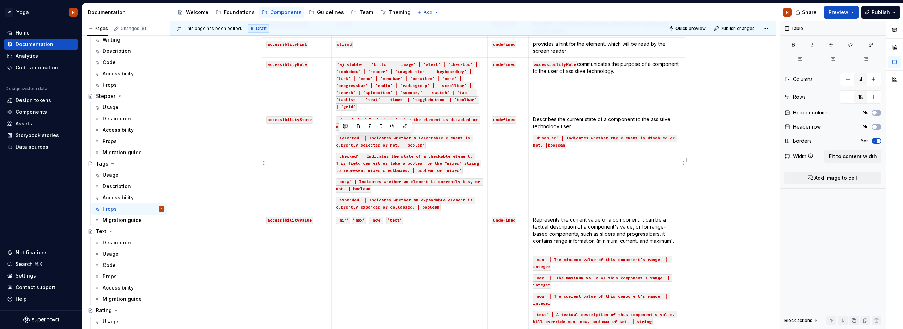
click at [550, 160] on td "Describes the current state of a component to the assistive technology user. ‘d…" at bounding box center [606, 163] width 156 height 100
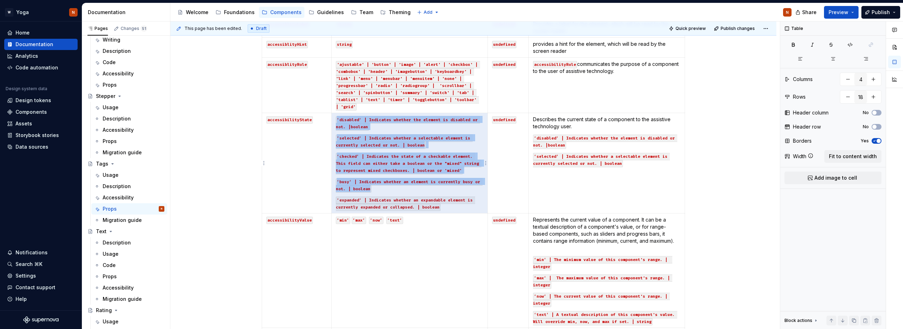
drag, startPoint x: 467, startPoint y: 171, endPoint x: 336, endPoint y: 157, distance: 131.9
click at [336, 157] on td "‘disabled’ | Indicates whether the element is disabled or not. |boolean ‘select…" at bounding box center [409, 163] width 156 height 100
click at [437, 169] on code "‘checked‘ | Indicates the state of a checkable element. This field can either t…" at bounding box center [409, 164] width 146 height 22
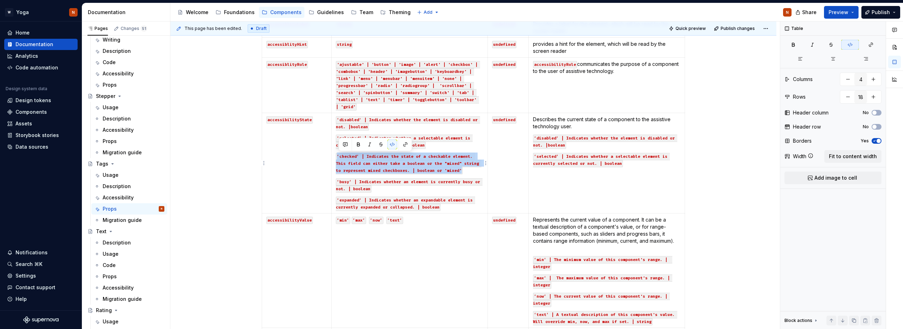
drag, startPoint x: 465, startPoint y: 171, endPoint x: 338, endPoint y: 157, distance: 128.0
click at [338, 157] on p "‘checked‘ | Indicates the state of a checkable element. This field can either t…" at bounding box center [409, 163] width 147 height 21
click at [553, 186] on td "Describes the current state of a component to the assistive technology user. ‘d…" at bounding box center [606, 163] width 156 height 100
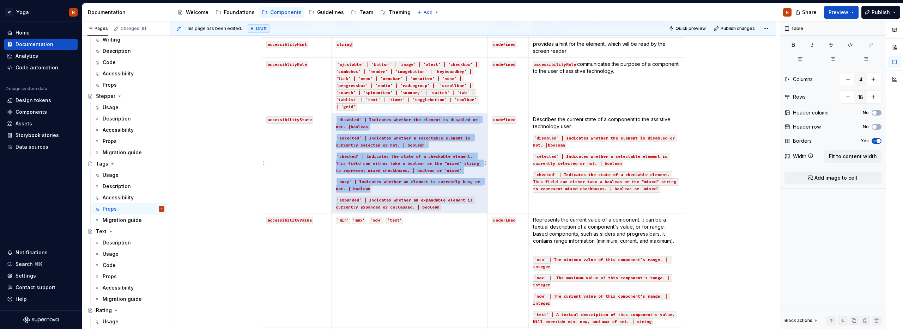
drag, startPoint x: 377, startPoint y: 190, endPoint x: 351, endPoint y: 190, distance: 25.4
click at [350, 190] on p "‘busy‘ | Indicates whether an element is currently busy or not. | boolean" at bounding box center [409, 185] width 147 height 14
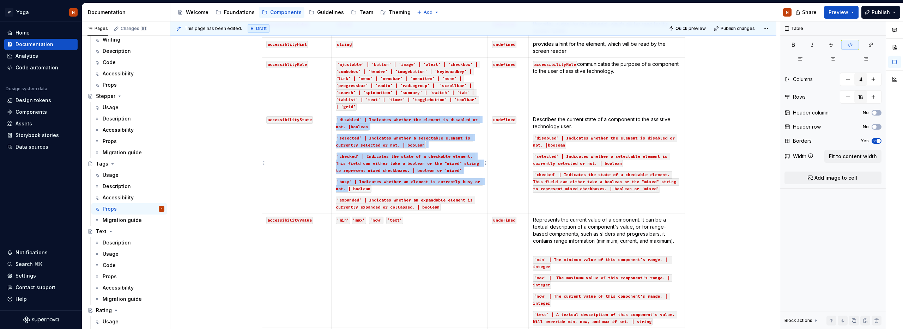
click at [365, 188] on code "‘busy‘ | Indicates whether an element is currently busy or not. | boolean" at bounding box center [409, 185] width 147 height 14
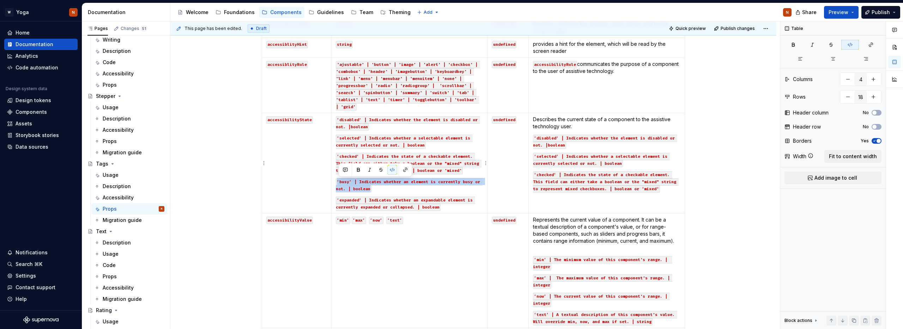
drag, startPoint x: 373, startPoint y: 189, endPoint x: 337, endPoint y: 183, distance: 36.4
click at [337, 183] on td "‘disabled’ | Indicates whether the element is disabled or not. |boolean ‘select…" at bounding box center [409, 163] width 156 height 100
click at [543, 206] on td "Describes the current state of a component to the assistive technology user. ‘d…" at bounding box center [606, 163] width 156 height 100
drag, startPoint x: 365, startPoint y: 188, endPoint x: 355, endPoint y: 183, distance: 10.6
click at [355, 183] on p "‘busy‘ | Indicates whether an element is currently busy or not. | boolean" at bounding box center [409, 185] width 147 height 14
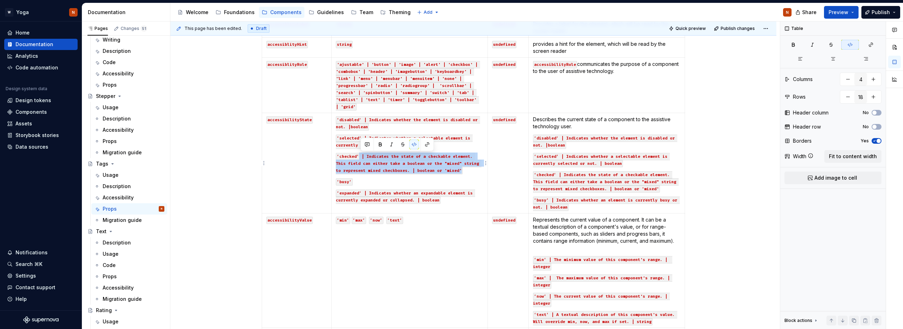
drag, startPoint x: 466, startPoint y: 171, endPoint x: 361, endPoint y: 158, distance: 105.2
click at [361, 158] on p "‘checked‘ | Indicates the state of a checkable element. This field can either t…" at bounding box center [409, 163] width 147 height 21
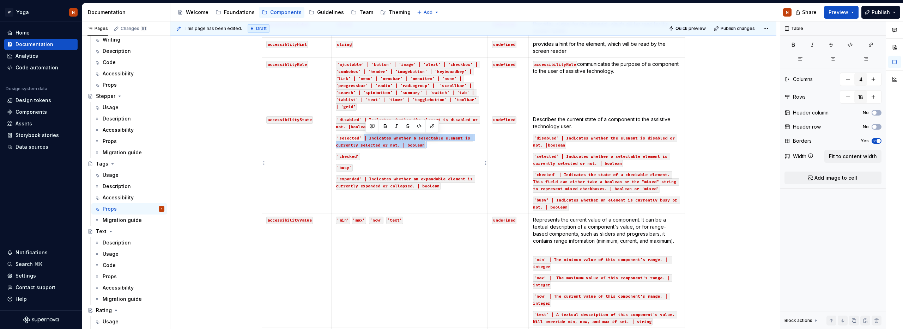
drag, startPoint x: 424, startPoint y: 143, endPoint x: 365, endPoint y: 139, distance: 59.4
click at [365, 139] on p "‘selected‘ | Indicates whether a selectable element is currently selected or no…" at bounding box center [409, 141] width 147 height 14
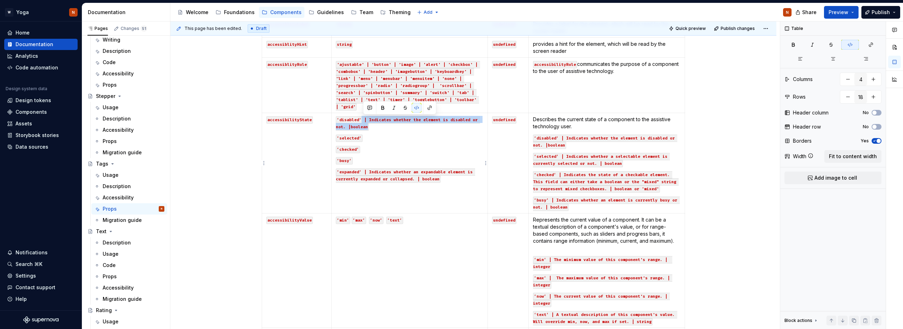
drag, startPoint x: 372, startPoint y: 126, endPoint x: 364, endPoint y: 119, distance: 10.6
click at [364, 119] on p "‘disabled’ | Indicates whether the element is disabled or not. |boolean" at bounding box center [409, 123] width 147 height 14
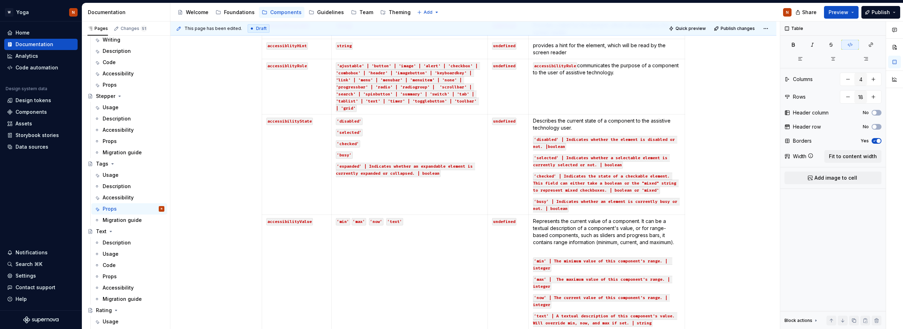
scroll to position [333, 0]
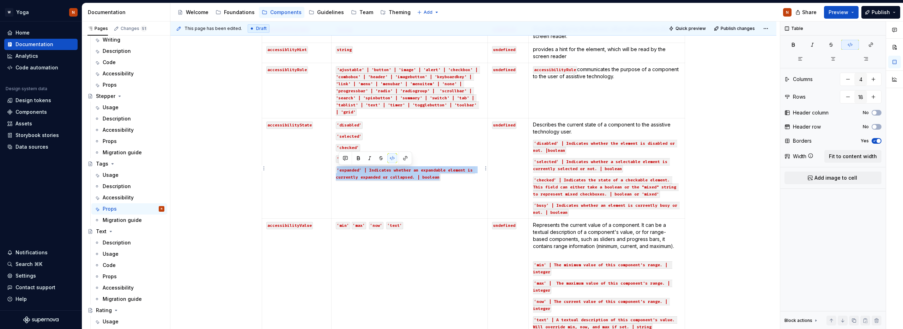
drag, startPoint x: 443, startPoint y: 177, endPoint x: 338, endPoint y: 170, distance: 105.0
click at [338, 170] on p "‘expanded‘ | Indicates whether an expandable element is currently expanded or c…" at bounding box center [409, 173] width 147 height 14
click at [582, 214] on p "‘busy‘ | Indicates whether an element is currently busy or not. | boolean" at bounding box center [606, 209] width 147 height 14
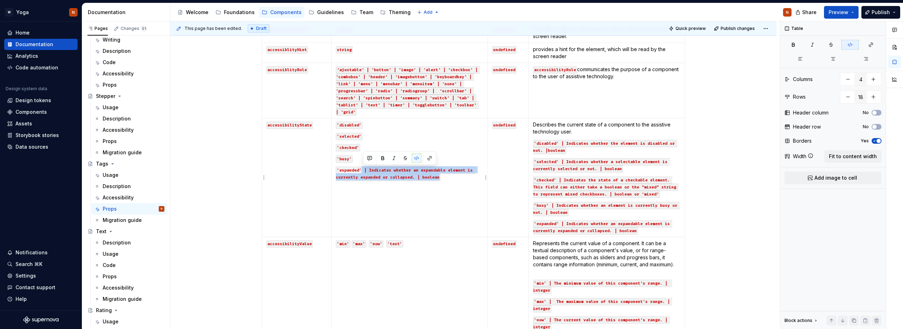
drag, startPoint x: 445, startPoint y: 178, endPoint x: 401, endPoint y: 172, distance: 44.5
click at [364, 171] on p "‘expanded‘ | Indicates whether an expandable element is currently expanded or c…" at bounding box center [409, 173] width 147 height 14
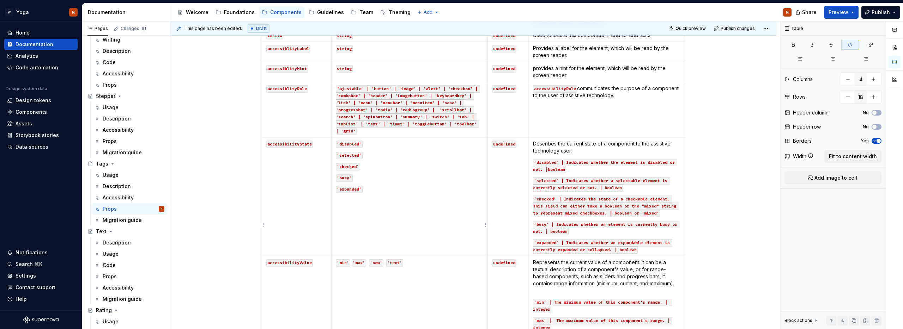
scroll to position [280, 0]
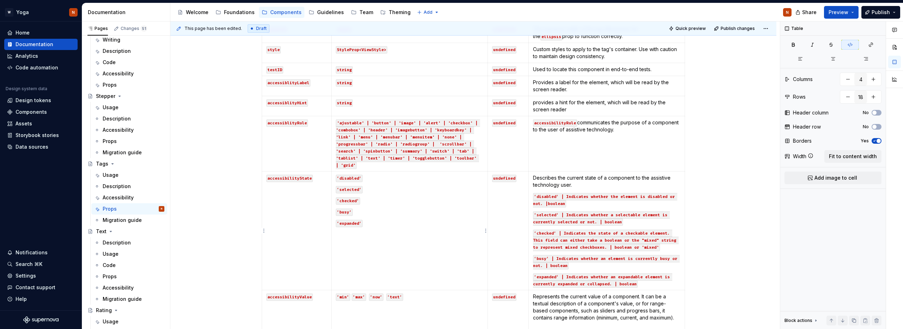
click at [371, 177] on p "‘disabled’" at bounding box center [409, 178] width 147 height 7
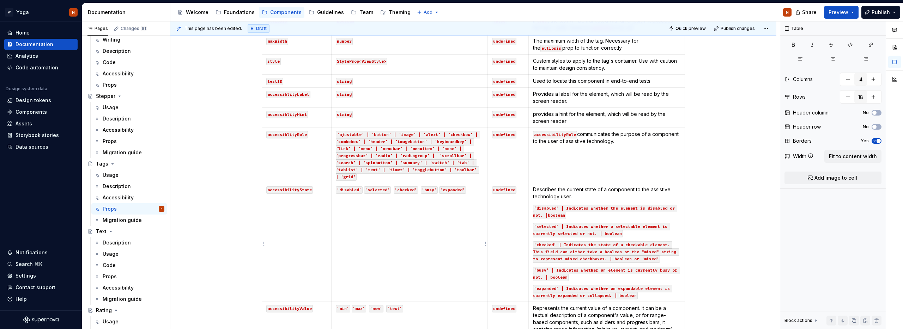
scroll to position [271, 0]
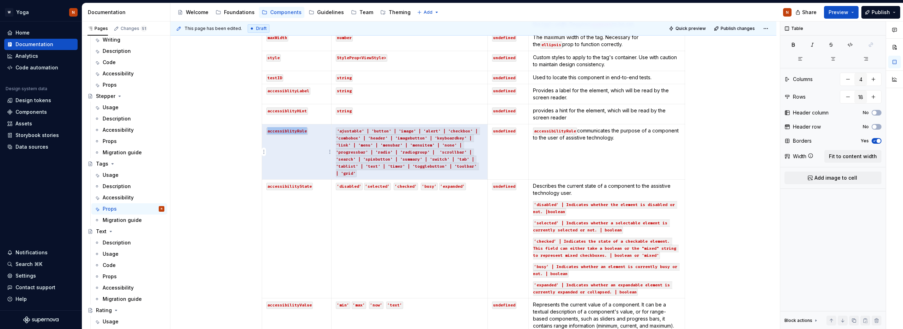
drag, startPoint x: 359, startPoint y: 174, endPoint x: 337, endPoint y: 137, distance: 43.2
click at [337, 136] on td "'ajustable' | 'button' | 'image' | 'alert' | 'checkbox' | 'combobox' | 'header'…" at bounding box center [409, 151] width 156 height 55
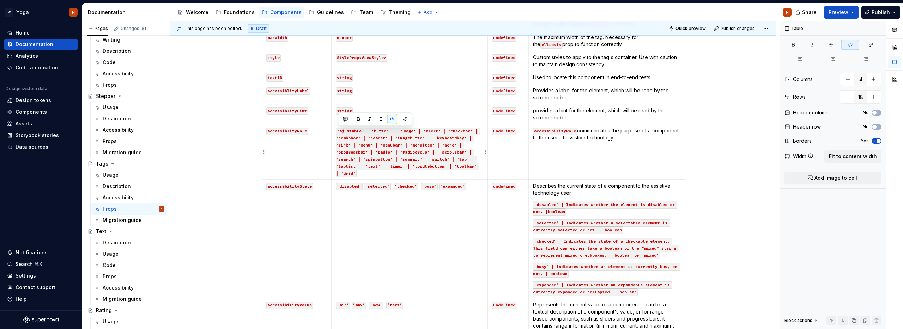
click at [358, 159] on code "'ajustable' | 'button' | 'image' | 'alert' | 'checkbox' | 'combobox' | 'header'…" at bounding box center [408, 153] width 144 height 50
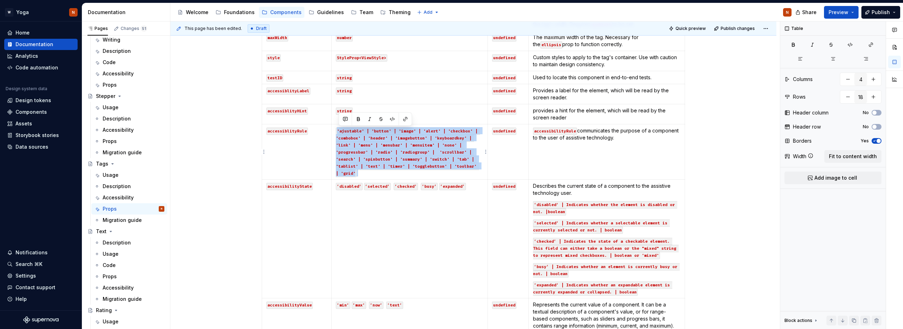
drag, startPoint x: 356, startPoint y: 175, endPoint x: 335, endPoint y: 133, distance: 47.1
click at [335, 133] on td "'ajustable' | 'button' | 'image' | 'alert' | 'checkbox' | 'combobox' | 'header'…" at bounding box center [409, 151] width 156 height 55
click at [392, 119] on button "button" at bounding box center [392, 119] width 10 height 10
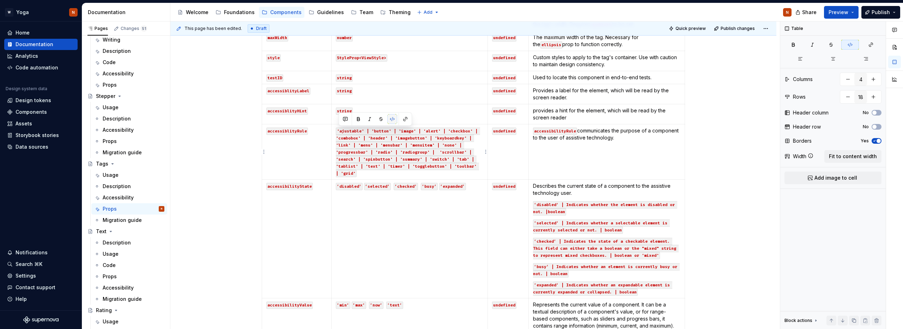
click at [391, 120] on button "button" at bounding box center [392, 119] width 10 height 10
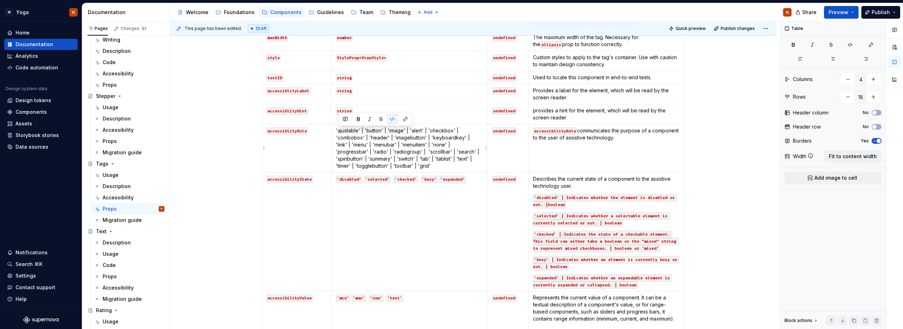
click at [414, 158] on p "'ajustable' | 'button' | 'image' | 'alert' | 'checkbox' | 'combobox' | 'header'…" at bounding box center [409, 148] width 147 height 42
drag, startPoint x: 361, startPoint y: 130, endPoint x: 337, endPoint y: 130, distance: 24.3
click at [337, 130] on td "'ajustable' | 'button' | 'image' | 'alert' | 'checkbox' | 'combobox' | 'header'…" at bounding box center [409, 148] width 156 height 48
click at [390, 116] on button "button" at bounding box center [391, 118] width 10 height 10
drag, startPoint x: 371, startPoint y: 131, endPoint x: 389, endPoint y: 130, distance: 18.0
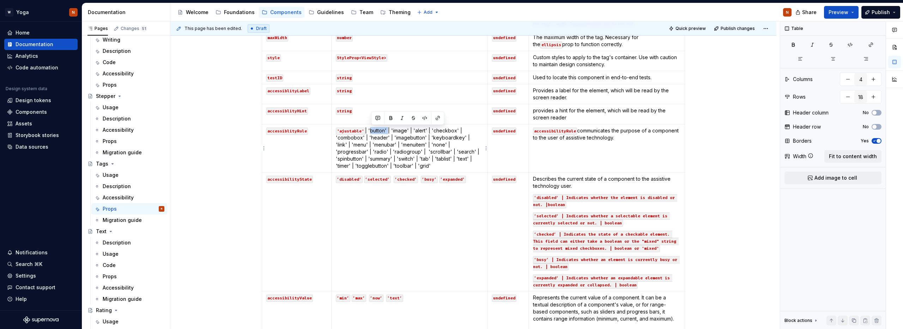
click at [389, 130] on p "'ajustable' | 'button' | 'image' | 'alert' | 'checkbox' | 'combobox' | 'header'…" at bounding box center [409, 148] width 147 height 42
click at [422, 117] on button "button" at bounding box center [425, 118] width 10 height 10
drag, startPoint x: 397, startPoint y: 130, endPoint x: 414, endPoint y: 130, distance: 16.2
click at [414, 130] on p "'ajustable' | 'button' | 'image' | 'alert' | 'checkbox' | 'combobox' | 'header'…" at bounding box center [409, 148] width 147 height 42
click at [449, 118] on button "button" at bounding box center [451, 118] width 10 height 10
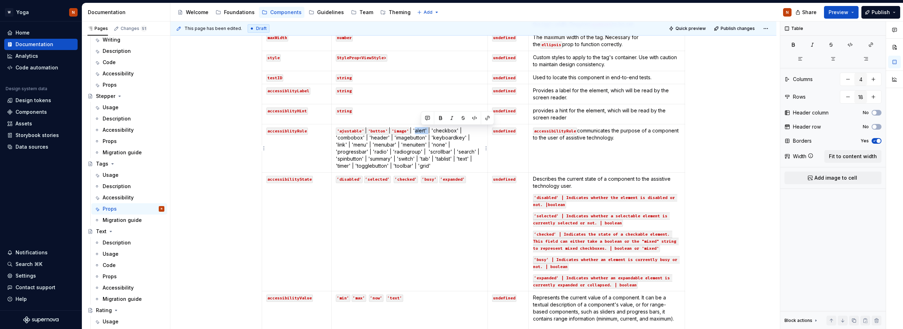
drag, startPoint x: 420, startPoint y: 130, endPoint x: 448, endPoint y: 128, distance: 27.9
click at [434, 131] on p "'ajustable' | 'button' | 'image' | 'alert' | 'checkbox' | 'combobox' | 'header'…" at bounding box center [409, 148] width 147 height 42
click at [475, 118] on button "button" at bounding box center [474, 118] width 10 height 10
drag, startPoint x: 444, startPoint y: 131, endPoint x: 470, endPoint y: 130, distance: 25.8
click at [470, 130] on p "'ajustable' | 'button' | 'image' | 'alert' | 'checkbox' | 'combobox' | 'header'…" at bounding box center [409, 148] width 147 height 42
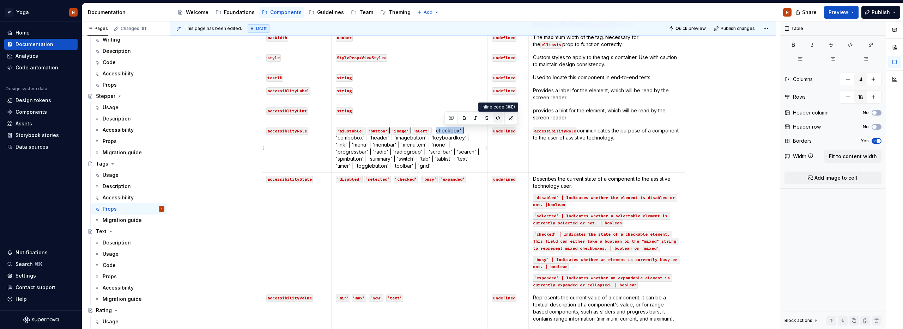
click at [500, 118] on button "button" at bounding box center [498, 118] width 10 height 10
drag, startPoint x: 337, startPoint y: 137, endPoint x: 365, endPoint y: 138, distance: 27.9
click at [365, 138] on p "'ajustable' | 'button' | 'image' | 'alert' | 'checkbox' | 'combobox' | 'header'…" at bounding box center [409, 148] width 147 height 42
click at [390, 126] on button "button" at bounding box center [391, 125] width 10 height 10
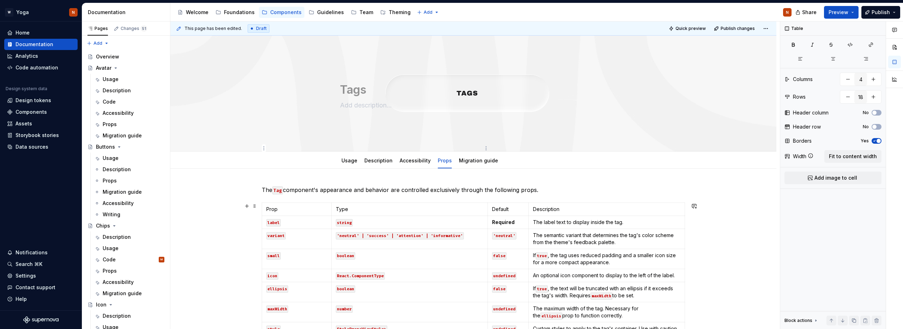
scroll to position [271, 0]
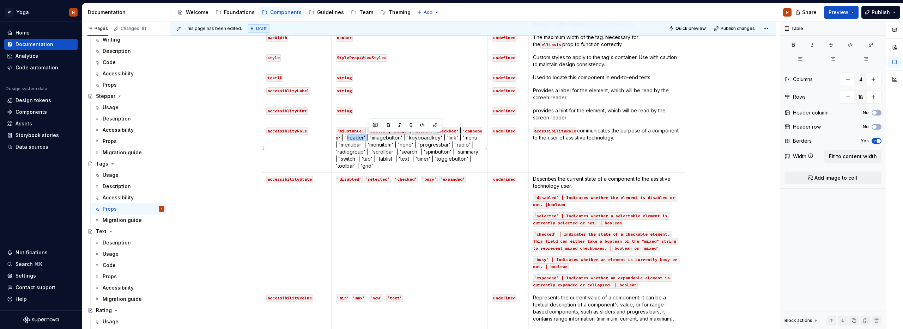
drag, startPoint x: 388, startPoint y: 138, endPoint x: 368, endPoint y: 139, distance: 20.1
click at [368, 139] on p "'ajustable' | 'button' | 'image' | 'alert' | 'checkbox' | 'combobox' | 'header'…" at bounding box center [409, 148] width 147 height 42
click at [420, 124] on button "button" at bounding box center [422, 125] width 10 height 10
drag, startPoint x: 395, startPoint y: 138, endPoint x: 426, endPoint y: 139, distance: 31.4
click at [426, 139] on p "'ajustable' | 'button' | 'image' | 'alert' | 'checkbox' | 'combobox' | 'header'…" at bounding box center [409, 148] width 147 height 42
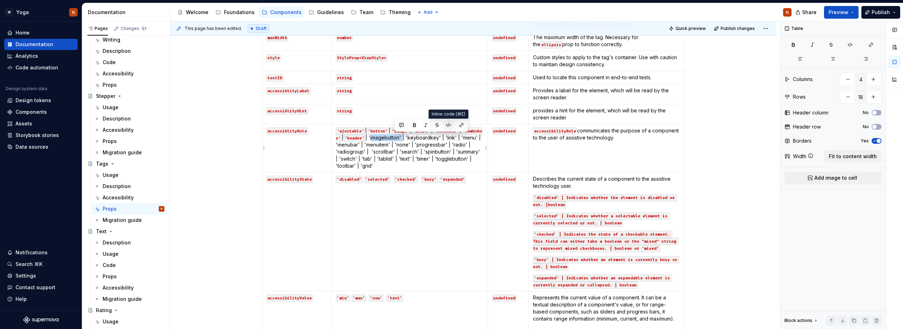
click at [447, 126] on button "button" at bounding box center [448, 125] width 10 height 10
click at [448, 153] on p "'ajustable' | 'button' | 'image' | 'alert' | 'checkbox' | 'combobox' | 'header'…" at bounding box center [409, 148] width 147 height 42
drag, startPoint x: 433, startPoint y: 137, endPoint x: 467, endPoint y: 137, distance: 33.5
click at [467, 137] on p "'ajustable' | 'button' | 'image' | 'alert' | 'checkbox' | 'combobox' | 'header'…" at bounding box center [409, 148] width 147 height 42
click at [486, 125] on button "button" at bounding box center [486, 125] width 10 height 10
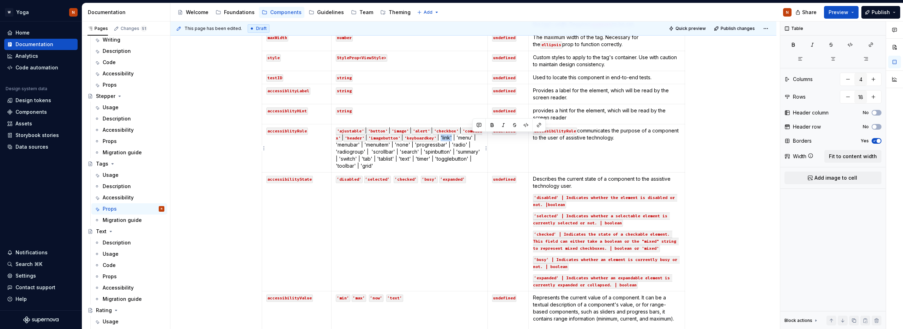
drag, startPoint x: 472, startPoint y: 139, endPoint x: 483, endPoint y: 137, distance: 11.3
click at [483, 137] on p "'ajustable' | 'button' | 'image' | 'alert' | 'checkbox' | 'combobox' | 'header'…" at bounding box center [409, 148] width 147 height 42
click at [525, 125] on button "button" at bounding box center [526, 125] width 10 height 10
drag, startPoint x: 359, startPoint y: 146, endPoint x: 375, endPoint y: 147, distance: 16.6
click at [375, 147] on p "'ajustable' | 'button' | 'image' | 'alert' | 'checkbox' | 'combobox' | 'header'…" at bounding box center [409, 148] width 147 height 42
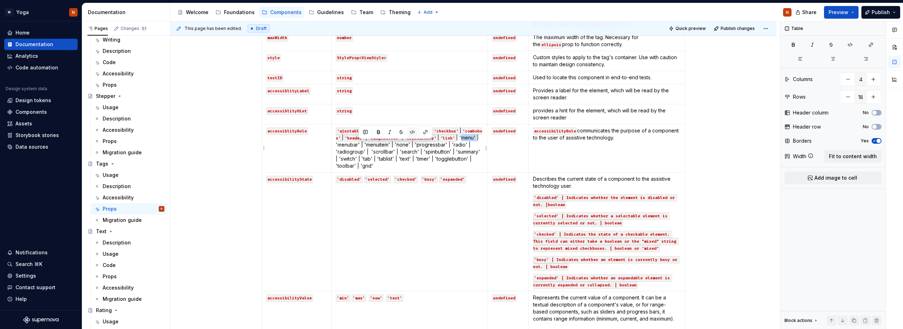
click at [415, 133] on button "button" at bounding box center [412, 132] width 10 height 10
drag, startPoint x: 380, startPoint y: 145, endPoint x: 428, endPoint y: 139, distance: 48.3
click at [403, 148] on p "'ajustable' | 'button' | 'image' | 'alert' | 'checkbox' | 'combobox' | 'header'…" at bounding box center [409, 148] width 147 height 42
click at [433, 133] on button "button" at bounding box center [433, 132] width 10 height 10
drag, startPoint x: 408, startPoint y: 145, endPoint x: 434, endPoint y: 144, distance: 26.4
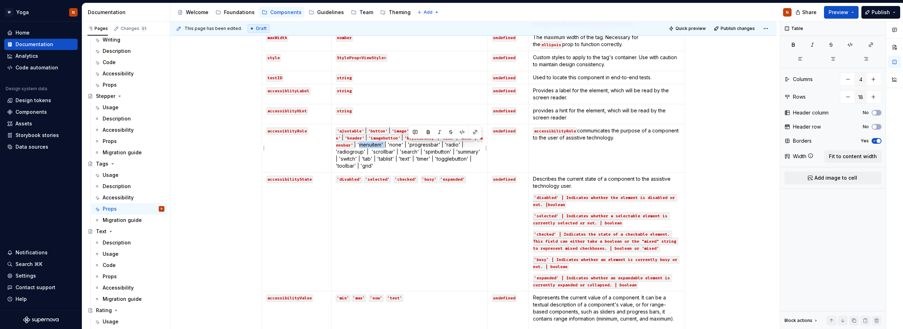
click at [434, 144] on p "'ajustable' | 'button' | 'image' | 'alert' | 'checkbox' | 'combobox' | 'header'…" at bounding box center [409, 148] width 147 height 42
click at [460, 132] on button "button" at bounding box center [462, 132] width 10 height 10
drag, startPoint x: 439, startPoint y: 145, endPoint x: 486, endPoint y: 135, distance: 48.6
click at [453, 145] on p "'ajustable' | 'button' | 'image' | 'alert' | 'checkbox' | 'combobox' | 'header'…" at bounding box center [409, 148] width 147 height 42
drag, startPoint x: 489, startPoint y: 131, endPoint x: 443, endPoint y: 149, distance: 49.0
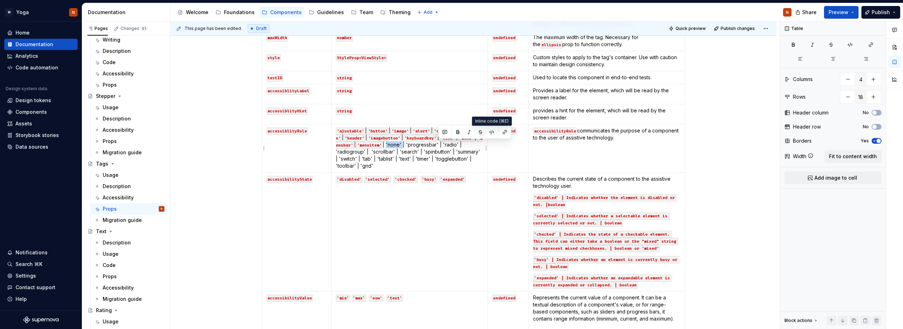
click at [489, 131] on button "button" at bounding box center [492, 132] width 10 height 10
drag, startPoint x: 337, startPoint y: 152, endPoint x: 368, endPoint y: 152, distance: 30.7
click at [368, 152] on p "'ajustable' | 'button' | 'image' | 'alert' | 'checkbox' | 'combobox' | 'header'…" at bounding box center [409, 148] width 147 height 42
click at [393, 140] on button "button" at bounding box center [391, 139] width 10 height 10
drag, startPoint x: 376, startPoint y: 152, endPoint x: 390, endPoint y: 152, distance: 14.1
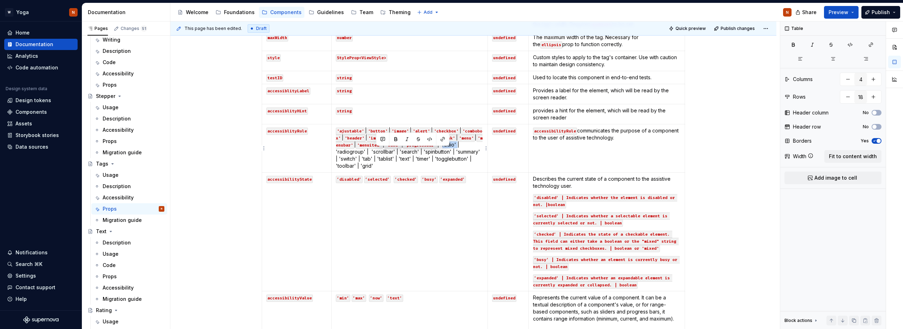
click at [390, 152] on p "'ajustable' | 'button' | 'image' | 'alert' | 'checkbox' | 'combobox' | 'header'…" at bounding box center [409, 148] width 147 height 42
click at [427, 139] on button "button" at bounding box center [429, 139] width 10 height 10
drag, startPoint x: 399, startPoint y: 152, endPoint x: 428, endPoint y: 151, distance: 28.9
click at [428, 151] on p "'ajustable' | 'button' | 'image' | 'alert' | 'checkbox' | 'combobox' | 'header'…" at bounding box center [409, 148] width 147 height 42
click at [453, 138] on button "button" at bounding box center [453, 139] width 10 height 10
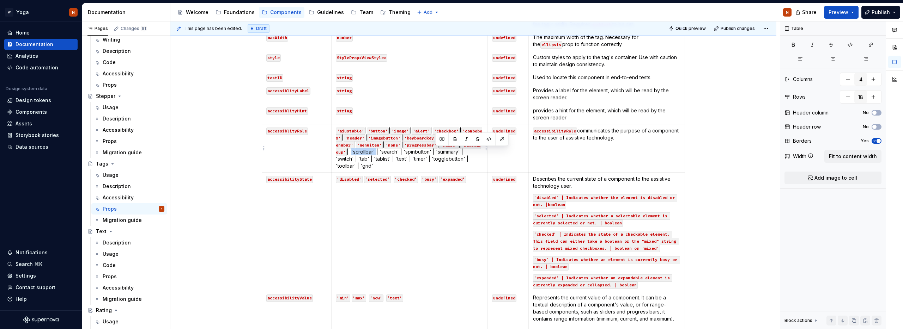
drag, startPoint x: 436, startPoint y: 151, endPoint x: 460, endPoint y: 151, distance: 24.3
click at [460, 151] on p "'ajustable' | 'button' | 'image' | 'alert' | 'checkbox' | 'combobox' | 'header'…" at bounding box center [409, 148] width 147 height 42
click at [488, 138] on button "button" at bounding box center [489, 139] width 10 height 10
drag, startPoint x: 338, startPoint y: 159, endPoint x: 351, endPoint y: 159, distance: 13.0
click at [350, 159] on p "'ajustable' | 'button' | 'image' | 'alert' | 'checkbox' | 'combobox' | 'header'…" at bounding box center [409, 148] width 147 height 42
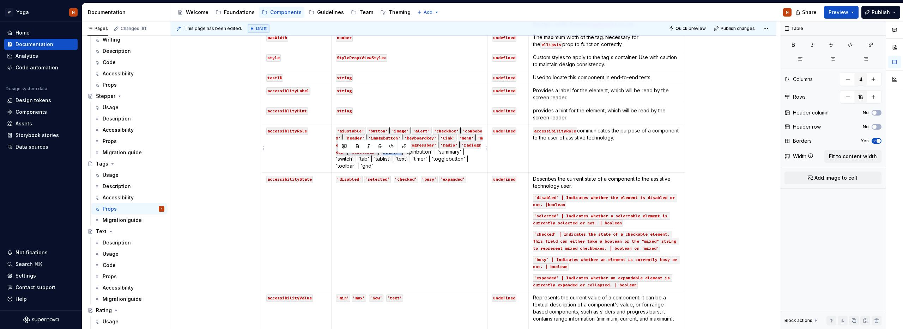
drag, startPoint x: 356, startPoint y: 159, endPoint x: 337, endPoint y: 159, distance: 19.4
click at [337, 159] on p "'ajustable' | 'button' | 'image' | 'alert' | 'checkbox' | 'combobox' | 'header'…" at bounding box center [409, 148] width 147 height 42
click at [393, 145] on button "button" at bounding box center [391, 146] width 10 height 10
drag, startPoint x: 363, startPoint y: 160, endPoint x: 391, endPoint y: 160, distance: 27.9
click at [391, 160] on p "'ajustable' | 'button' | 'image' | 'alert' | 'checkbox' | 'combobox' | 'header'…" at bounding box center [409, 148] width 147 height 42
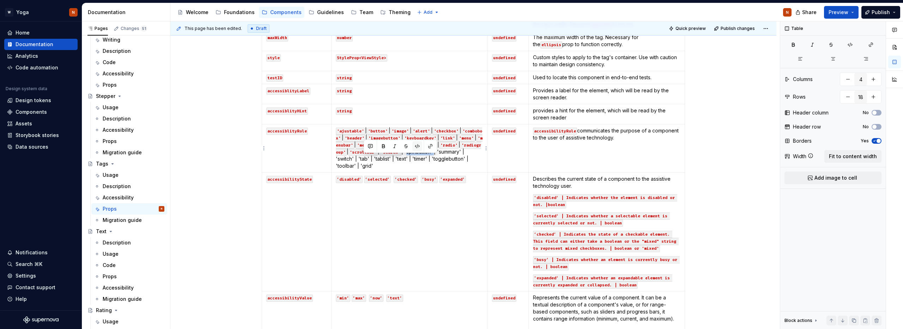
click at [418, 146] on button "button" at bounding box center [417, 146] width 10 height 10
drag, startPoint x: 399, startPoint y: 159, endPoint x: 424, endPoint y: 158, distance: 24.7
click at [424, 158] on p "'ajustable' | 'button' | 'image' | 'alert' | 'checkbox' | 'combobox' | 'header'…" at bounding box center [409, 148] width 147 height 42
click at [452, 145] on button "button" at bounding box center [453, 146] width 10 height 10
drag, startPoint x: 427, startPoint y: 160, endPoint x: 446, endPoint y: 159, distance: 18.7
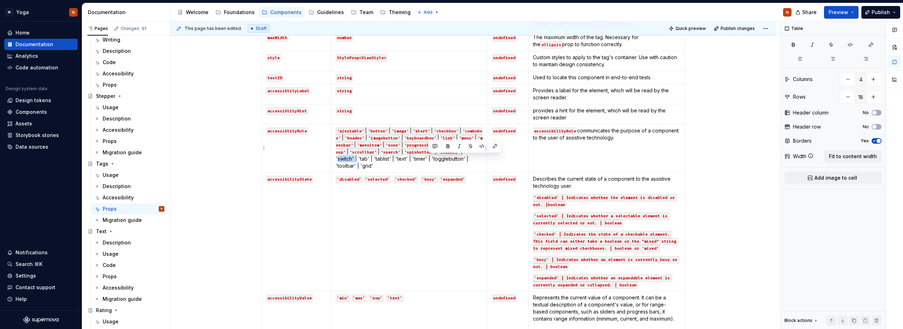
click at [446, 159] on p "'ajustable' | 'button' | 'image' | 'alert' | 'checkbox' | 'combobox' | 'header'…" at bounding box center [409, 148] width 147 height 42
click at [480, 145] on button "button" at bounding box center [482, 146] width 10 height 10
drag, startPoint x: 453, startPoint y: 159, endPoint x: 464, endPoint y: 158, distance: 11.0
click at [464, 158] on p "'ajustable' | 'button' | 'image' | 'alert' | 'checkbox' | 'combobox' | 'header'…" at bounding box center [409, 148] width 147 height 42
drag, startPoint x: 505, startPoint y: 145, endPoint x: 502, endPoint y: 147, distance: 3.6
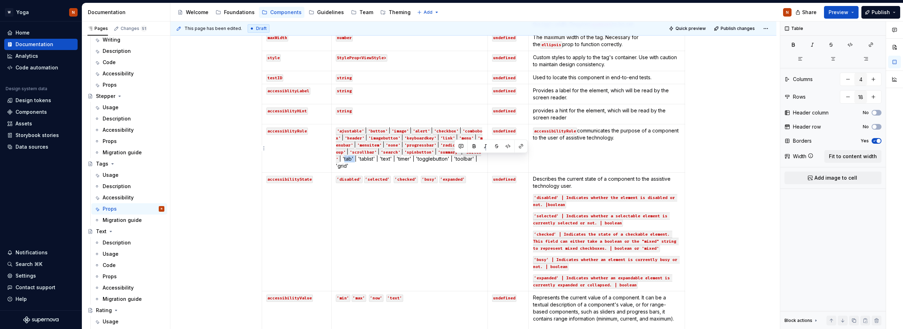
click at [505, 145] on button "button" at bounding box center [508, 146] width 10 height 10
drag, startPoint x: 338, startPoint y: 167, endPoint x: 356, endPoint y: 166, distance: 18.3
click at [356, 166] on p "'ajustable' | 'button' | 'image' | 'alert' | 'checkbox' | 'combobox' | 'header'…" at bounding box center [409, 148] width 147 height 42
drag, startPoint x: 355, startPoint y: 166, endPoint x: 337, endPoint y: 167, distance: 17.3
click at [337, 167] on p "'ajustable' | 'button' | 'image' | 'alert' | 'checkbox' | 'combobox' | 'header'…" at bounding box center [409, 148] width 147 height 42
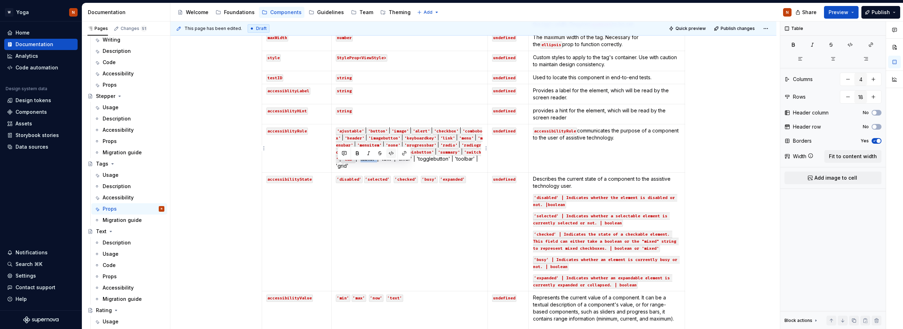
click at [393, 154] on button "button" at bounding box center [391, 153] width 10 height 10
drag, startPoint x: 368, startPoint y: 166, endPoint x: 379, endPoint y: 166, distance: 11.3
click at [379, 166] on p "'ajustable' | 'button' | 'image' | 'alert' | 'checkbox' | 'combobox' | 'header'…" at bounding box center [409, 148] width 147 height 42
drag, startPoint x: 366, startPoint y: 166, endPoint x: 378, endPoint y: 166, distance: 12.7
click at [378, 166] on p "'ajustable' | 'button' | 'image' | 'alert' | 'checkbox' | 'combobox' | 'header'…" at bounding box center [409, 148] width 147 height 42
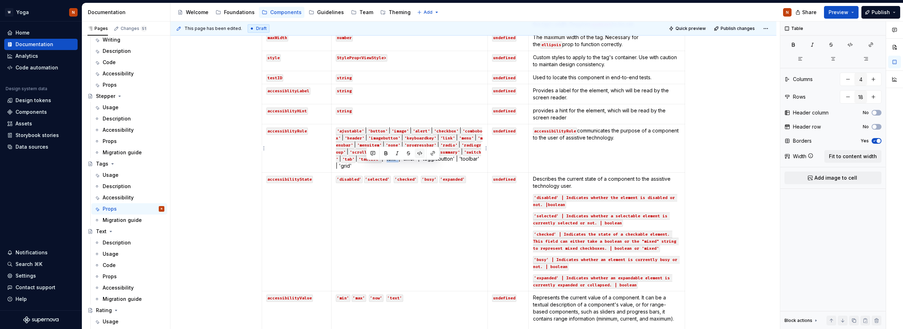
click at [420, 154] on button "button" at bounding box center [420, 153] width 10 height 10
drag, startPoint x: 386, startPoint y: 167, endPoint x: 402, endPoint y: 167, distance: 15.2
click at [402, 167] on p "'ajustable' | 'button' | 'image' | 'alert' | 'checkbox' | 'combobox' | 'header'…" at bounding box center [409, 148] width 147 height 42
click at [387, 167] on p "'ajustable' | 'button' | 'image' | 'alert' | 'checkbox' | 'combobox' | 'header'…" at bounding box center [409, 148] width 147 height 42
drag, startPoint x: 387, startPoint y: 166, endPoint x: 402, endPoint y: 165, distance: 15.2
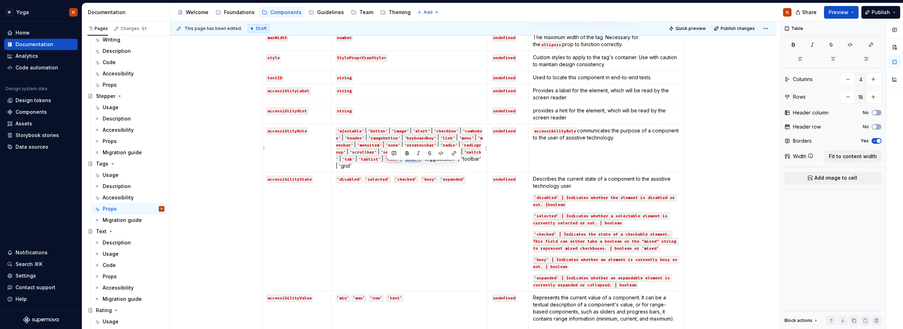
click at [402, 165] on p "'ajustable' | 'button' | 'image' | 'alert' | 'checkbox' | 'combobox' | 'header'…" at bounding box center [409, 148] width 147 height 42
click at [441, 152] on button "button" at bounding box center [441, 153] width 10 height 10
drag, startPoint x: 432, startPoint y: 170, endPoint x: 422, endPoint y: 170, distance: 10.2
click at [432, 170] on p "'ajustable' | 'button' | 'image' | 'alert' | 'checkbox' | 'combobox' | 'header'…" at bounding box center [409, 148] width 147 height 42
drag, startPoint x: 411, startPoint y: 166, endPoint x: 444, endPoint y: 166, distance: 33.1
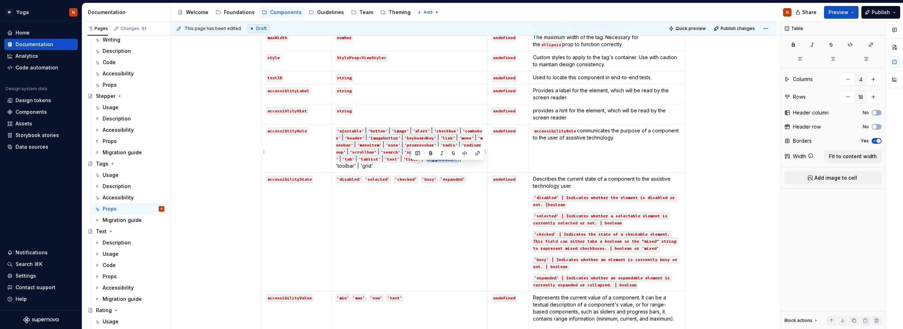
click at [444, 166] on p "'ajustable' | 'button' | 'image' | 'alert' | 'checkbox' | 'combobox' | 'header'…" at bounding box center [409, 148] width 147 height 42
click at [464, 153] on button "button" at bounding box center [464, 153] width 10 height 10
drag, startPoint x: 451, startPoint y: 166, endPoint x: 471, endPoint y: 165, distance: 20.1
click at [471, 165] on p "'ajustable' | 'button' | 'image' | 'alert' | 'checkbox' | 'combobox' | 'header'…" at bounding box center [409, 148] width 147 height 42
click at [504, 155] on button "button" at bounding box center [505, 153] width 10 height 10
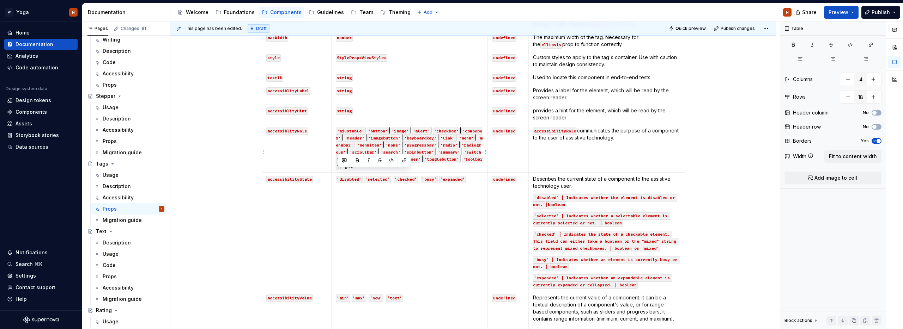
drag, startPoint x: 350, startPoint y: 173, endPoint x: 337, endPoint y: 173, distance: 13.0
click at [337, 170] on p "'ajustable' | 'button' | 'image' | 'alert' | 'checkbox' | 'combobox' | 'header'…" at bounding box center [409, 148] width 147 height 42
click at [390, 161] on button "button" at bounding box center [391, 160] width 10 height 10
click at [373, 212] on td "‘disabled’ ‘selected‘ ‘checked‘ ‘busy‘ ‘expanded‘" at bounding box center [409, 232] width 156 height 119
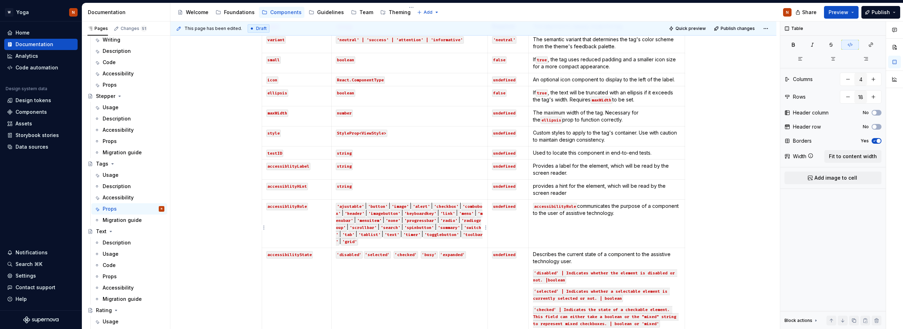
scroll to position [196, 0]
click at [365, 242] on p "'ajustable' | 'button' | 'image' | 'alert' | 'checkbox' | 'combobox' | 'header'…" at bounding box center [409, 223] width 147 height 42
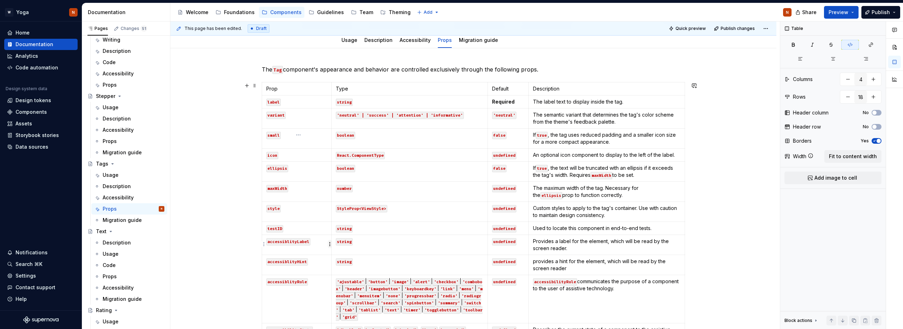
scroll to position [0, 0]
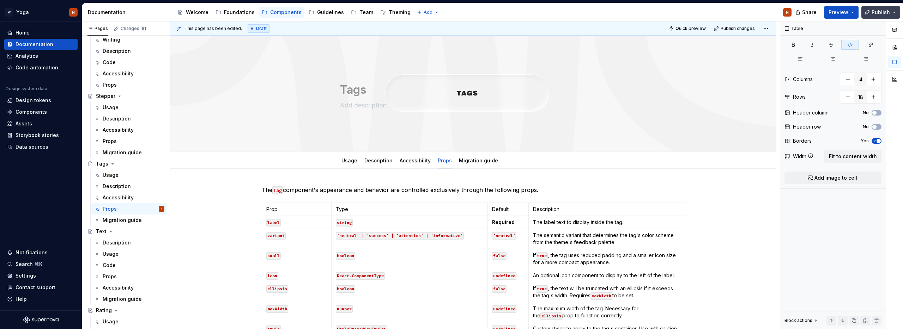
click at [872, 11] on span "Publish" at bounding box center [880, 12] width 18 height 7
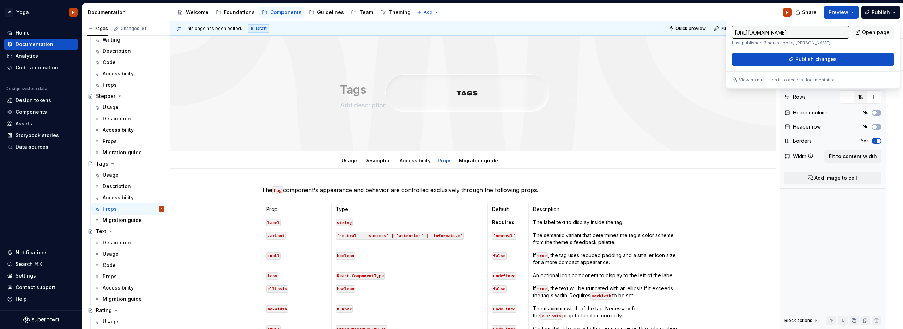
click at [814, 208] on div "Table Columns 4 Rows 18 Header column No Header row No Borders Yes Width Fit to…" at bounding box center [832, 176] width 105 height 308
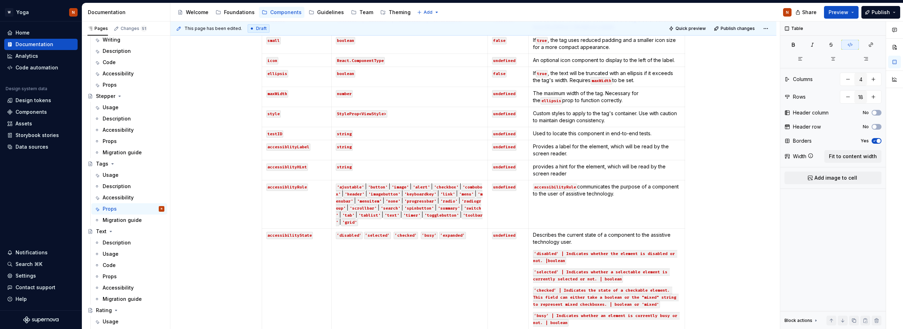
scroll to position [79, 0]
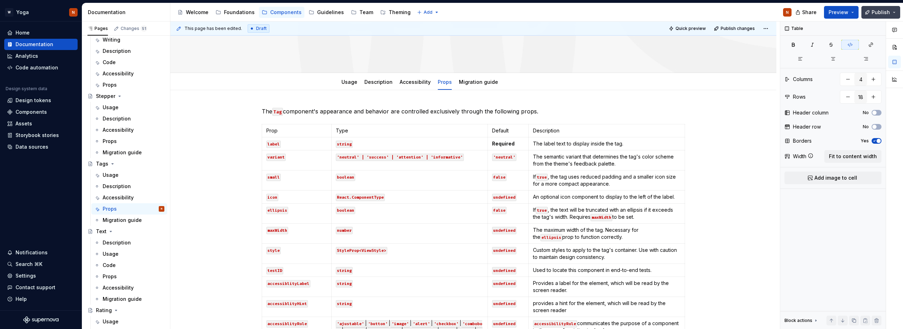
click at [895, 8] on button "Publish" at bounding box center [880, 12] width 39 height 13
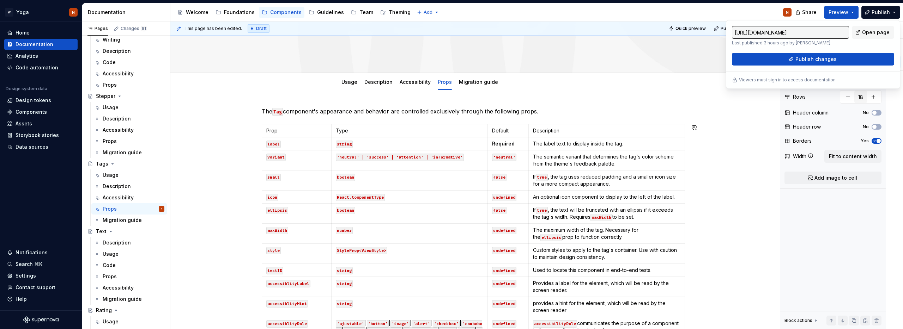
click at [798, 226] on div "Table Columns 4 Rows 18 Header column No Header row No Borders Yes Width Fit to…" at bounding box center [832, 176] width 105 height 308
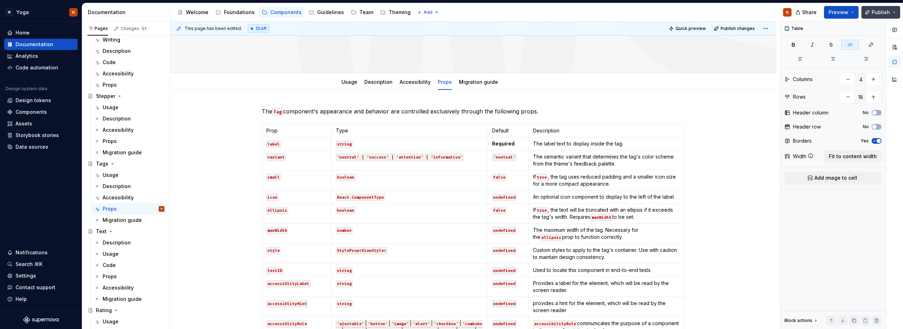
click at [878, 11] on span "Publish" at bounding box center [880, 12] width 18 height 7
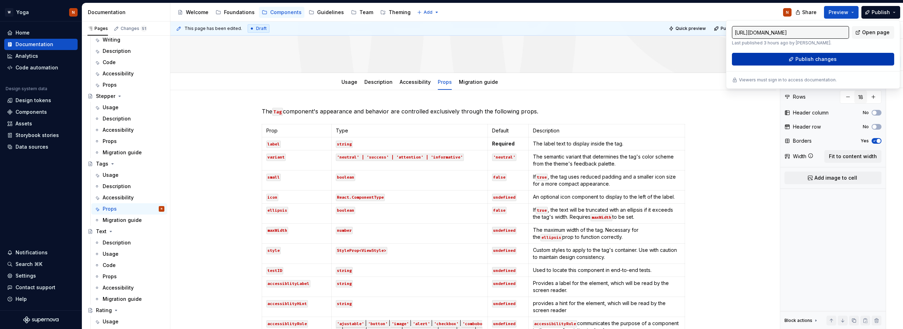
click at [810, 59] on span "Publish changes" at bounding box center [815, 59] width 41 height 7
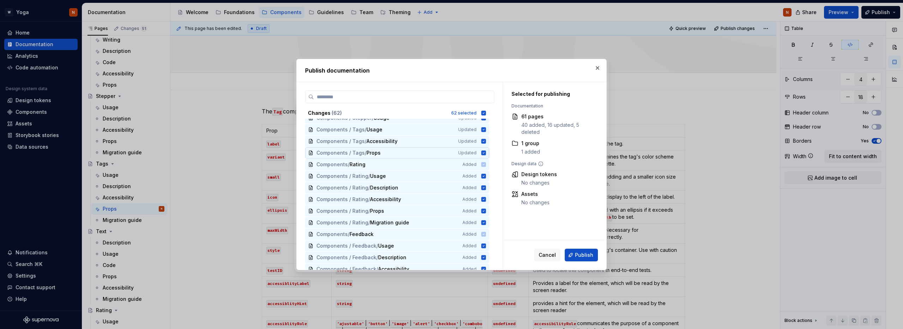
scroll to position [571, 0]
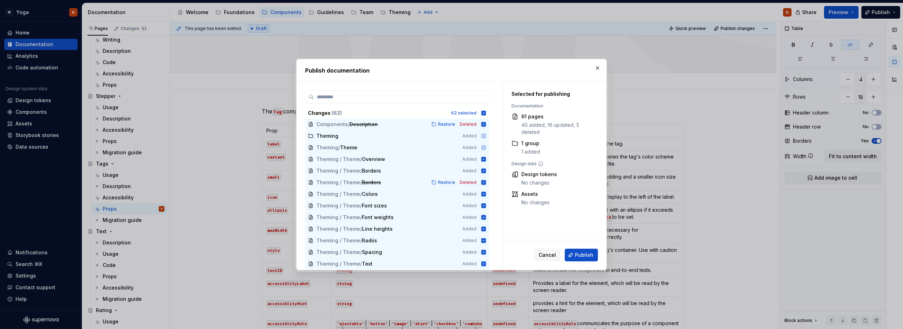
click at [598, 66] on button "button" at bounding box center [597, 68] width 10 height 10
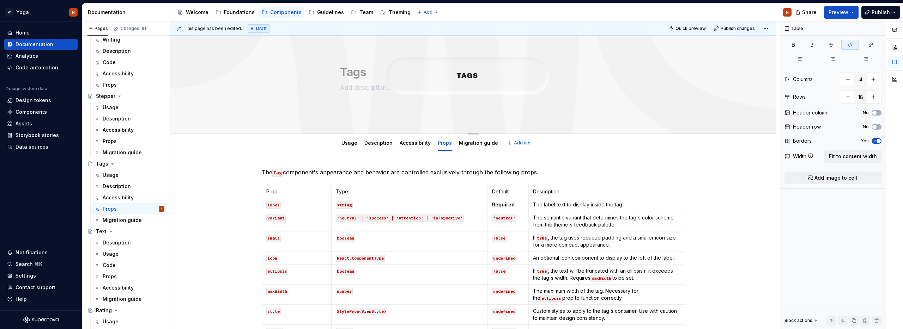
scroll to position [0, 0]
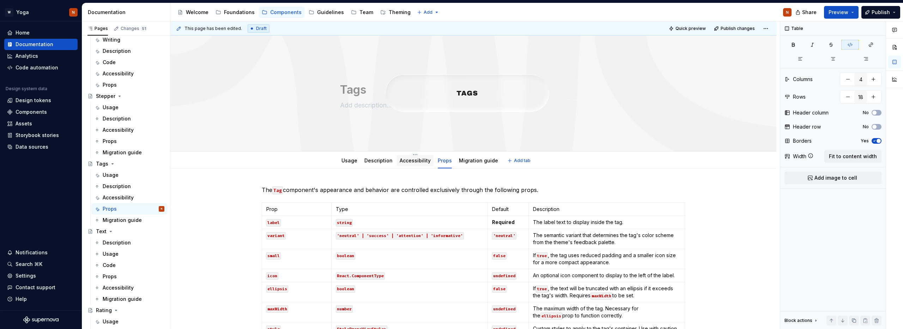
click at [416, 161] on link "Accessibility" at bounding box center [414, 161] width 31 height 6
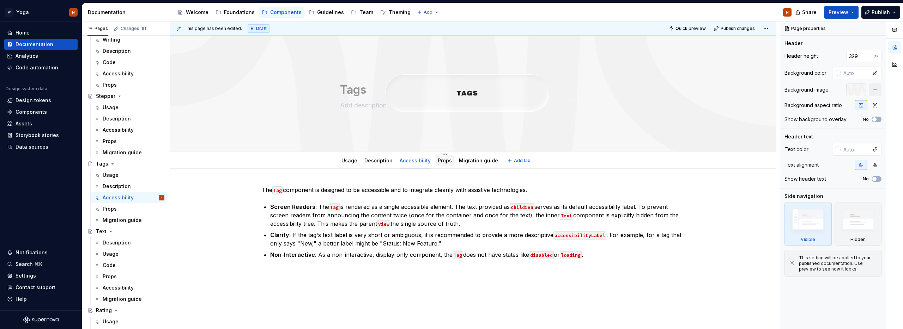
click at [439, 161] on link "Props" at bounding box center [445, 161] width 14 height 6
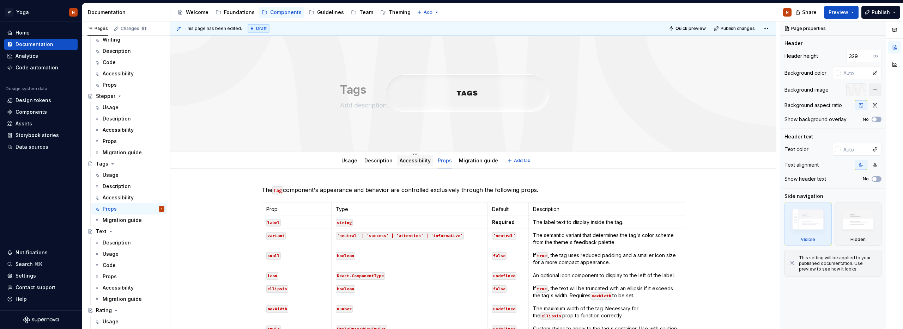
click at [415, 162] on link "Accessibility" at bounding box center [414, 161] width 31 height 6
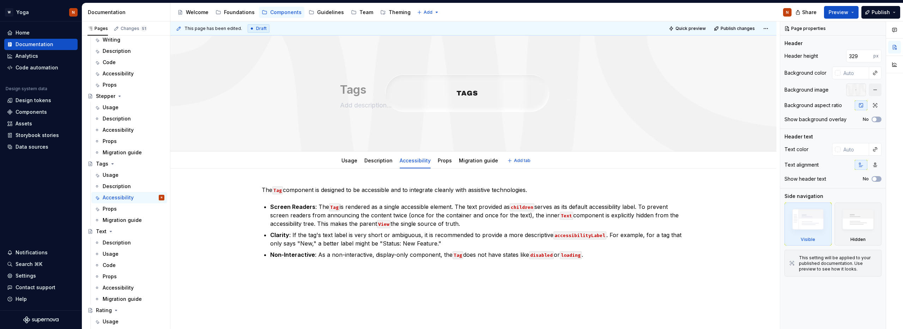
type textarea "*"
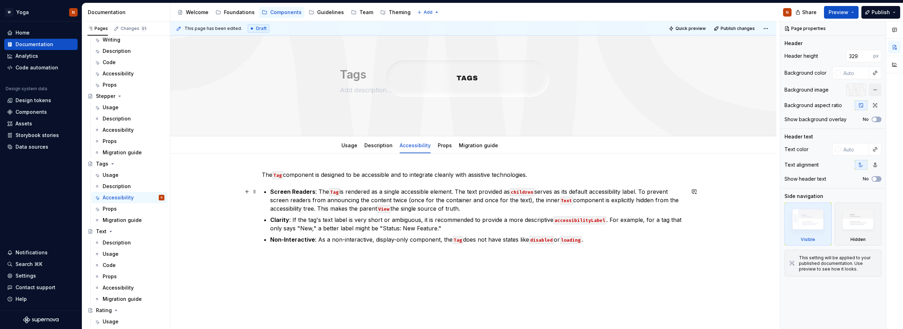
scroll to position [24, 0]
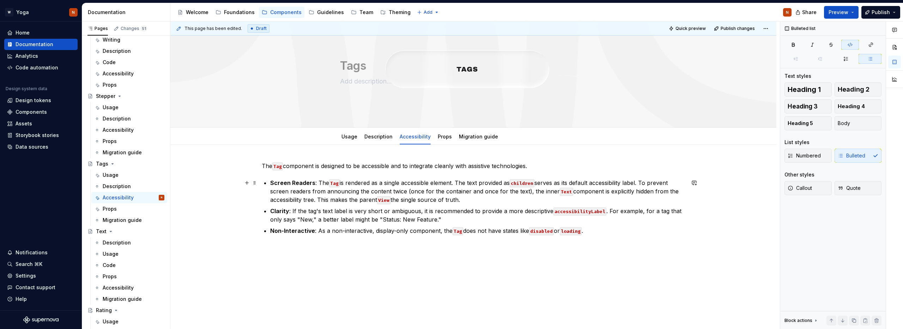
click at [526, 184] on code "children" at bounding box center [521, 183] width 25 height 8
click at [592, 231] on p "Non-Interactive : As a non-interactive, display-only component, the Tag does no…" at bounding box center [477, 231] width 415 height 8
click at [543, 243] on p "hidden-elements: In some cases it may be necessary to hide the element for scre…" at bounding box center [477, 242] width 415 height 8
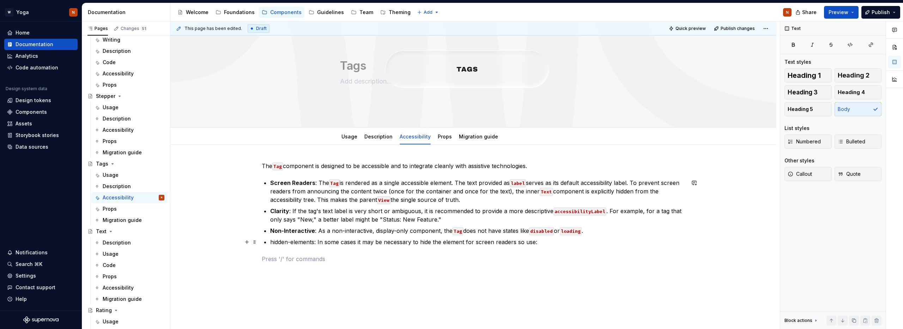
click at [546, 242] on p "hidden-elements: In some cases it may be necessary to hide the element for scre…" at bounding box center [477, 242] width 415 height 8
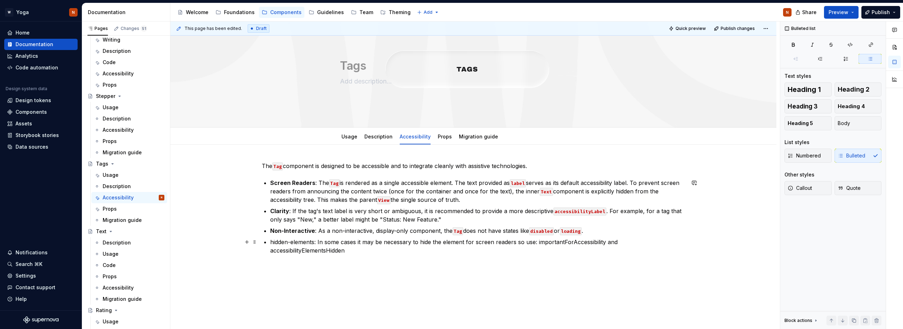
click at [556, 243] on p "hidden-elements: In some cases it may be necessary to hide the element for scre…" at bounding box center [477, 246] width 415 height 17
click at [702, 228] on button "button" at bounding box center [704, 229] width 10 height 10
click at [326, 252] on p "hidden-elements: In some cases it may be necessary to hide the element for scre…" at bounding box center [477, 246] width 415 height 17
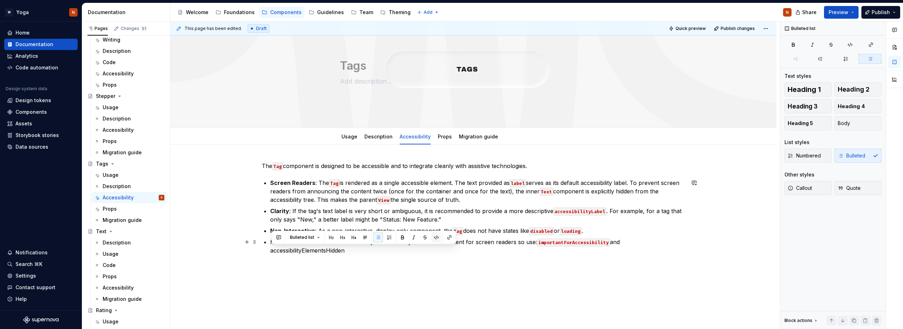
click at [434, 238] on button "button" at bounding box center [436, 238] width 10 height 10
click at [641, 239] on p "hidden-elements: In some cases it may be necessary to hide the element for scre…" at bounding box center [477, 246] width 415 height 17
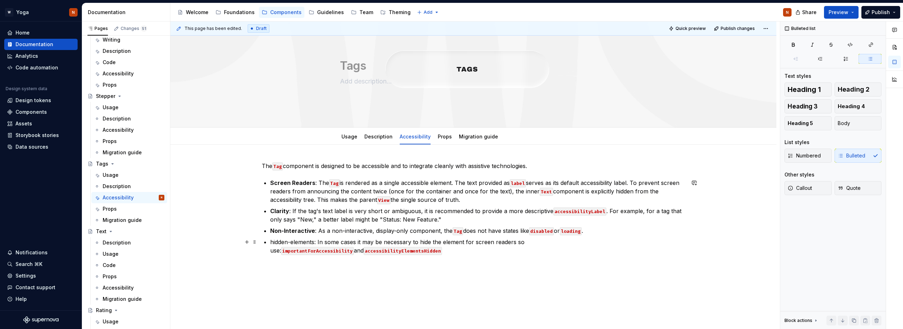
click at [316, 243] on p "hidden-elements: In some cases it may be necessary to hide the element for scre…" at bounding box center [477, 246] width 415 height 17
drag, startPoint x: 272, startPoint y: 243, endPoint x: 316, endPoint y: 243, distance: 44.1
click at [316, 243] on p "hidden-elements: In some cases it may be necessary to hide the element for scre…" at bounding box center [477, 246] width 415 height 17
click at [404, 230] on button "button" at bounding box center [402, 229] width 10 height 10
click at [383, 264] on p at bounding box center [473, 267] width 423 height 8
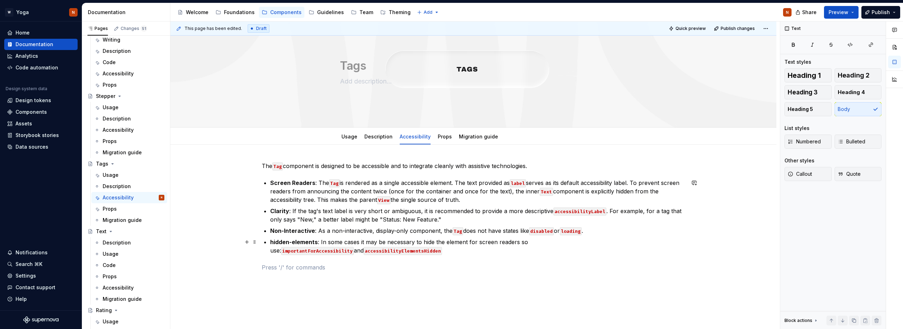
click at [274, 244] on strong "hidden-elements" at bounding box center [294, 242] width 48 height 7
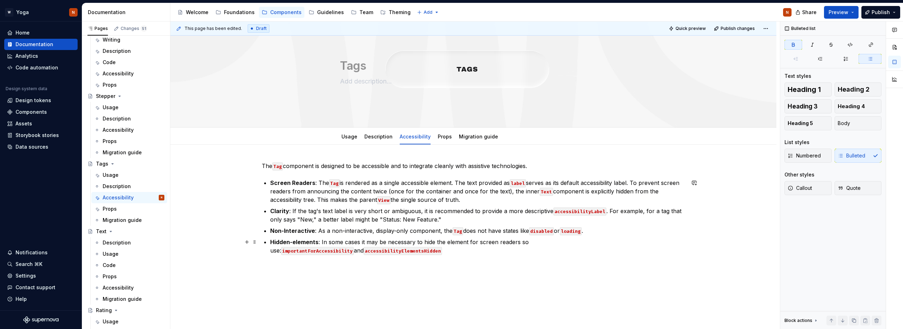
click at [331, 243] on p "Hidden-elements : In some cases it may be necessary to hide the element for scr…" at bounding box center [477, 246] width 415 height 17
click at [362, 250] on p "Hidden-elements : In some cases it may be necessary to hide the element for scr…" at bounding box center [477, 246] width 415 height 17
click at [400, 247] on button "button" at bounding box center [402, 249] width 10 height 10
click at [296, 260] on p "Ref :" at bounding box center [477, 262] width 415 height 8
click at [457, 262] on p "Ref : In some cases it is important to do programmatic focus, use the ref for t…" at bounding box center [477, 262] width 415 height 8
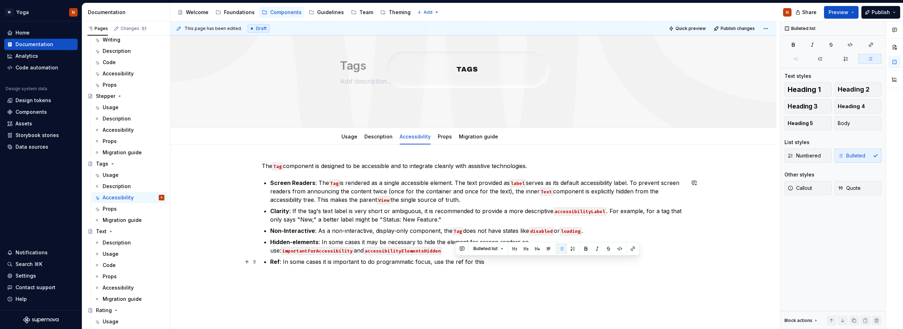
click at [457, 262] on p "Ref : In some cases it is important to do programmatic focus, use the ref for t…" at bounding box center [477, 262] width 415 height 8
click at [617, 247] on button "button" at bounding box center [619, 249] width 10 height 10
click at [494, 265] on p "Ref : In some cases it is important to do programmatic focus, use the ref for t…" at bounding box center [477, 262] width 415 height 8
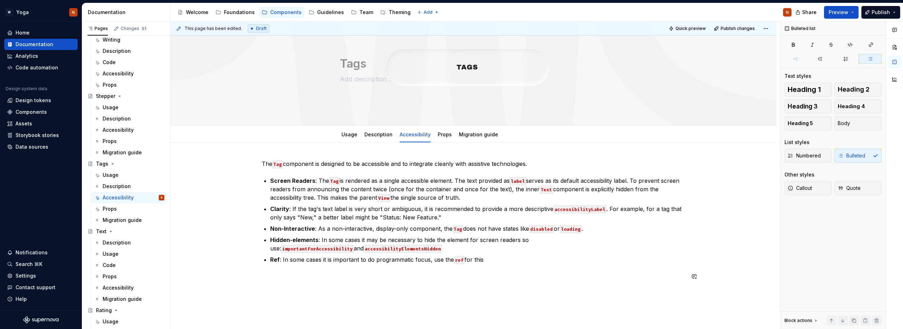
scroll to position [27, 0]
click at [374, 135] on link "Description" at bounding box center [378, 134] width 28 height 6
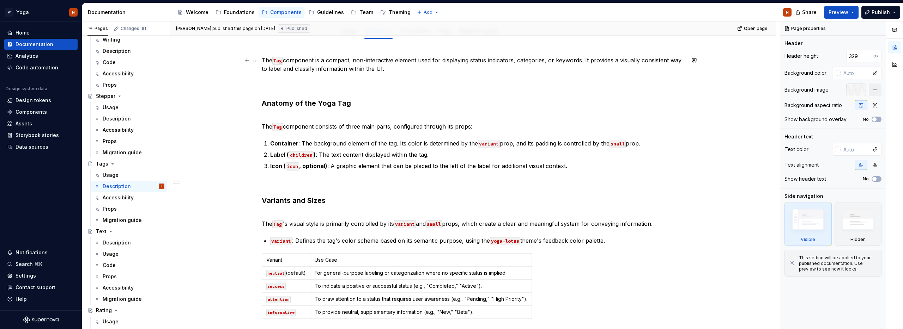
scroll to position [62, 0]
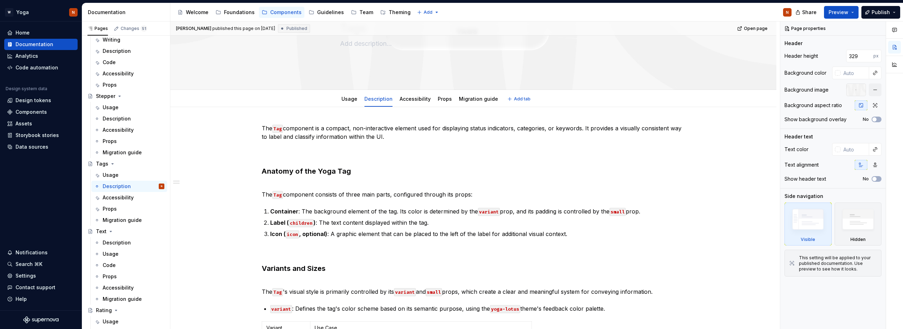
type textarea "*"
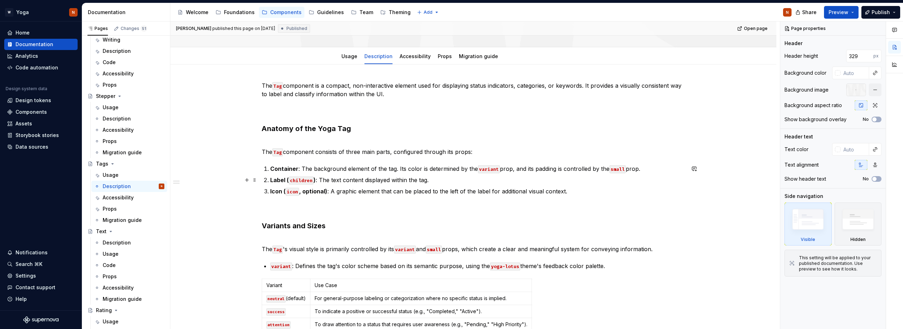
scroll to position [105, 0]
click at [301, 181] on code "children" at bounding box center [301, 180] width 25 height 8
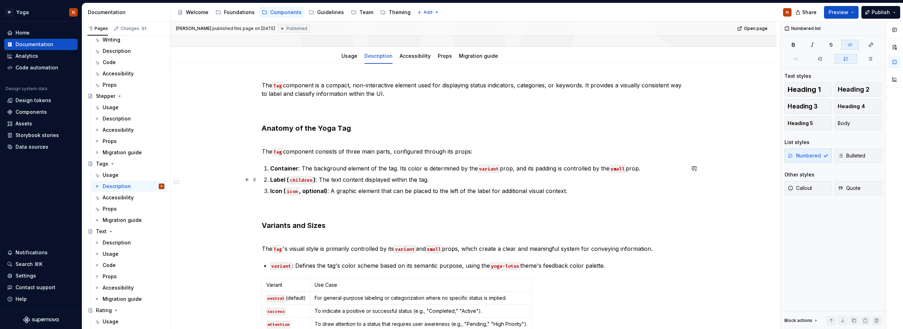
click at [301, 181] on code "children" at bounding box center [301, 180] width 25 height 8
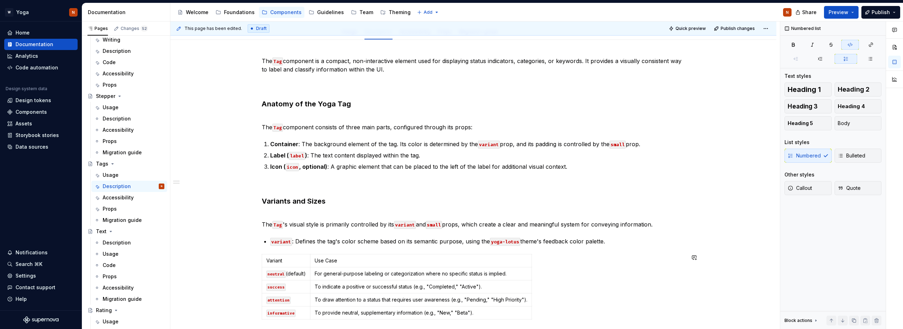
click at [433, 195] on div "The Tag component is a compact, non-interactive element used for displaying sta…" at bounding box center [473, 209] width 423 height 305
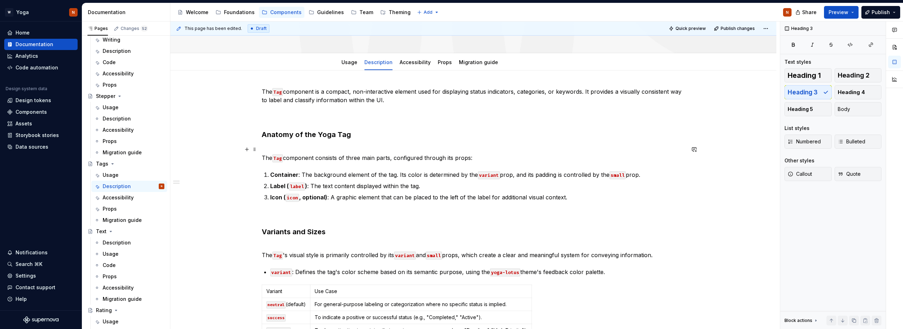
scroll to position [67, 0]
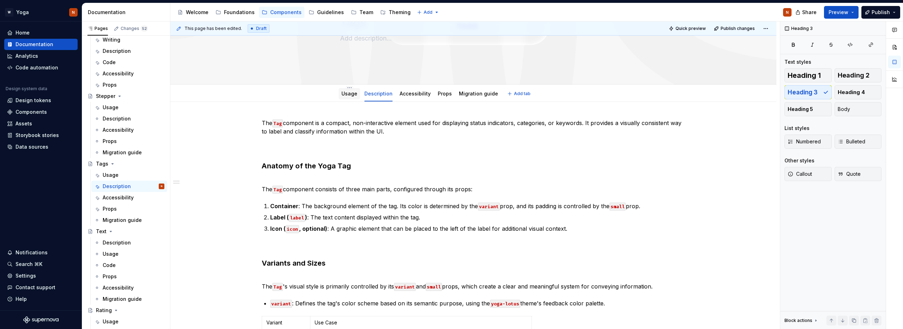
click at [349, 92] on link "Usage" at bounding box center [349, 94] width 16 height 6
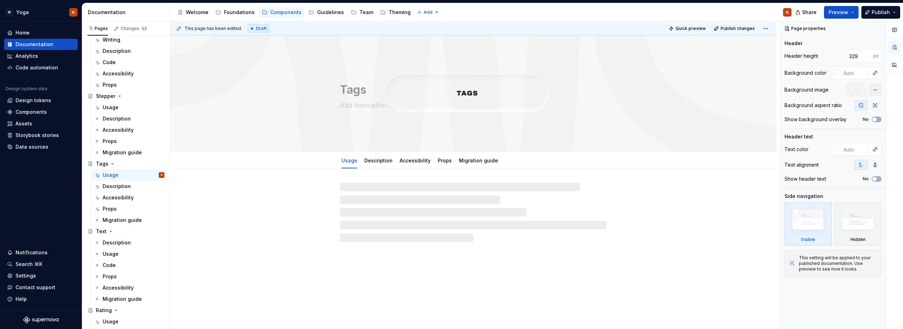
type textarea "*"
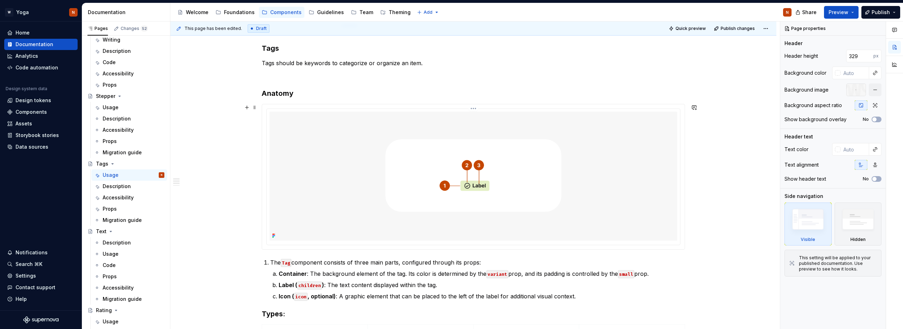
scroll to position [329, 0]
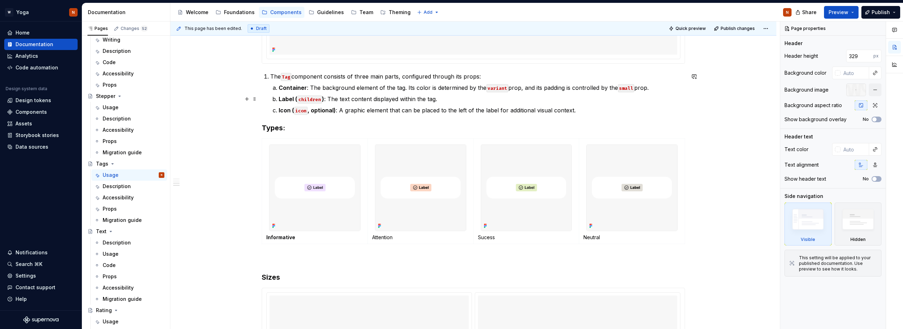
click at [310, 100] on code "children" at bounding box center [309, 100] width 25 height 8
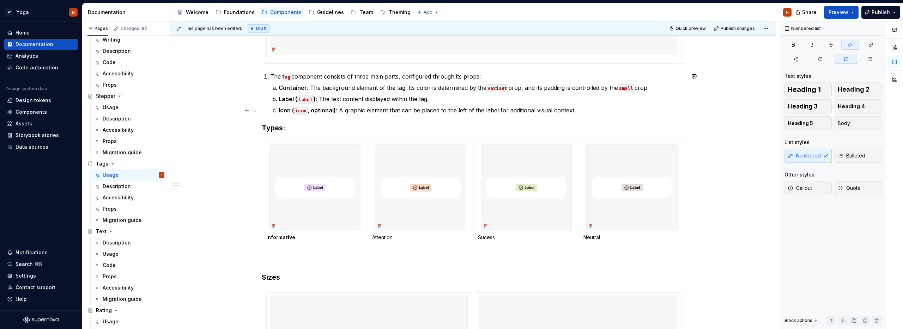
click at [385, 112] on p "Icon ( icon , optional) : A graphic element that can be placed to the left of t…" at bounding box center [482, 110] width 406 height 8
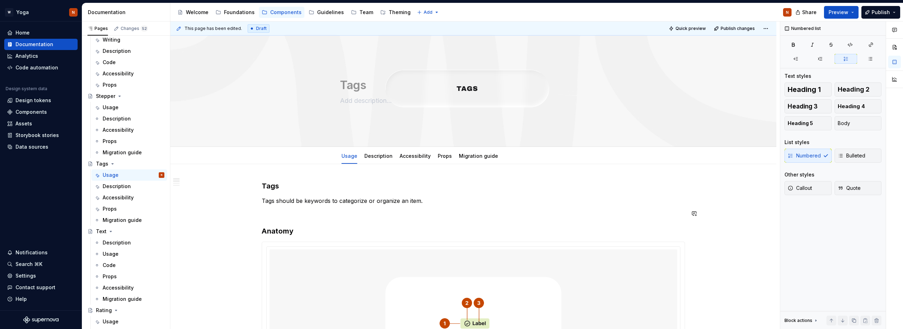
scroll to position [0, 0]
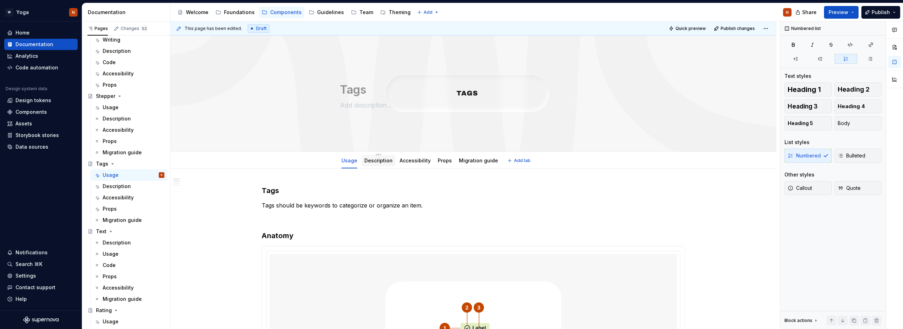
click at [380, 161] on link "Description" at bounding box center [378, 161] width 28 height 6
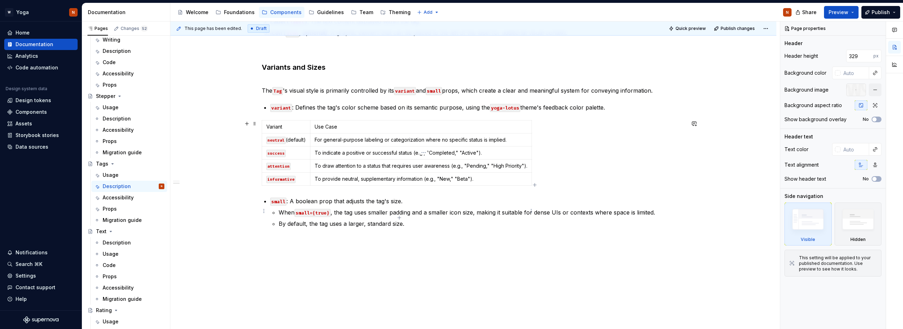
scroll to position [269, 0]
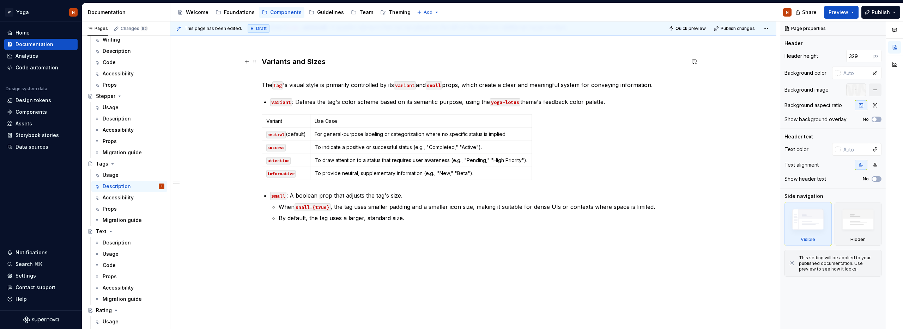
type textarea "*"
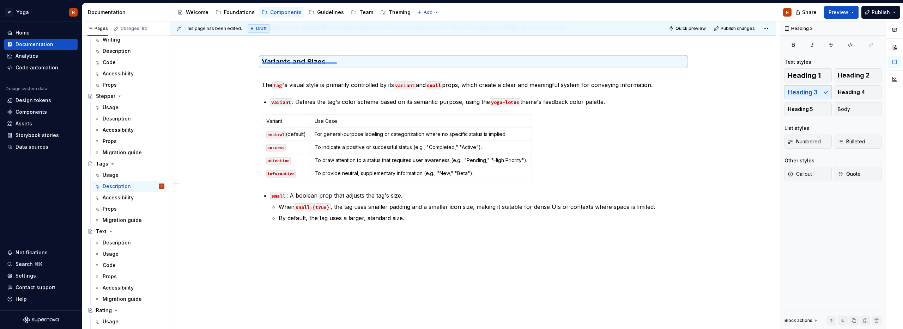
drag, startPoint x: 265, startPoint y: 62, endPoint x: 337, endPoint y: 62, distance: 71.6
click at [337, 62] on div "This page has been edited. Draft Quick preview Publish changes Tags Edit header…" at bounding box center [474, 176] width 609 height 308
click at [341, 60] on h3 "Variants and Sizes" at bounding box center [473, 62] width 423 height 10
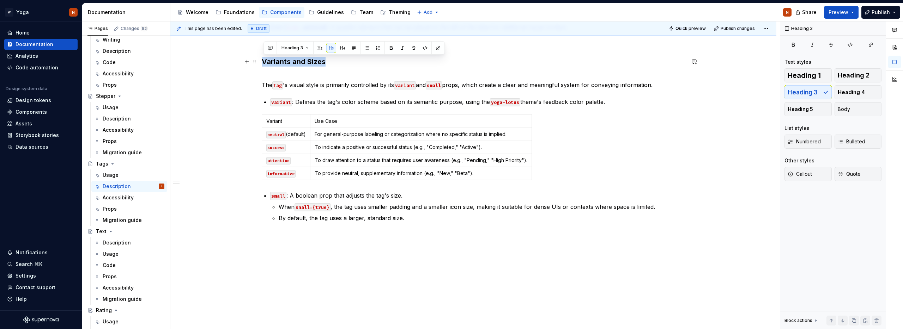
drag, startPoint x: 330, startPoint y: 62, endPoint x: 265, endPoint y: 61, distance: 65.6
click at [265, 61] on h3 "Variants and Sizes" at bounding box center [473, 62] width 423 height 10
copy h3 "Variants and Sizes"
click at [313, 249] on div "The Tag component is a compact, non-interactive element used for displaying sta…" at bounding box center [473, 114] width 606 height 429
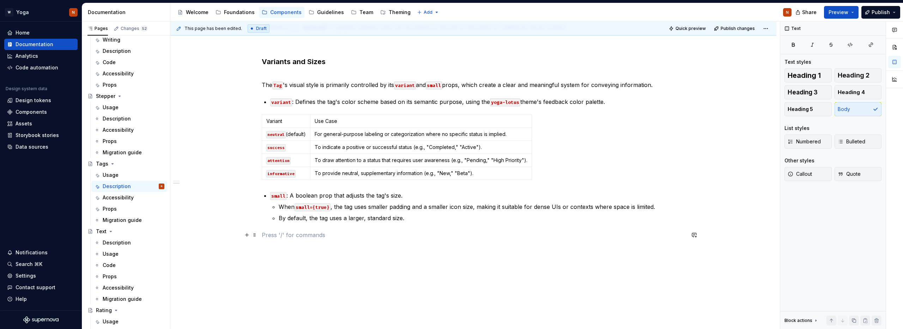
click at [287, 237] on p at bounding box center [473, 235] width 423 height 8
drag, startPoint x: 315, startPoint y: 236, endPoint x: 263, endPoint y: 236, distance: 51.5
click at [263, 236] on p "Variants and Sizes" at bounding box center [473, 235] width 423 height 8
click at [304, 241] on div "The Tag component is a compact, non-interactive element used for displaying sta…" at bounding box center [473, 82] width 423 height 331
drag, startPoint x: 304, startPoint y: 237, endPoint x: 256, endPoint y: 237, distance: 47.9
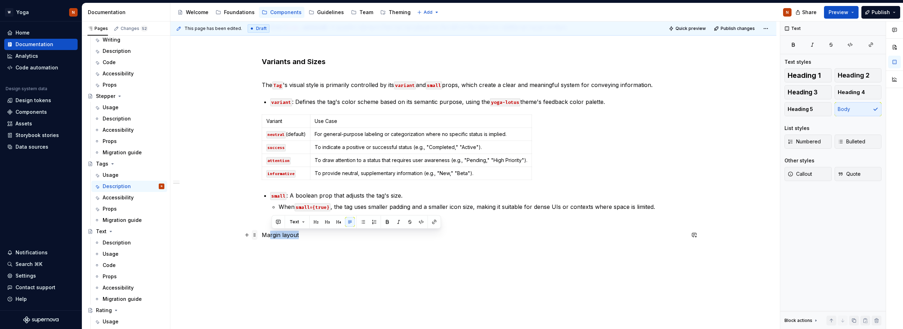
click at [262, 237] on div "The Tag component is a compact, non-interactive element used for displaying sta…" at bounding box center [473, 82] width 423 height 331
click at [297, 235] on p "Margin layout" at bounding box center [473, 235] width 423 height 8
drag, startPoint x: 292, startPoint y: 235, endPoint x: 265, endPoint y: 235, distance: 26.8
click at [265, 235] on p "Margin layout" at bounding box center [473, 235] width 423 height 8
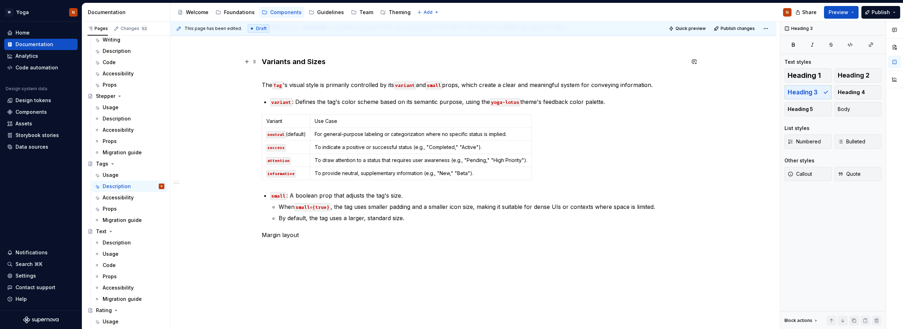
click at [309, 61] on h3 "Variants and Sizes" at bounding box center [473, 62] width 423 height 10
click at [297, 66] on h3 "Variants and Sizes" at bounding box center [473, 62] width 423 height 10
click at [279, 233] on p "Margin layout" at bounding box center [473, 235] width 423 height 8
click at [817, 94] on button "Heading 3" at bounding box center [807, 92] width 47 height 14
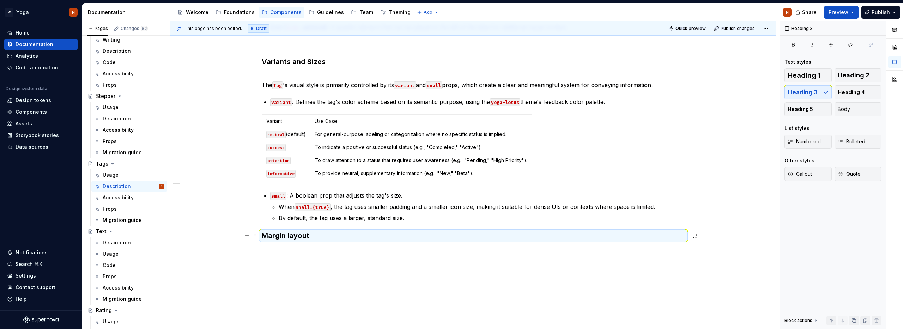
click at [342, 245] on div "The Tag component is a compact, non-interactive element used for displaying sta…" at bounding box center [473, 83] width 423 height 332
click at [344, 259] on div "The Tag component is a compact, non-interactive element used for displaying sta…" at bounding box center [473, 124] width 606 height 448
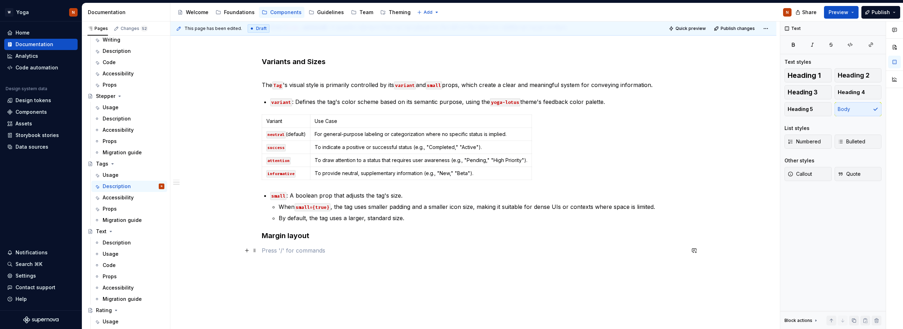
click at [292, 252] on p at bounding box center [473, 250] width 423 height 8
click at [361, 251] on p "was added along with the margin layout to the component and can be used in seve…" at bounding box center [473, 250] width 423 height 8
click at [504, 238] on button "button" at bounding box center [503, 238] width 10 height 10
click at [534, 251] on p "was added along with the margin layout to the component and can be used in seve…" at bounding box center [473, 250] width 423 height 8
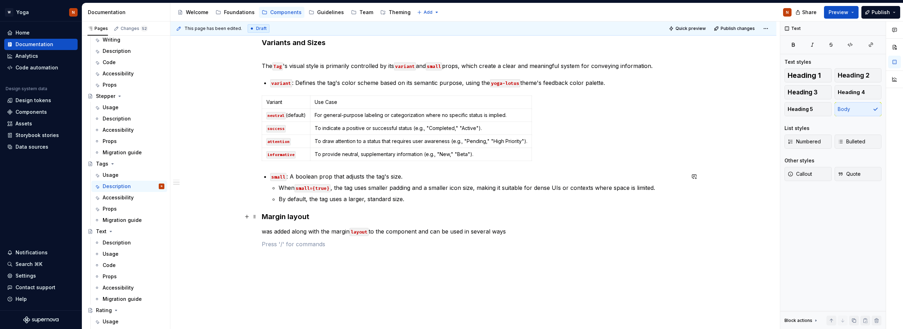
scroll to position [314, 0]
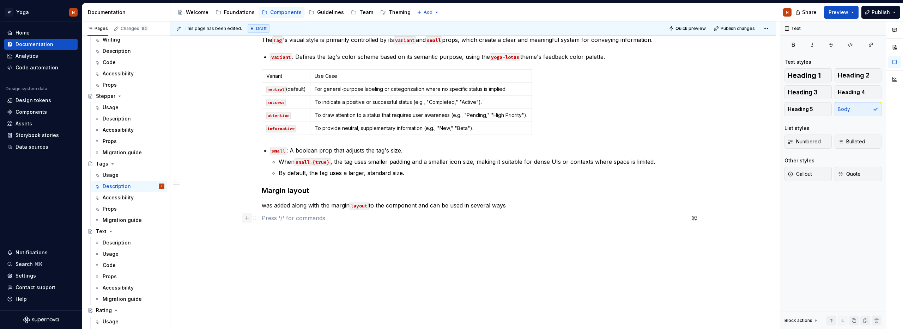
click at [250, 219] on button "button" at bounding box center [247, 218] width 10 height 10
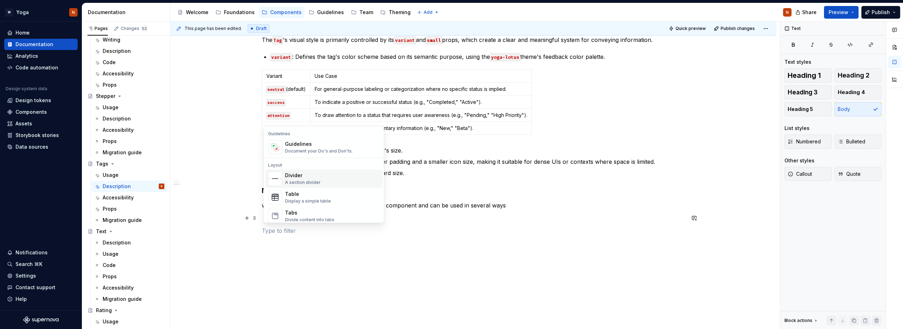
scroll to position [208, 0]
click at [310, 186] on div "Table" at bounding box center [308, 184] width 46 height 7
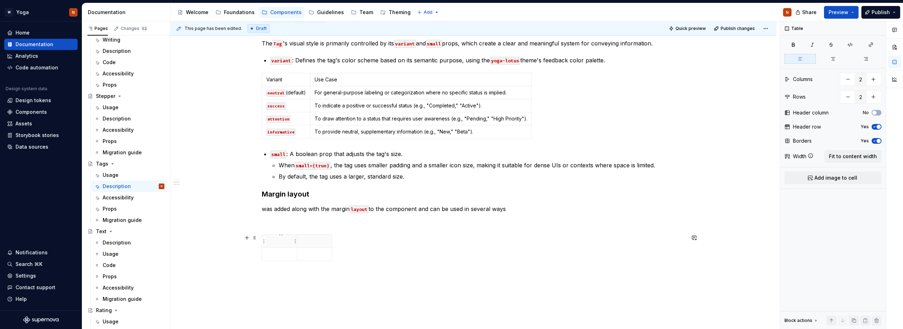
scroll to position [310, 0]
click at [274, 242] on p at bounding box center [279, 241] width 26 height 7
click at [307, 243] on p at bounding box center [314, 241] width 26 height 7
click at [272, 258] on p at bounding box center [279, 254] width 26 height 7
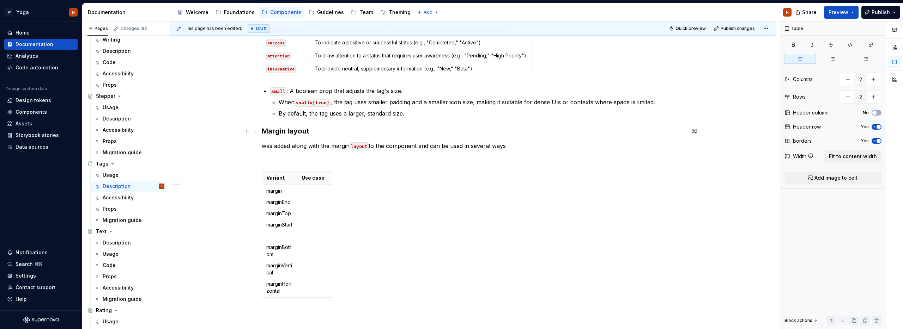
scroll to position [376, 0]
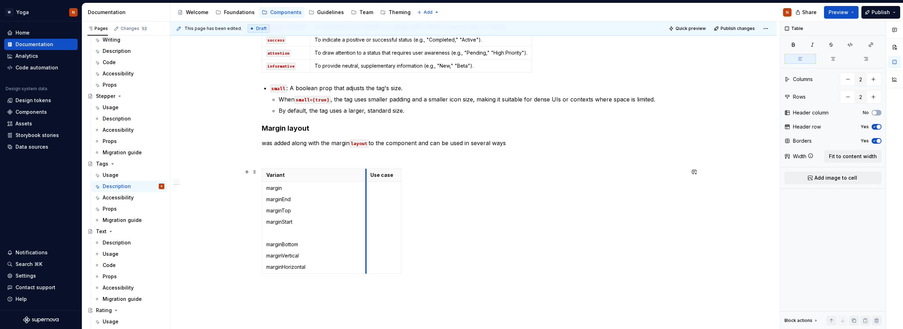
drag, startPoint x: 299, startPoint y: 175, endPoint x: 368, endPoint y: 176, distance: 69.1
click at [368, 176] on th "Use case" at bounding box center [383, 175] width 35 height 13
drag, startPoint x: 368, startPoint y: 176, endPoint x: 333, endPoint y: 176, distance: 35.3
click at [333, 176] on th "Use case" at bounding box center [348, 175] width 35 height 13
drag, startPoint x: 333, startPoint y: 176, endPoint x: 326, endPoint y: 176, distance: 6.7
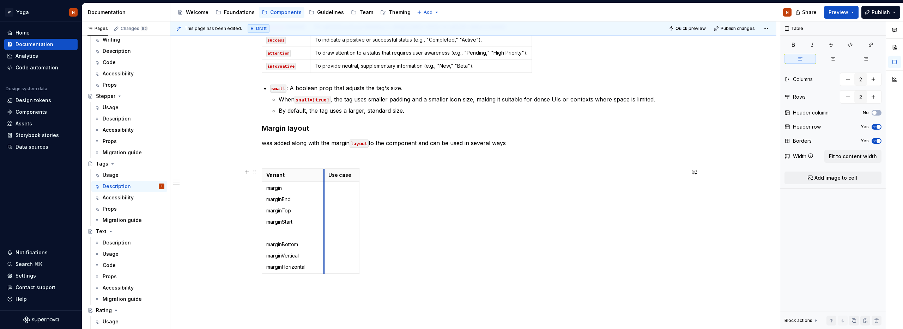
click at [326, 176] on th "Use case" at bounding box center [341, 175] width 35 height 13
drag, startPoint x: 360, startPoint y: 176, endPoint x: 651, endPoint y: 176, distance: 291.2
click at [341, 191] on p at bounding box center [487, 188] width 317 height 7
click at [340, 198] on td "Will add margin to the entire element" at bounding box center [487, 228] width 326 height 92
type textarea "*"
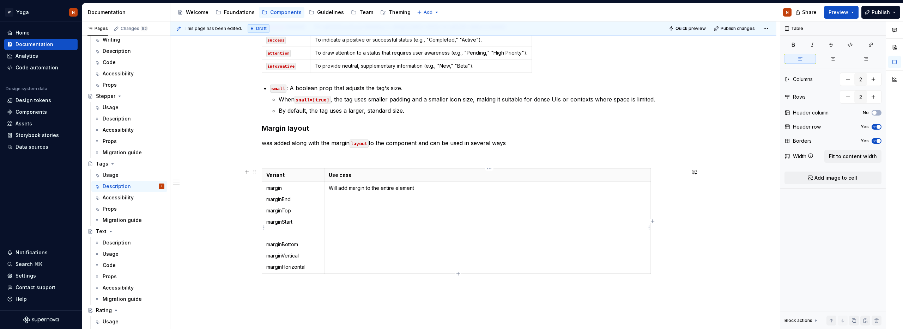
click at [335, 201] on td "Will add margin to the entire element" at bounding box center [487, 228] width 326 height 92
click at [350, 201] on td "Will add margin to the entire element" at bounding box center [487, 228] width 326 height 92
click at [298, 198] on p "marginEnd" at bounding box center [293, 199] width 54 height 7
click at [337, 198] on td "Will add margin to the entire element" at bounding box center [487, 228] width 326 height 92
click at [288, 219] on p "marginStart" at bounding box center [293, 222] width 54 height 7
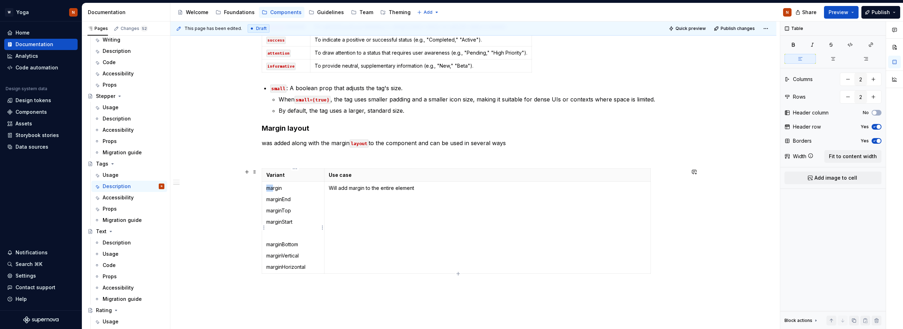
drag, startPoint x: 264, startPoint y: 188, endPoint x: 276, endPoint y: 191, distance: 12.0
click at [276, 191] on td "margin marginEnd marginTop marginStart marginBottom marginVertical marginHorizo…" at bounding box center [293, 228] width 62 height 92
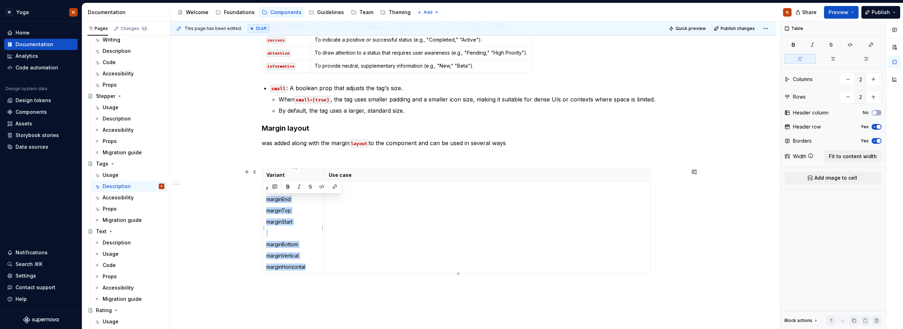
drag, startPoint x: 312, startPoint y: 265, endPoint x: 269, endPoint y: 197, distance: 81.0
click at [269, 197] on td "margin marginEnd marginTop marginStart marginBottom marginVertical marginHorizo…" at bounding box center [293, 228] width 62 height 92
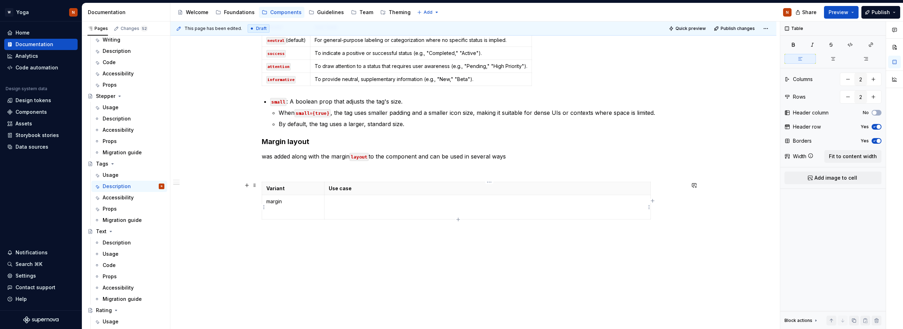
scroll to position [351, 0]
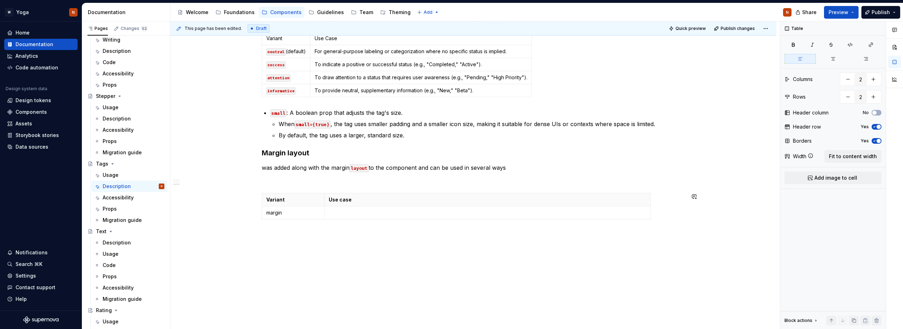
click at [278, 219] on td "margin" at bounding box center [293, 213] width 62 height 13
click at [264, 214] on html "W Yoga N Home Documentation Analytics Code automation Design system data Design…" at bounding box center [451, 164] width 903 height 329
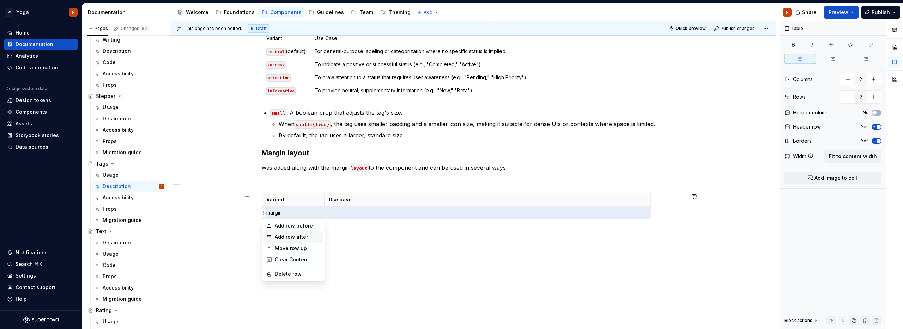
click at [297, 236] on div "Add row after" at bounding box center [298, 237] width 46 height 7
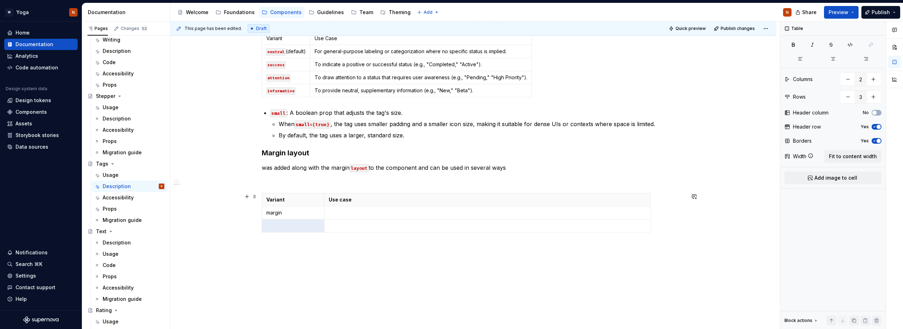
click at [263, 229] on table "Variant Use case margin" at bounding box center [456, 212] width 389 height 39
click at [263, 226] on html "W Yoga N Home Documentation Analytics Code automation Design system data Design…" at bounding box center [451, 164] width 903 height 329
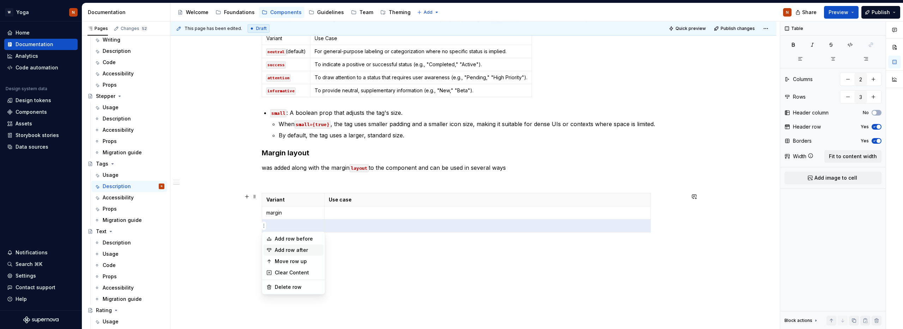
click at [295, 249] on div "Add row after" at bounding box center [298, 250] width 46 height 7
type input "4"
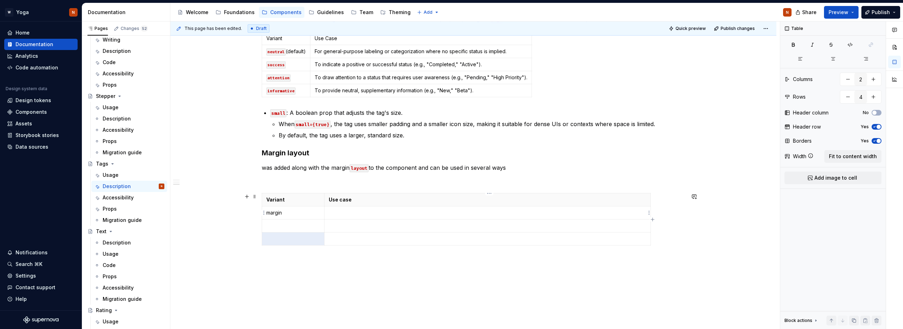
click at [347, 216] on p at bounding box center [487, 212] width 317 height 7
click at [356, 226] on p at bounding box center [487, 225] width 317 height 7
type textarea "*"
click at [353, 214] on p at bounding box center [487, 212] width 317 height 7
click at [286, 224] on p at bounding box center [293, 225] width 54 height 7
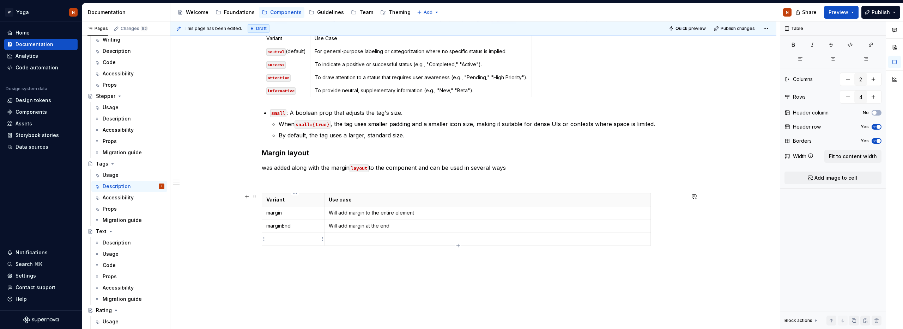
click at [278, 239] on p at bounding box center [293, 238] width 54 height 7
click at [282, 238] on p at bounding box center [293, 238] width 54 height 7
click at [263, 238] on html "W Yoga N Home Documentation Analytics Code automation Design system data Design…" at bounding box center [451, 164] width 903 height 329
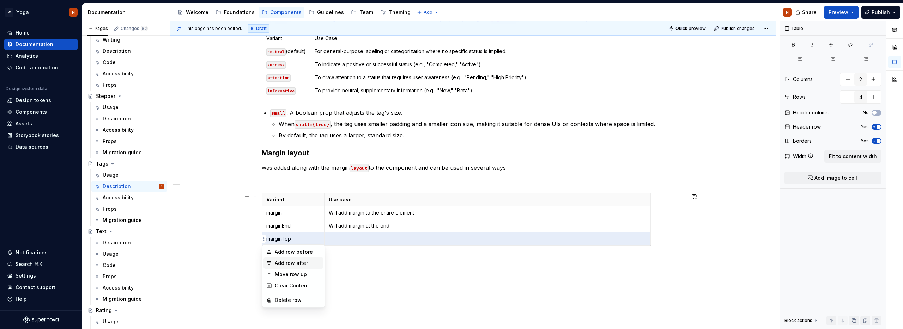
click at [282, 261] on div "Add row after" at bounding box center [298, 263] width 46 height 7
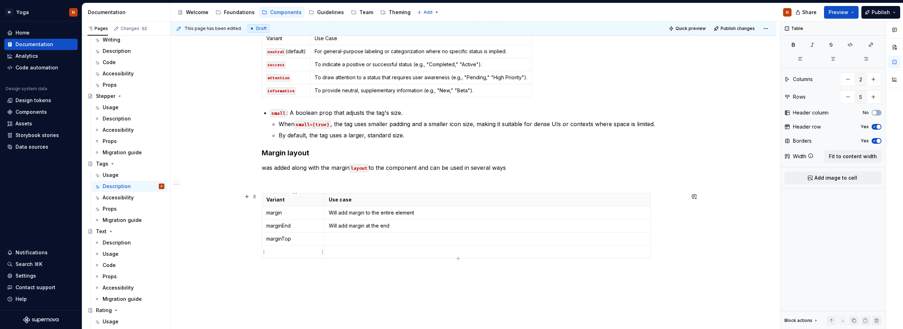
click at [281, 252] on p at bounding box center [293, 252] width 54 height 7
click at [263, 251] on html "W Yoga N Home Documentation Analytics Code automation Design system data Design…" at bounding box center [451, 164] width 903 height 329
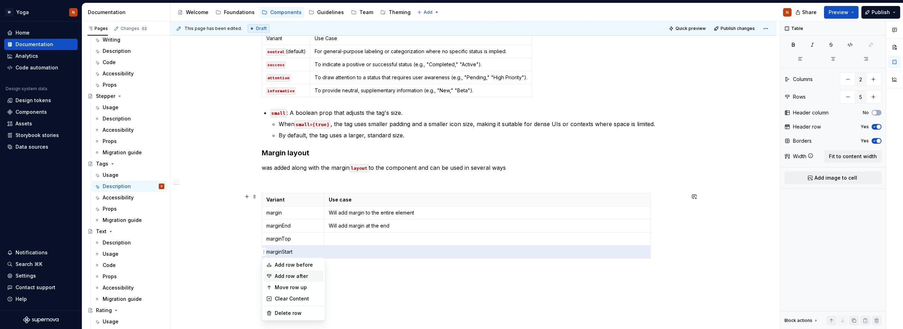
click at [309, 276] on div "Add row after" at bounding box center [298, 276] width 46 height 7
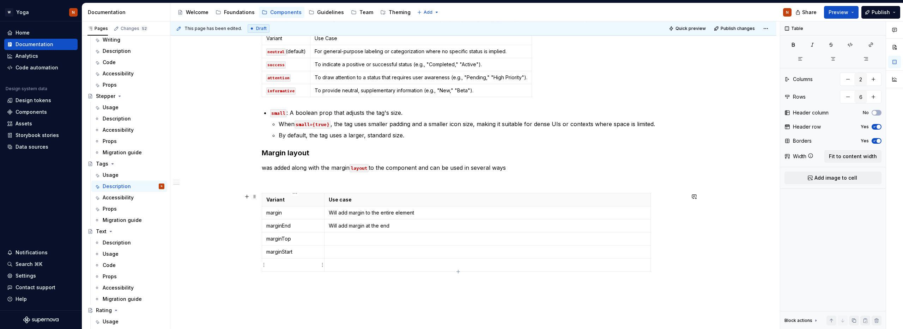
click at [281, 269] on td at bounding box center [293, 265] width 62 height 13
click at [263, 265] on html "W Yoga N Home Documentation Analytics Code automation Design system data Design…" at bounding box center [451, 164] width 903 height 329
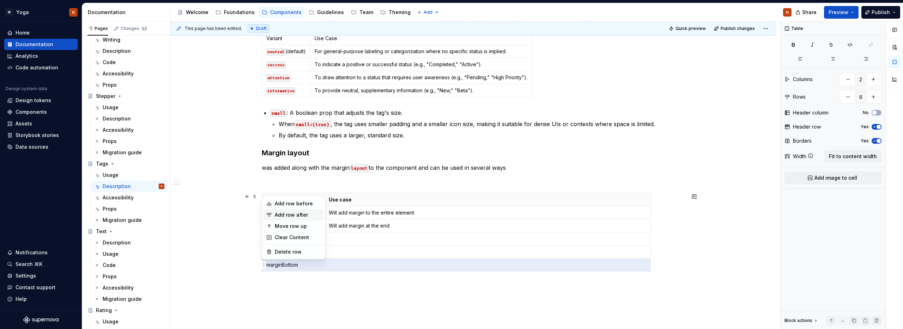
click at [291, 214] on div "Add row after" at bounding box center [298, 215] width 46 height 7
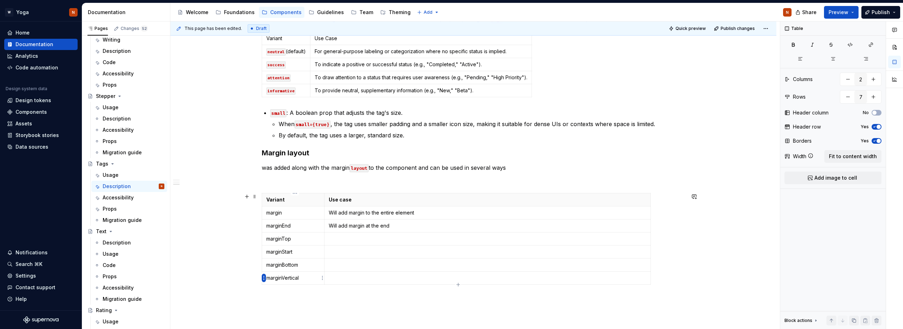
click at [263, 277] on html "W Yoga N Home Documentation Analytics Code automation Design system data Design…" at bounding box center [451, 164] width 903 height 329
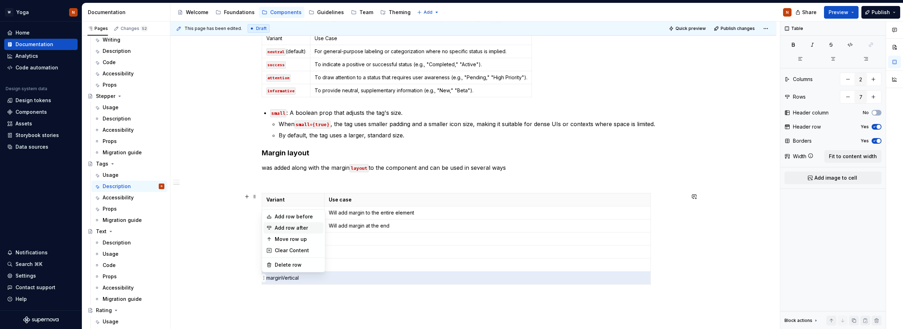
click at [299, 226] on div "Add row after" at bounding box center [298, 228] width 46 height 7
type input "8"
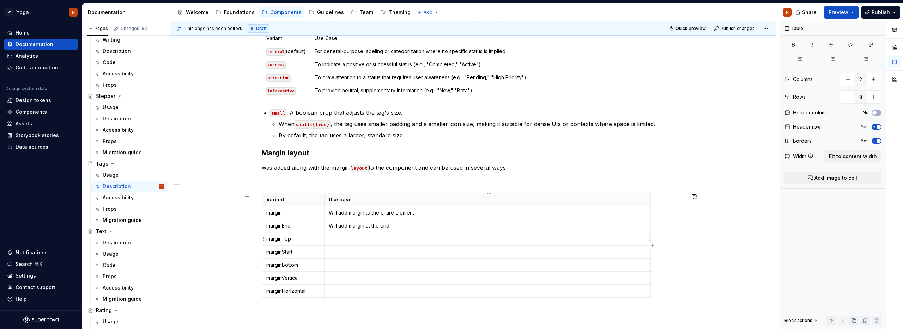
click at [345, 237] on p at bounding box center [487, 238] width 317 height 7
click at [341, 252] on p at bounding box center [487, 252] width 317 height 7
click at [341, 265] on p at bounding box center [487, 265] width 317 height 7
click at [338, 279] on p at bounding box center [487, 278] width 317 height 7
click at [339, 291] on p at bounding box center [487, 291] width 317 height 7
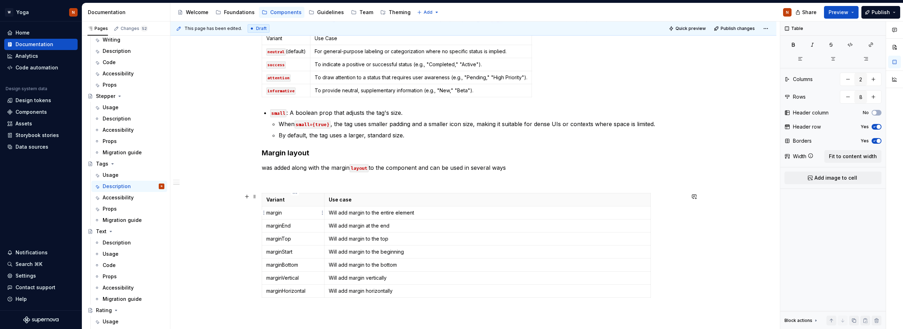
click at [275, 212] on p "margin" at bounding box center [293, 212] width 54 height 7
click at [323, 200] on button "button" at bounding box center [322, 200] width 10 height 10
click at [275, 225] on p "marginEnd" at bounding box center [293, 225] width 54 height 7
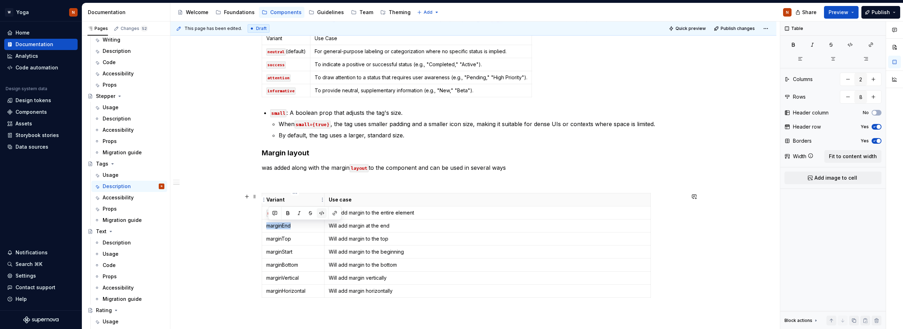
click at [320, 212] on button "button" at bounding box center [322, 213] width 10 height 10
click at [276, 240] on p "marginTop" at bounding box center [293, 238] width 54 height 7
click at [322, 225] on button "button" at bounding box center [322, 226] width 10 height 10
click at [277, 253] on p "marginStart" at bounding box center [293, 252] width 54 height 7
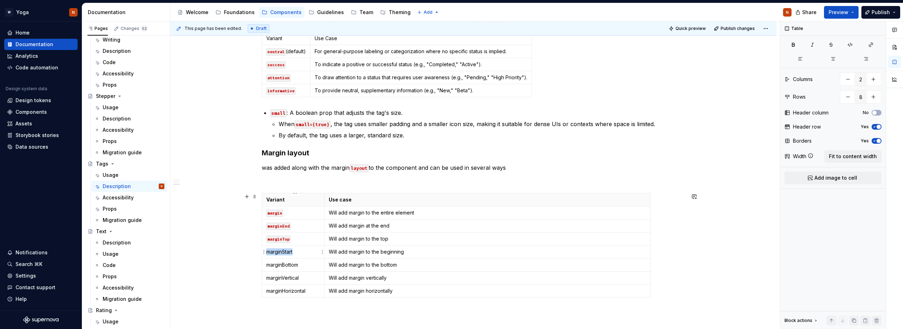
click at [277, 253] on p "marginStart" at bounding box center [293, 252] width 54 height 7
click at [321, 239] on button "button" at bounding box center [322, 239] width 10 height 10
click at [288, 264] on p "marginBottom" at bounding box center [293, 265] width 54 height 7
click at [326, 251] on button "button" at bounding box center [322, 252] width 10 height 10
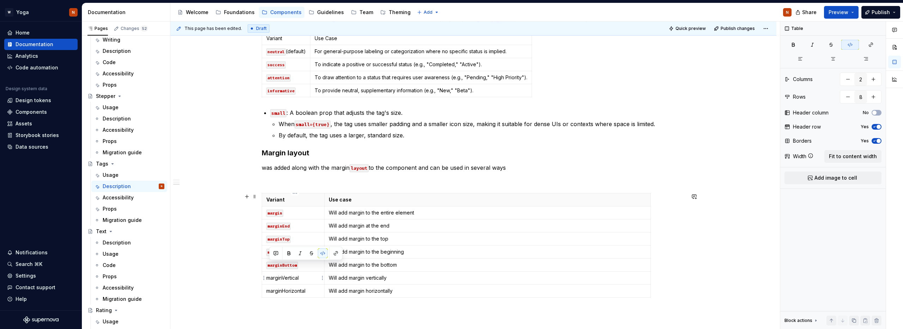
click at [285, 277] on p "marginVertical" at bounding box center [293, 278] width 54 height 7
click at [318, 264] on button "button" at bounding box center [322, 266] width 10 height 10
click at [285, 292] on p "marginHorizontal" at bounding box center [293, 291] width 54 height 7
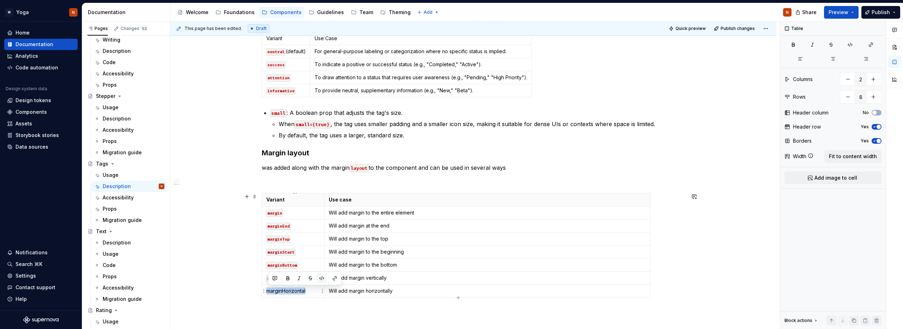
click at [322, 276] on button "button" at bounding box center [322, 279] width 10 height 10
click at [235, 191] on div "The Tag component is a compact, non-interactive element used for displaying sta…" at bounding box center [473, 112] width 606 height 591
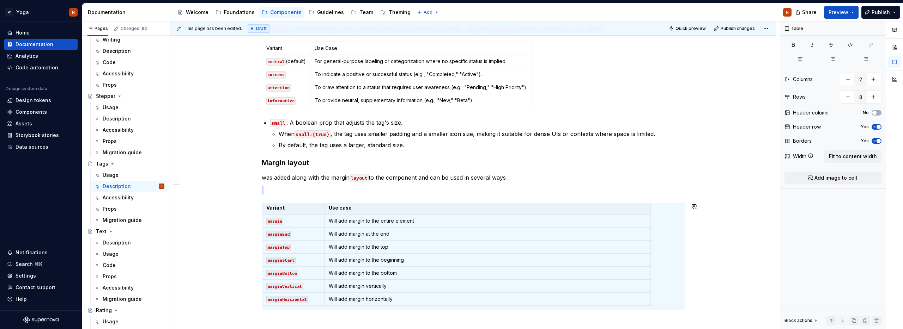
scroll to position [3, 0]
click at [238, 204] on div "The Tag component is a compact, non-interactive element used for displaying sta…" at bounding box center [473, 122] width 606 height 591
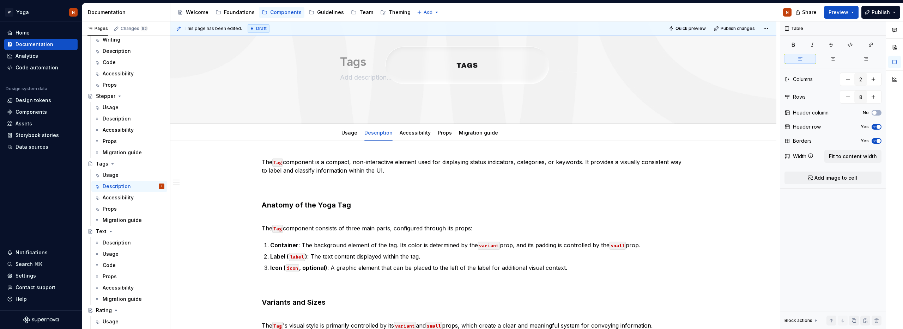
scroll to position [491, 0]
click at [849, 12] on button "Preview" at bounding box center [841, 12] width 35 height 13
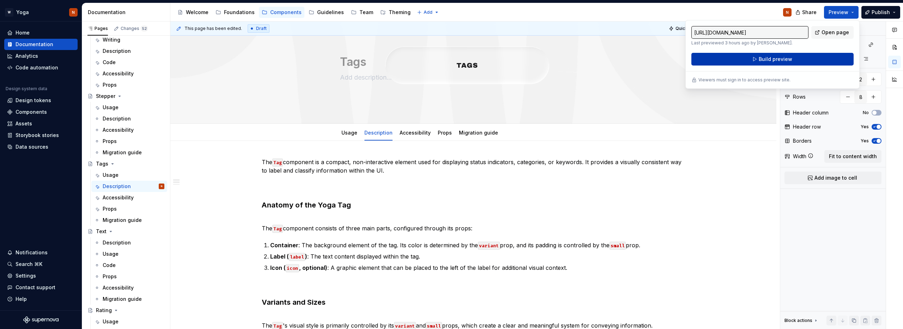
click at [768, 60] on span "Build preview" at bounding box center [774, 59] width 33 height 7
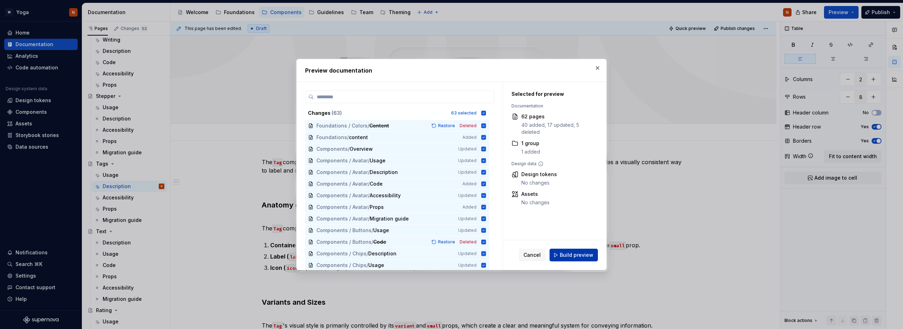
click at [580, 256] on span "Build preview" at bounding box center [575, 255] width 33 height 7
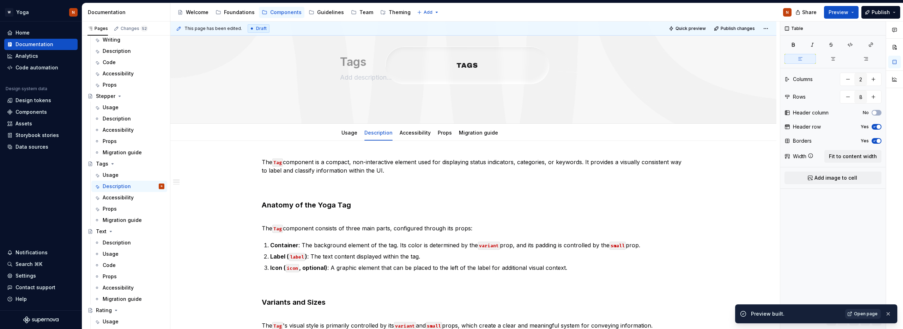
click at [864, 314] on span "Open page" at bounding box center [866, 314] width 24 height 6
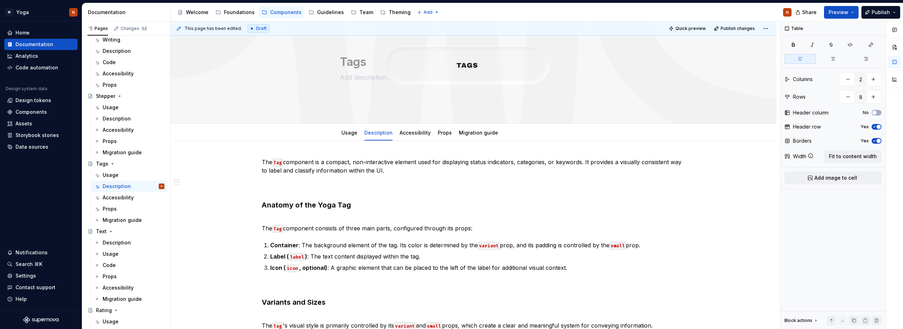
type textarea "*"
